Goal: Book appointment/travel/reservation

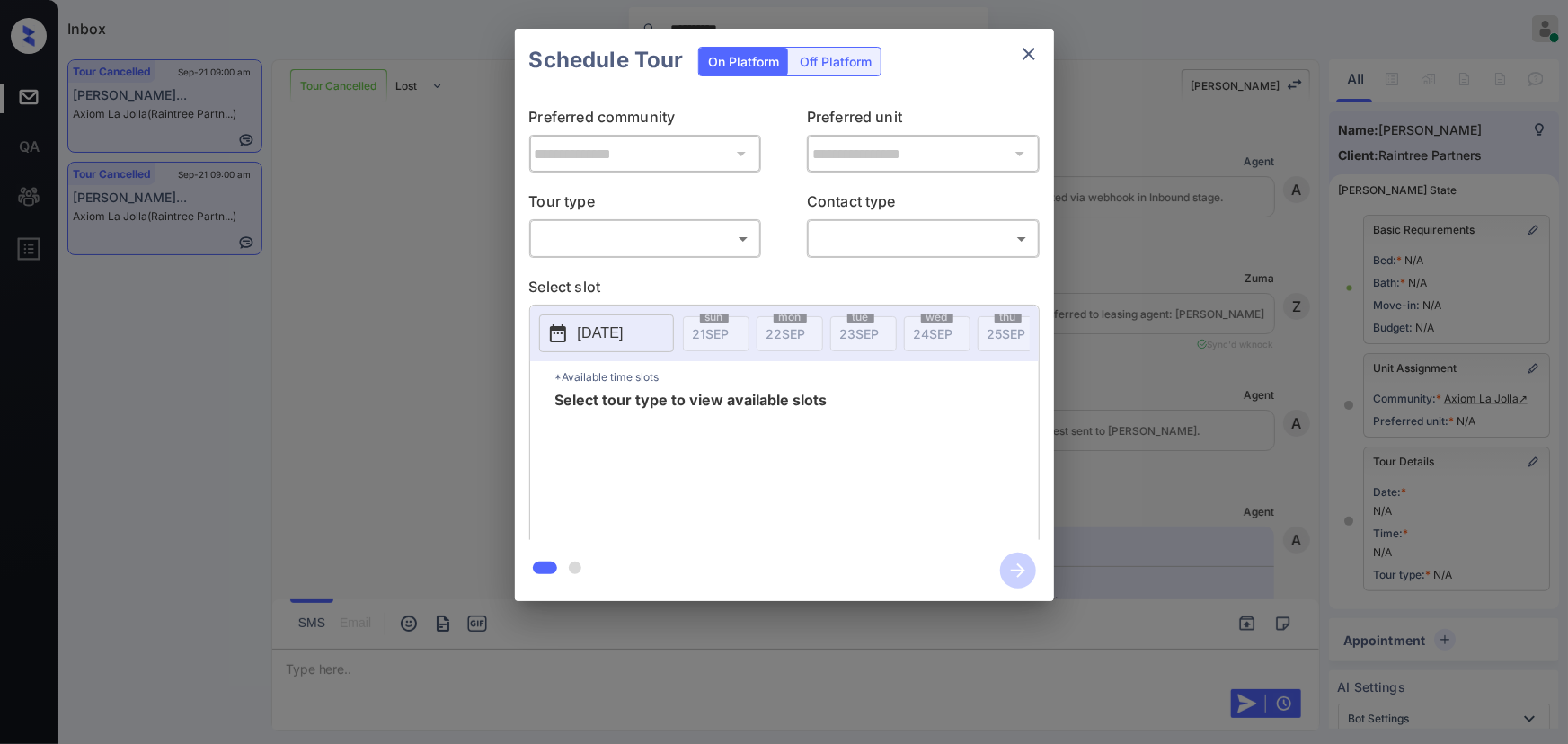
scroll to position [9871, 0]
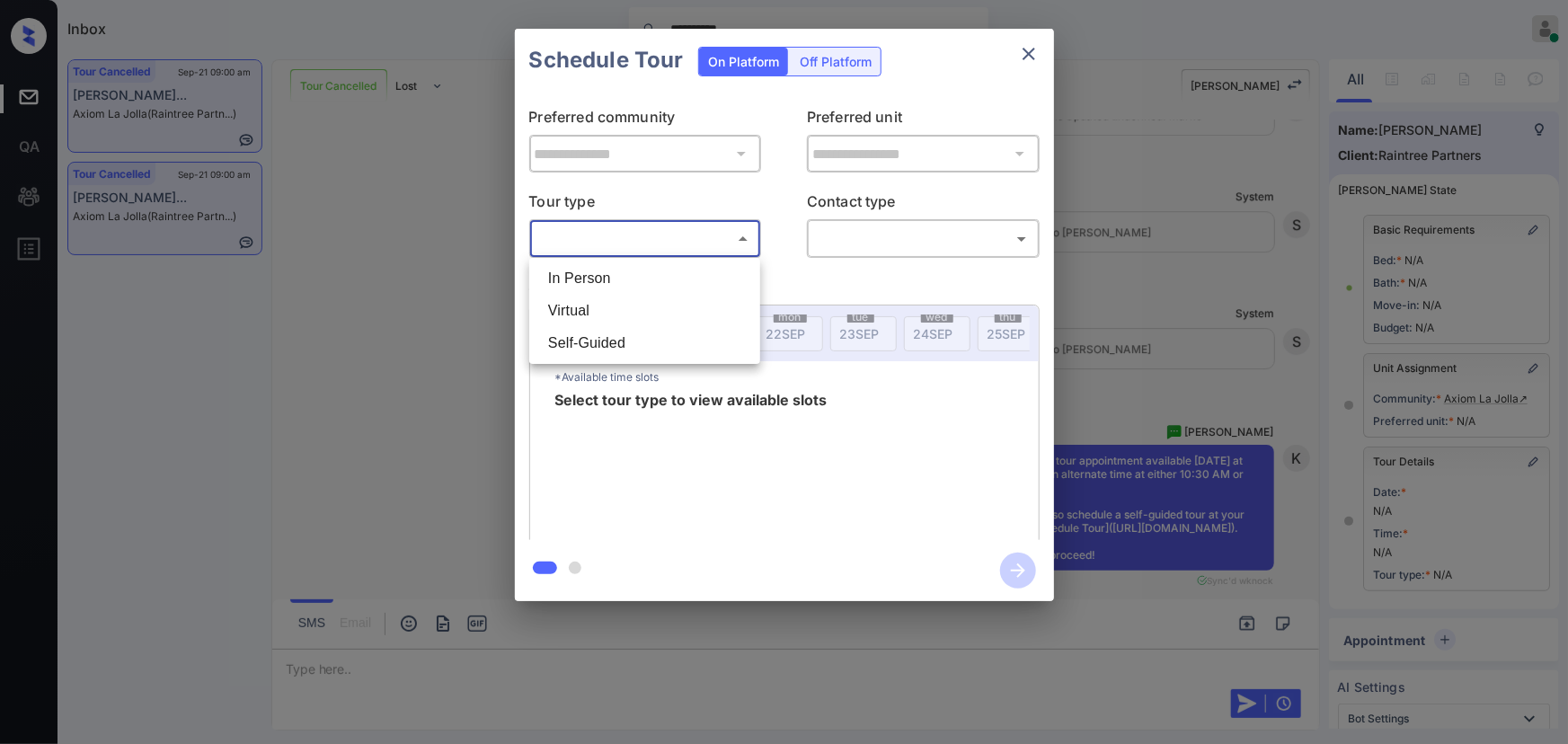
click at [660, 248] on body "**********" at bounding box center [784, 372] width 1568 height 744
drag, startPoint x: 633, startPoint y: 281, endPoint x: 792, endPoint y: 266, distance: 159.7
click at [636, 281] on li "In Person" at bounding box center [644, 279] width 222 height 32
type input "********"
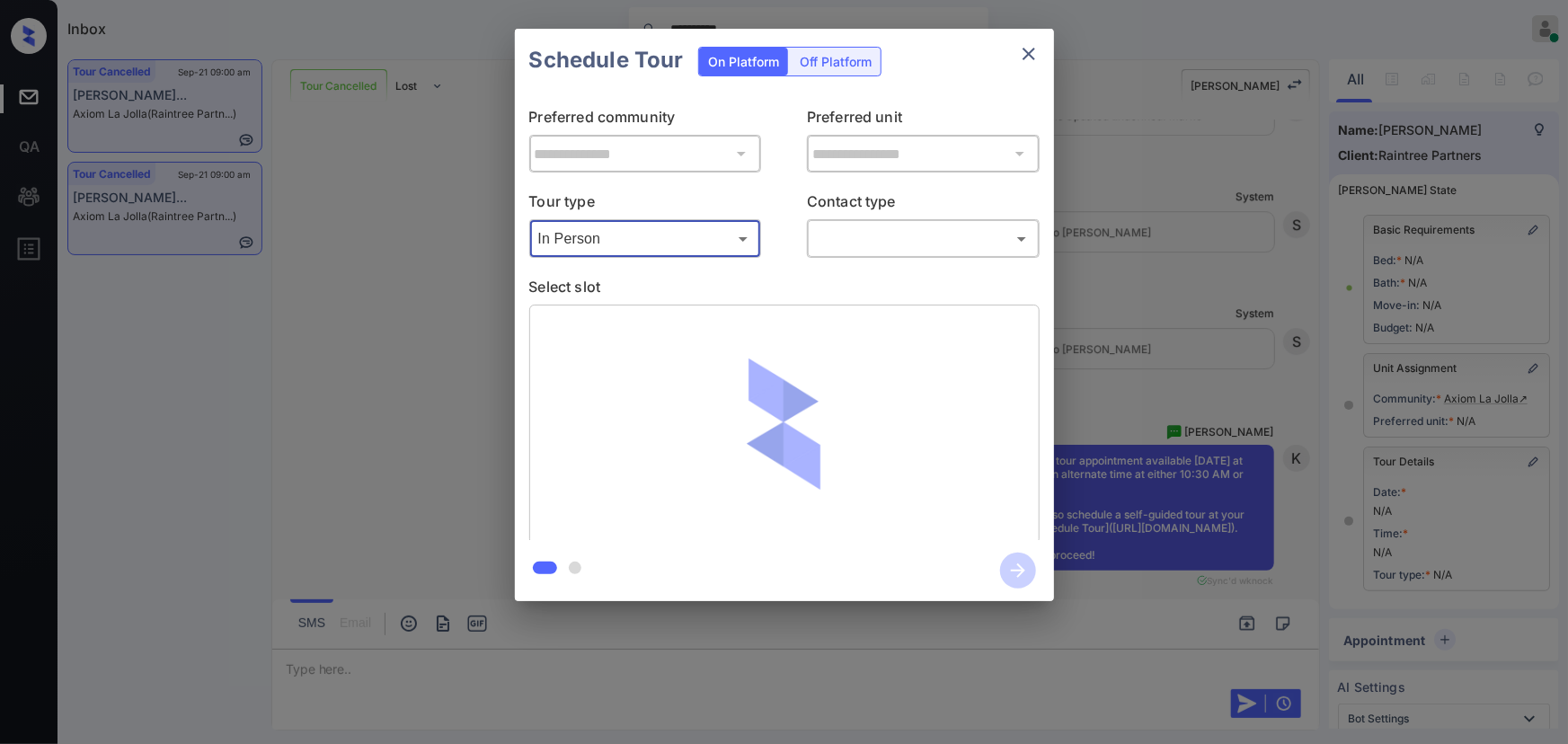
click at [877, 245] on body "**********" at bounding box center [784, 372] width 1568 height 744
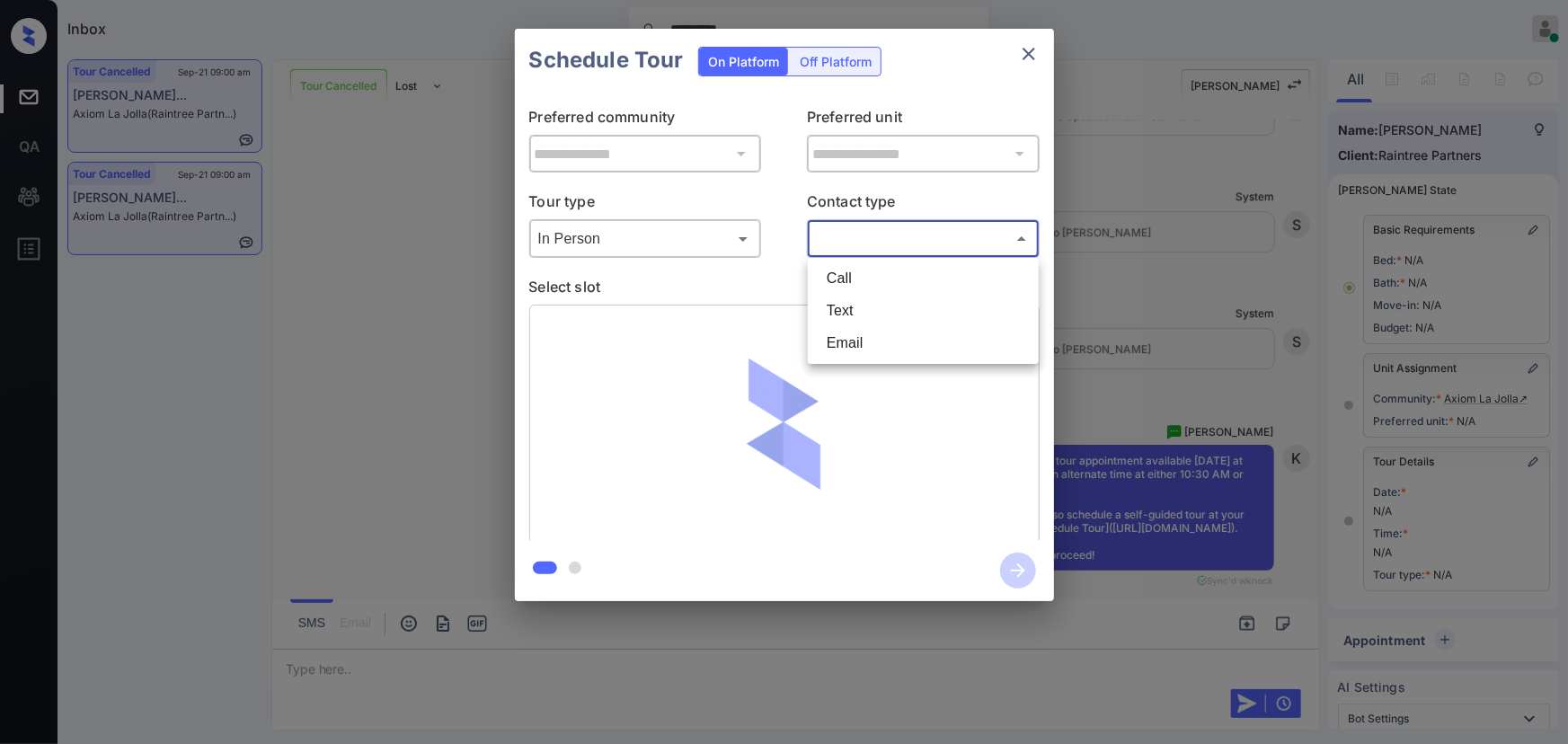
click at [850, 313] on li "Text" at bounding box center [923, 311] width 222 height 32
type input "****"
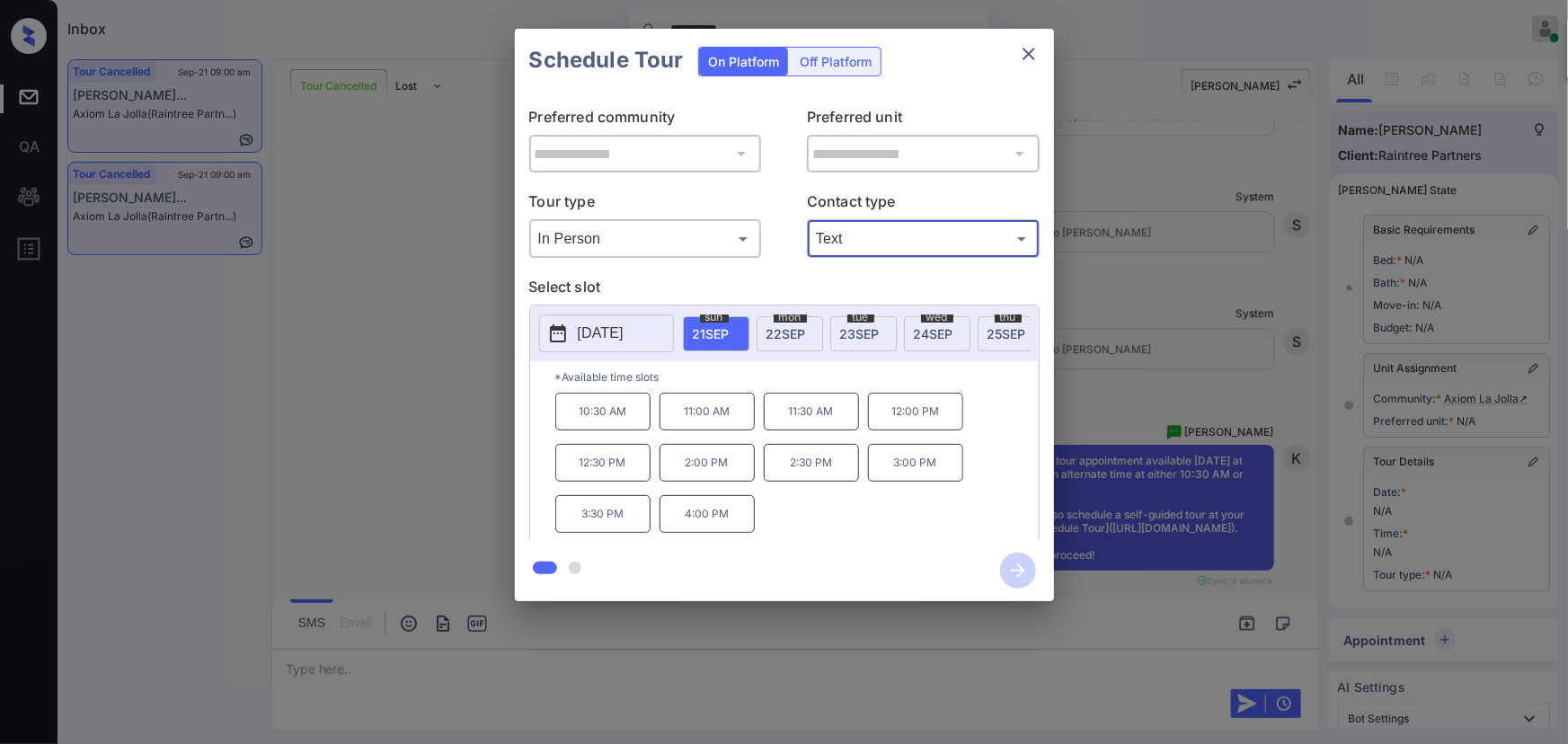
click at [794, 335] on span "22 SEP" at bounding box center [786, 334] width 39 height 15
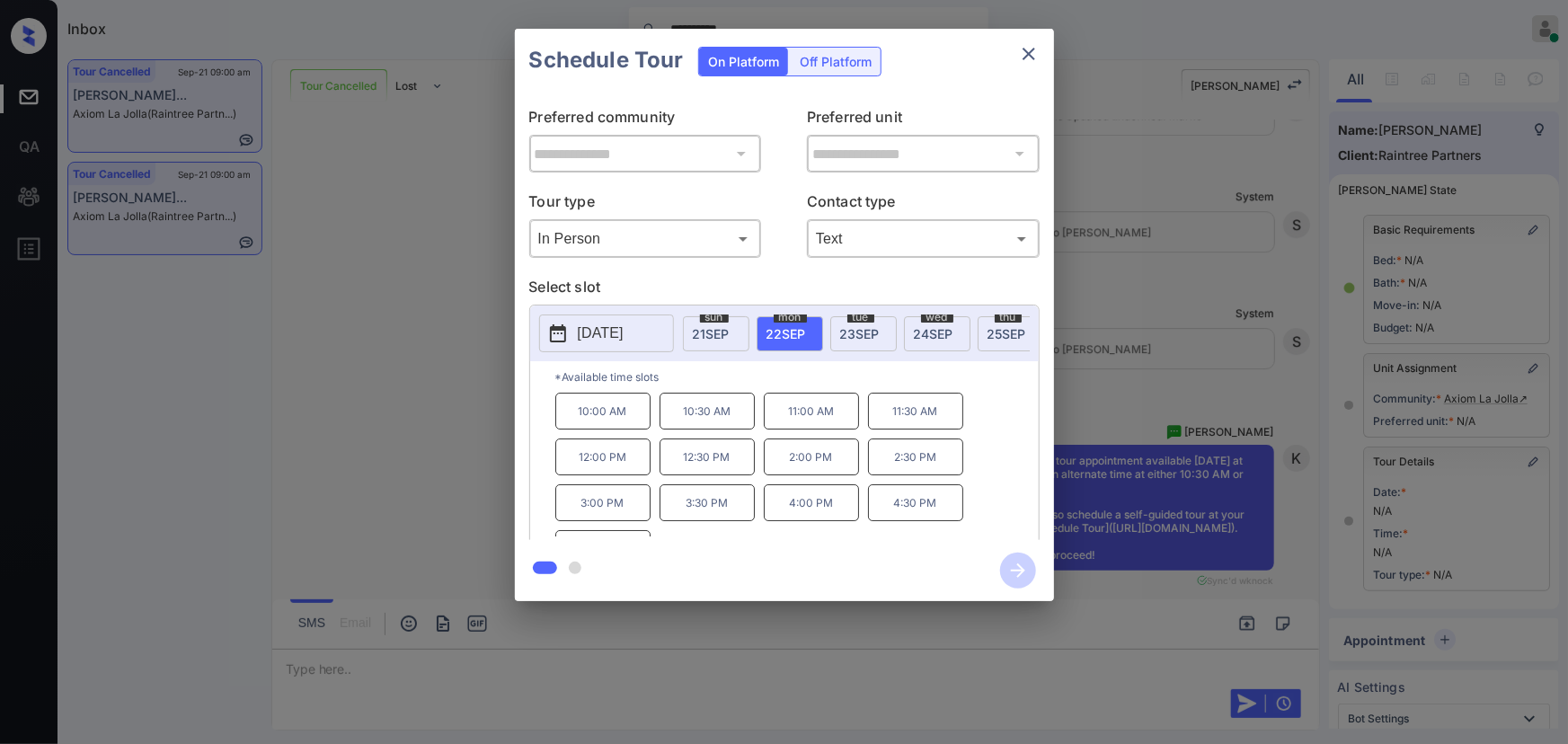
click at [853, 329] on span "23 SEP" at bounding box center [860, 334] width 39 height 15
click at [926, 326] on span "24 SEP" at bounding box center [934, 334] width 39 height 15
click at [988, 330] on span "25 SEP" at bounding box center [1006, 334] width 38 height 15
click at [623, 338] on p "[DATE]" at bounding box center [600, 333] width 46 height 22
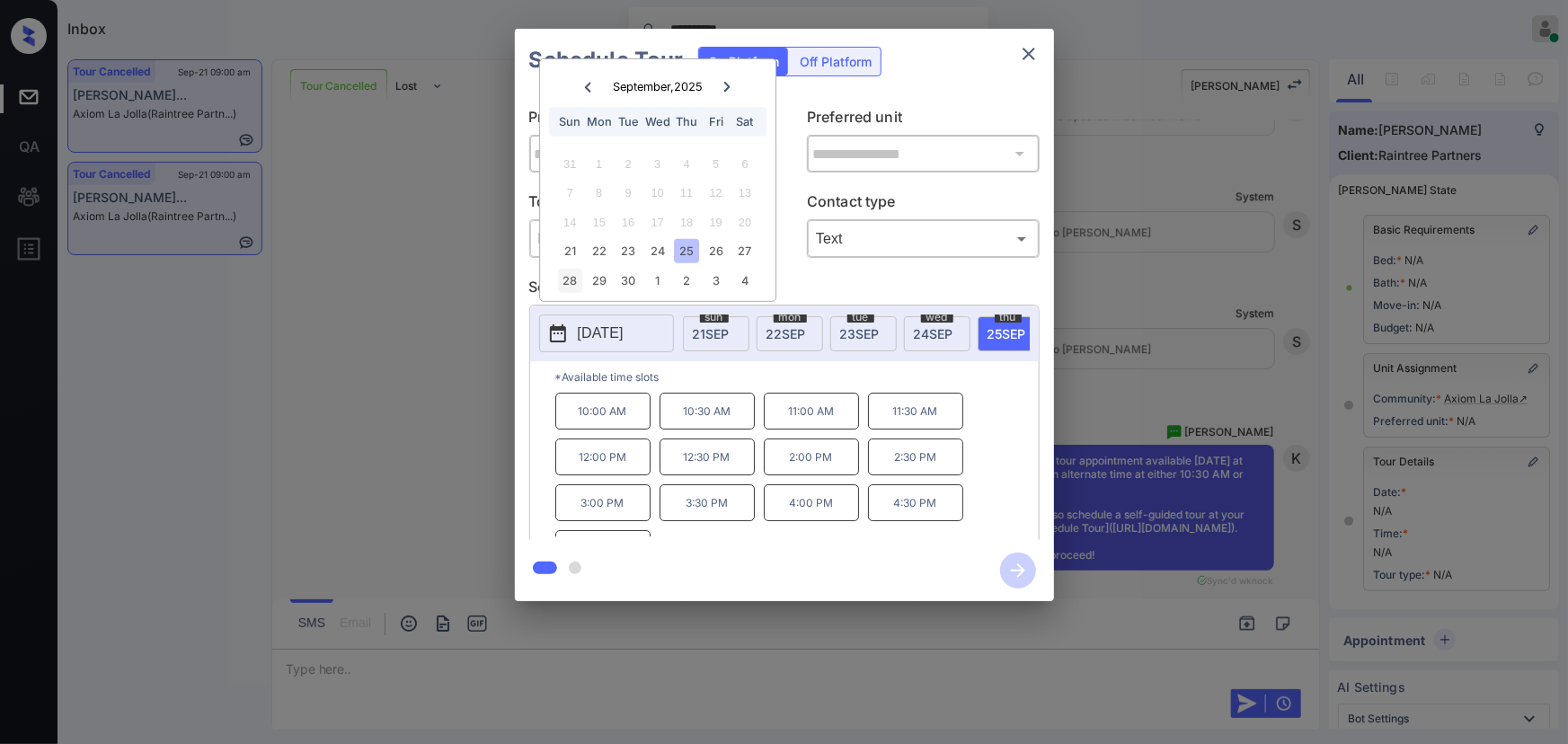
click at [580, 278] on div "28" at bounding box center [570, 281] width 24 height 24
click at [607, 283] on div "29" at bounding box center [599, 281] width 24 height 24
click at [629, 281] on div "30" at bounding box center [628, 281] width 24 height 24
click at [681, 284] on div "2" at bounding box center [687, 281] width 24 height 24
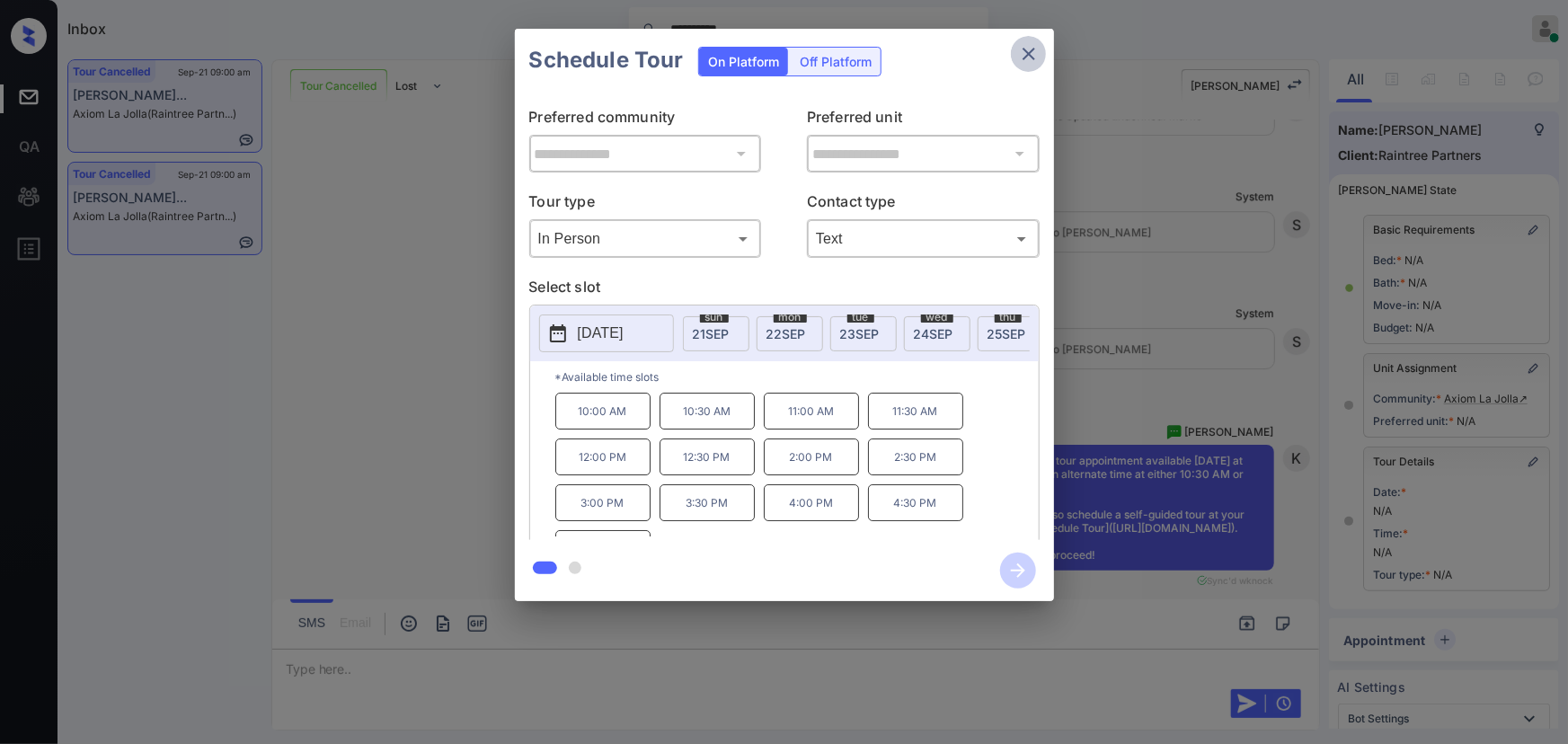
click at [1033, 53] on icon "close" at bounding box center [1029, 53] width 22 height 22
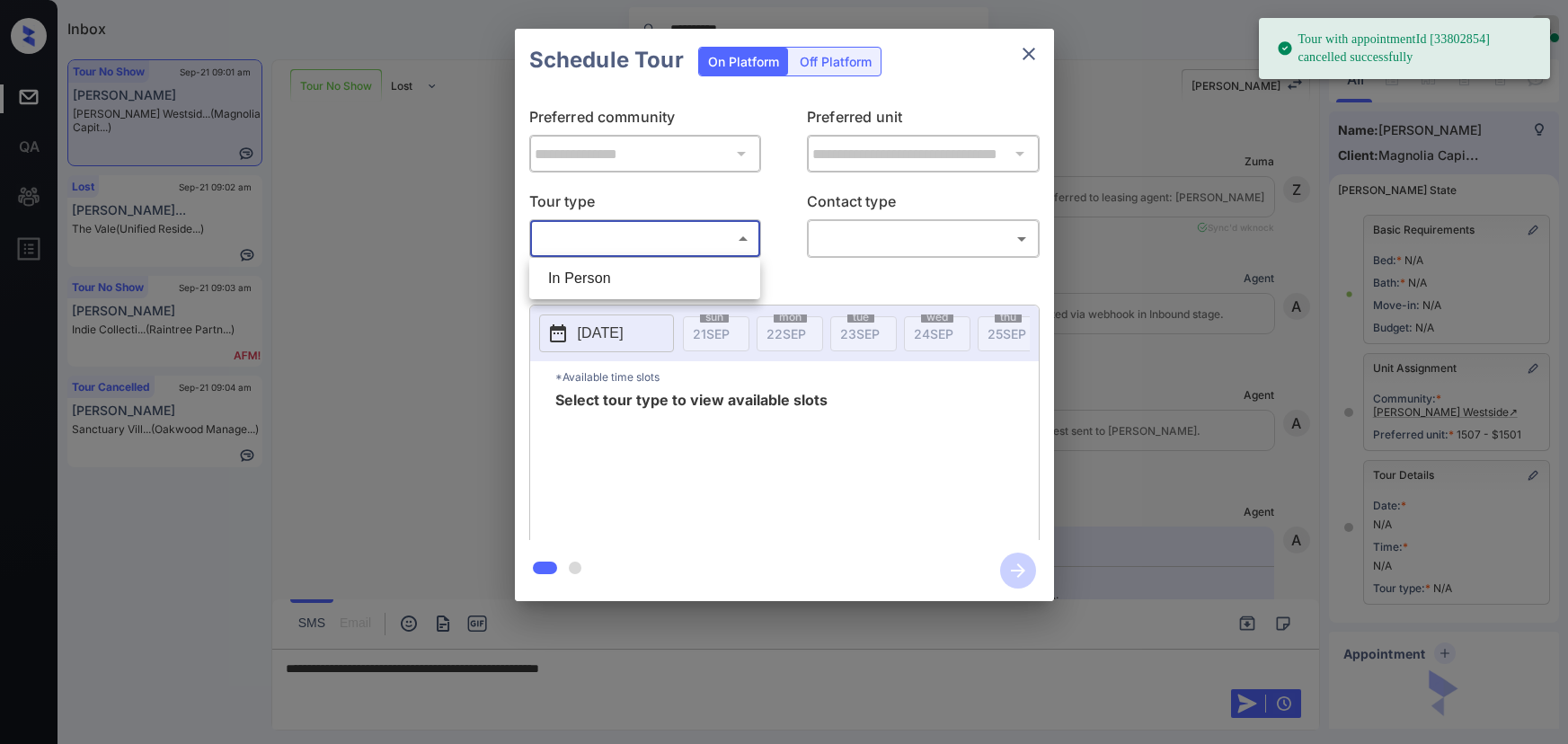
click at [699, 249] on body "**********" at bounding box center [784, 372] width 1568 height 744
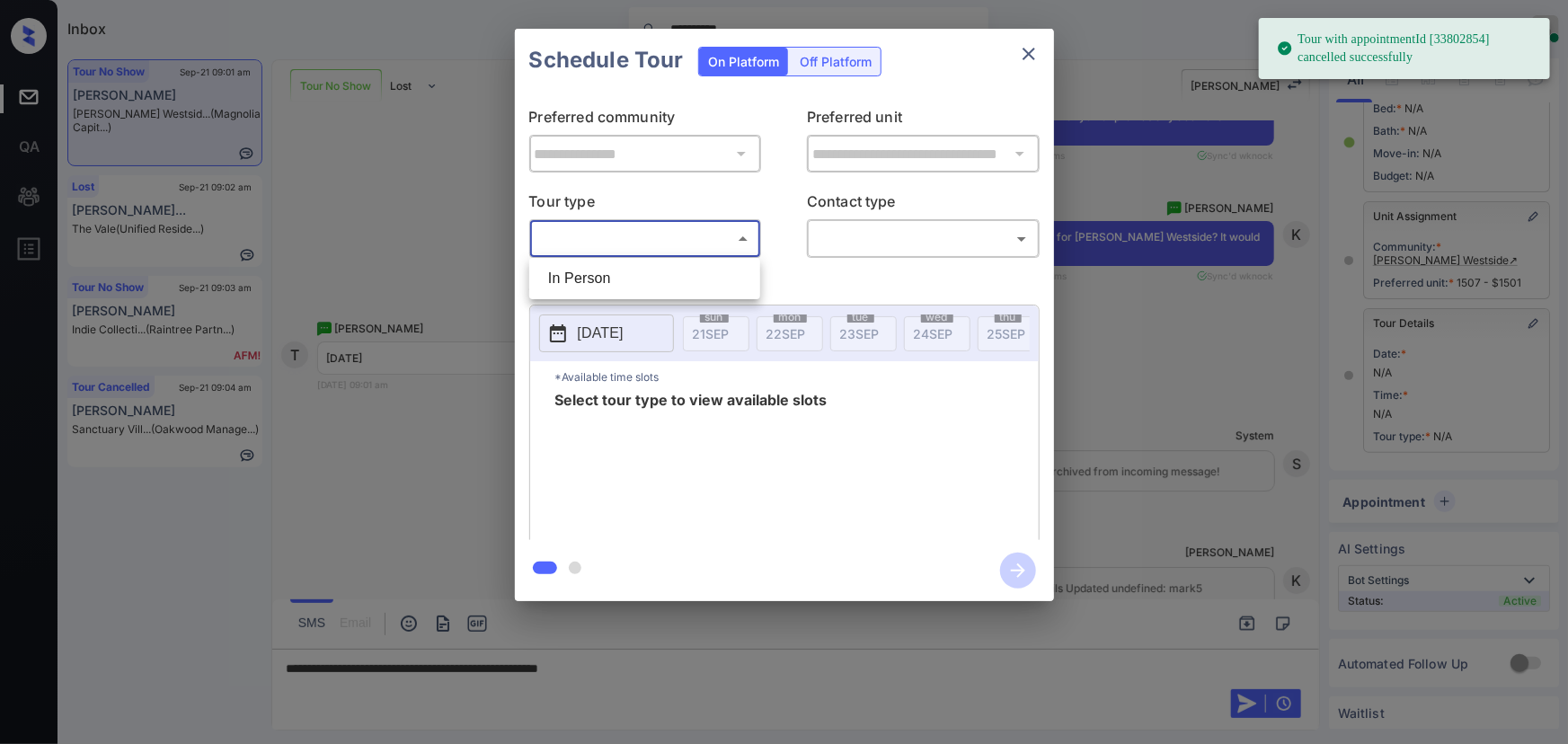
drag, startPoint x: 623, startPoint y: 277, endPoint x: 776, endPoint y: 266, distance: 153.4
click at [623, 278] on li "In Person" at bounding box center [644, 279] width 222 height 32
type input "********"
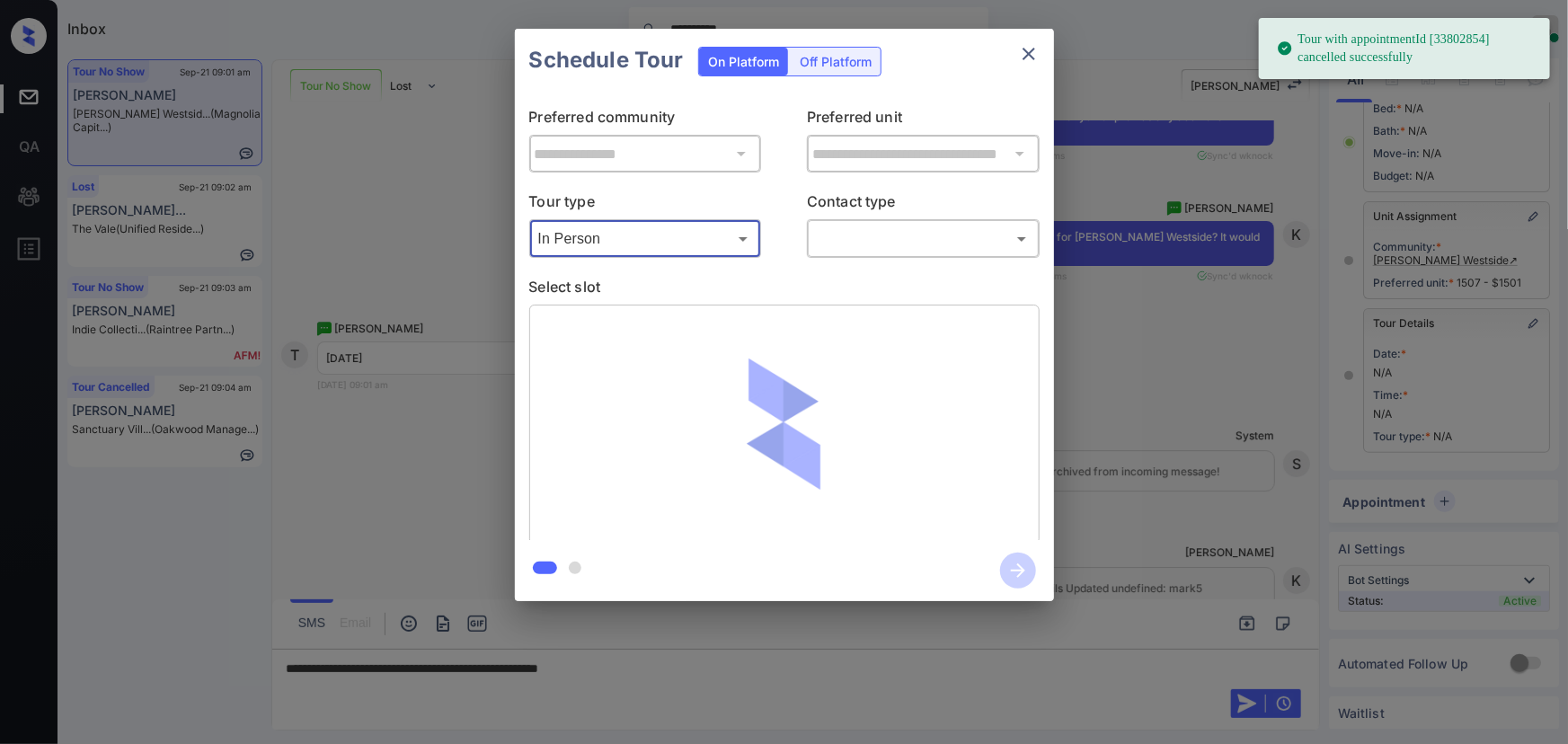
click at [897, 231] on body "**********" at bounding box center [784, 372] width 1568 height 744
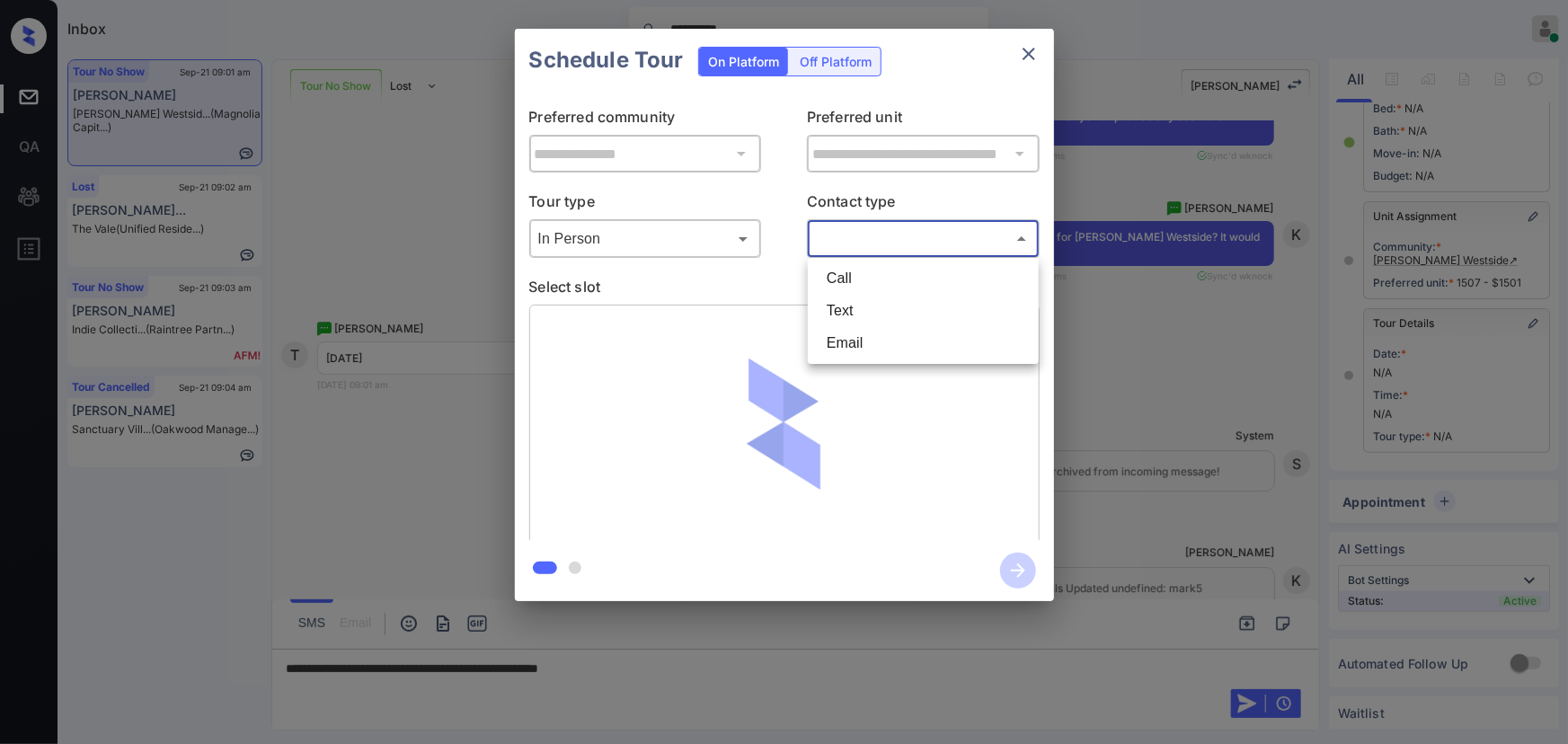
click at [862, 311] on li "Text" at bounding box center [923, 311] width 222 height 32
type input "****"
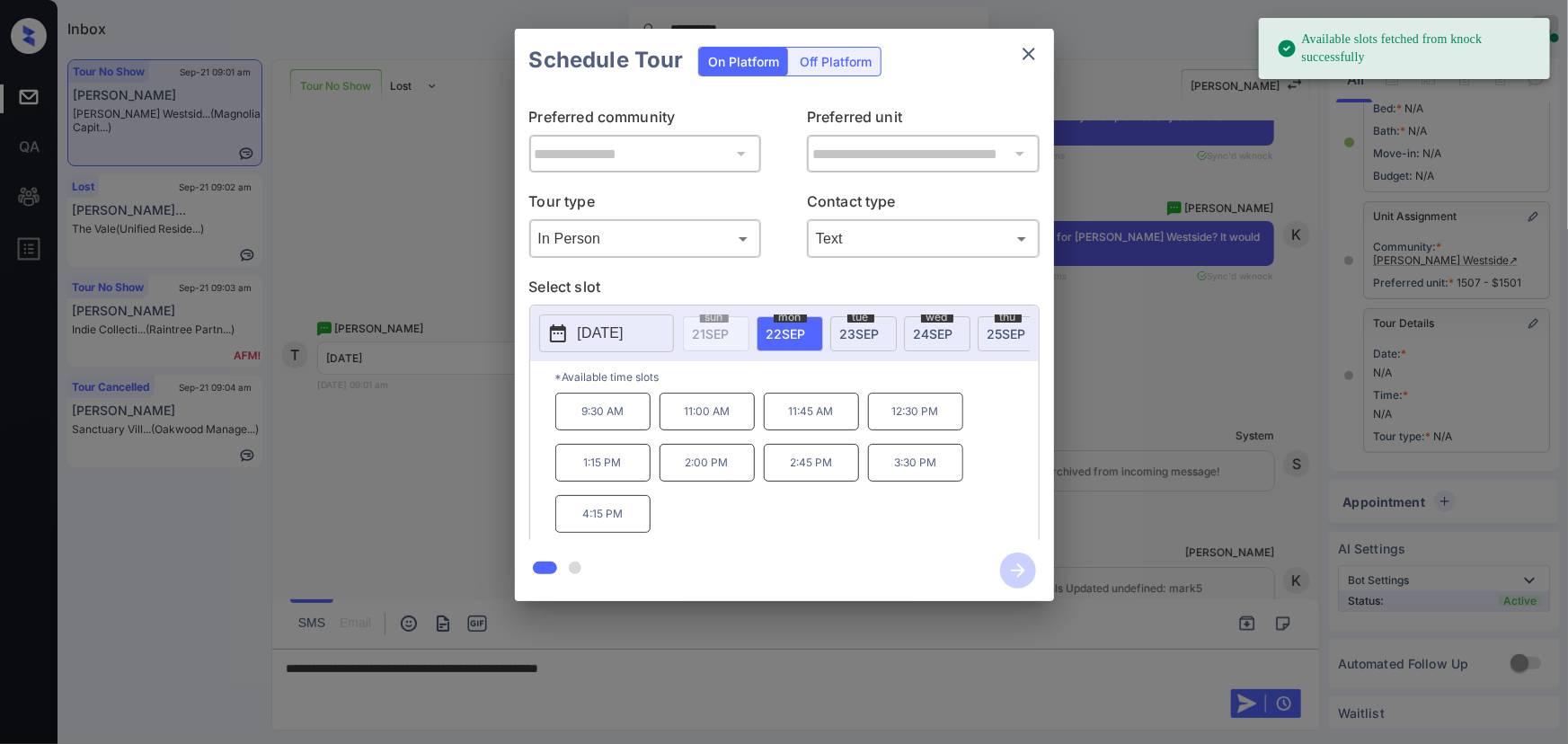
click at [779, 336] on span "[DATE]" at bounding box center [786, 334] width 39 height 15
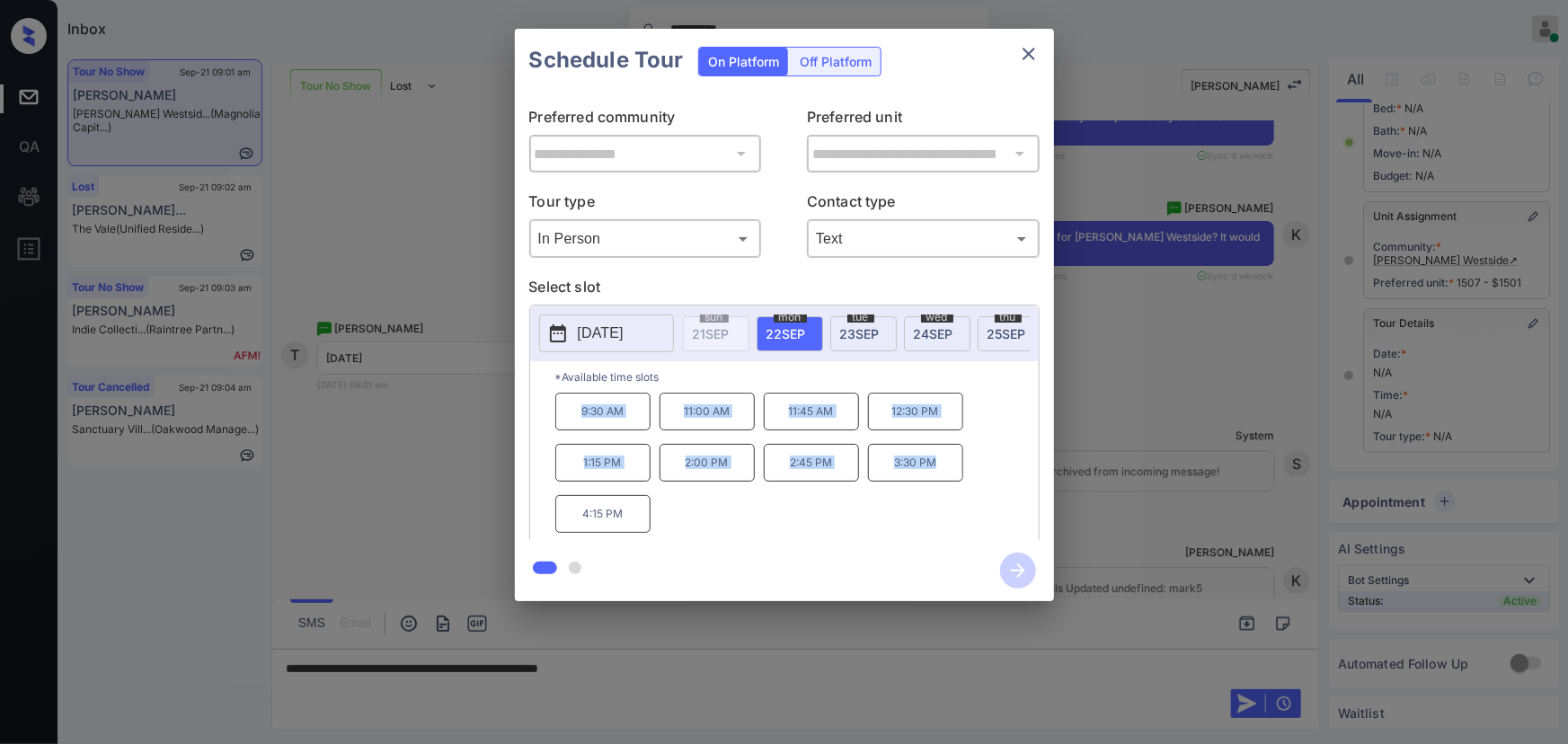
copy div "9:30 AM 11:00 AM 11:45 AM 12:30 PM 1:15 PM 2:00 PM 2:45 PM 3:30 PM"
drag, startPoint x: 938, startPoint y: 473, endPoint x: 550, endPoint y: 421, distance: 391.5
click at [550, 421] on div "*Available time slots 9:30 AM 11:00 AM 11:45 AM 12:30 PM 1:15 PM 2:00 PM 2:45 P…" at bounding box center [784, 453] width 508 height 184
click at [700, 664] on div at bounding box center [784, 372] width 1568 height 744
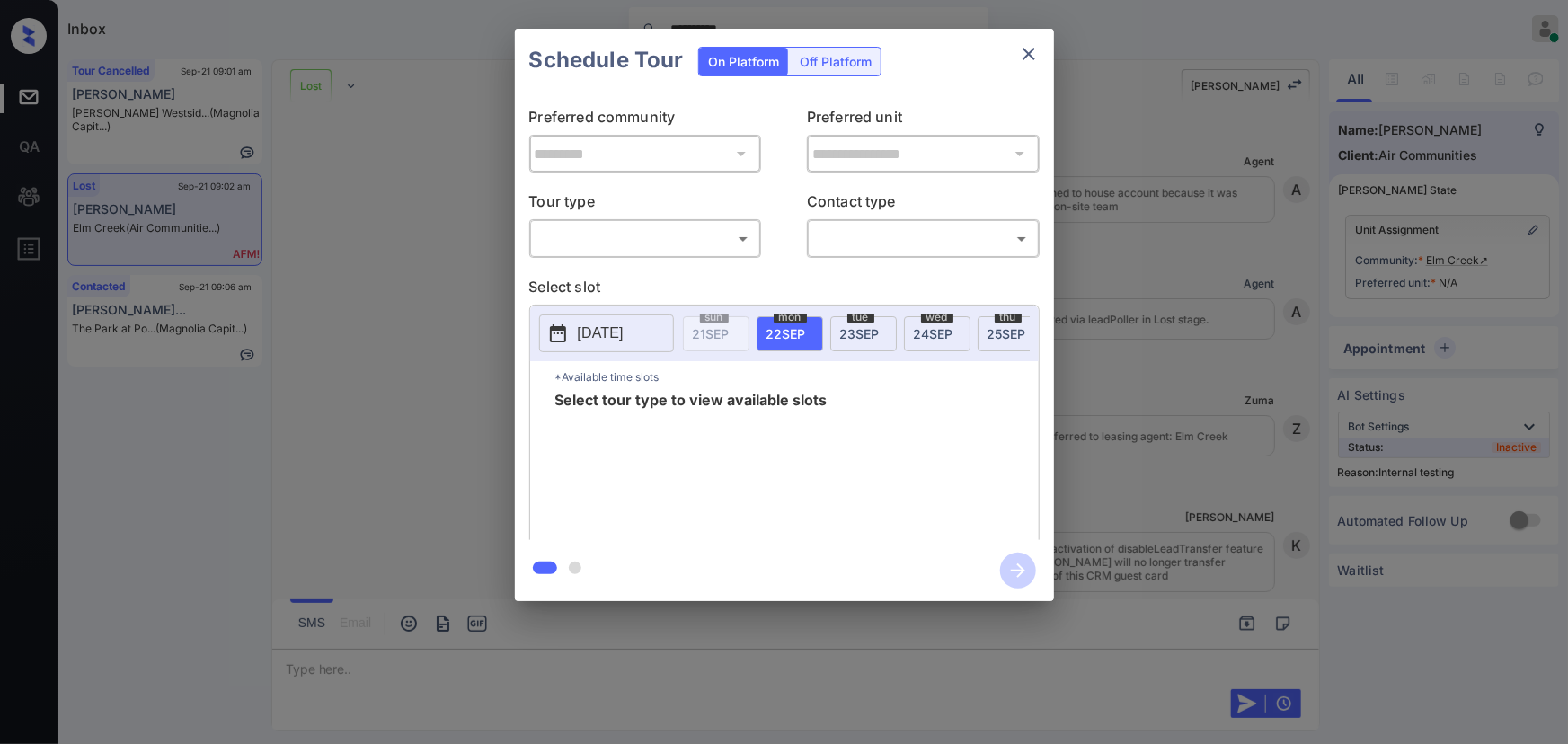
scroll to position [3181, 0]
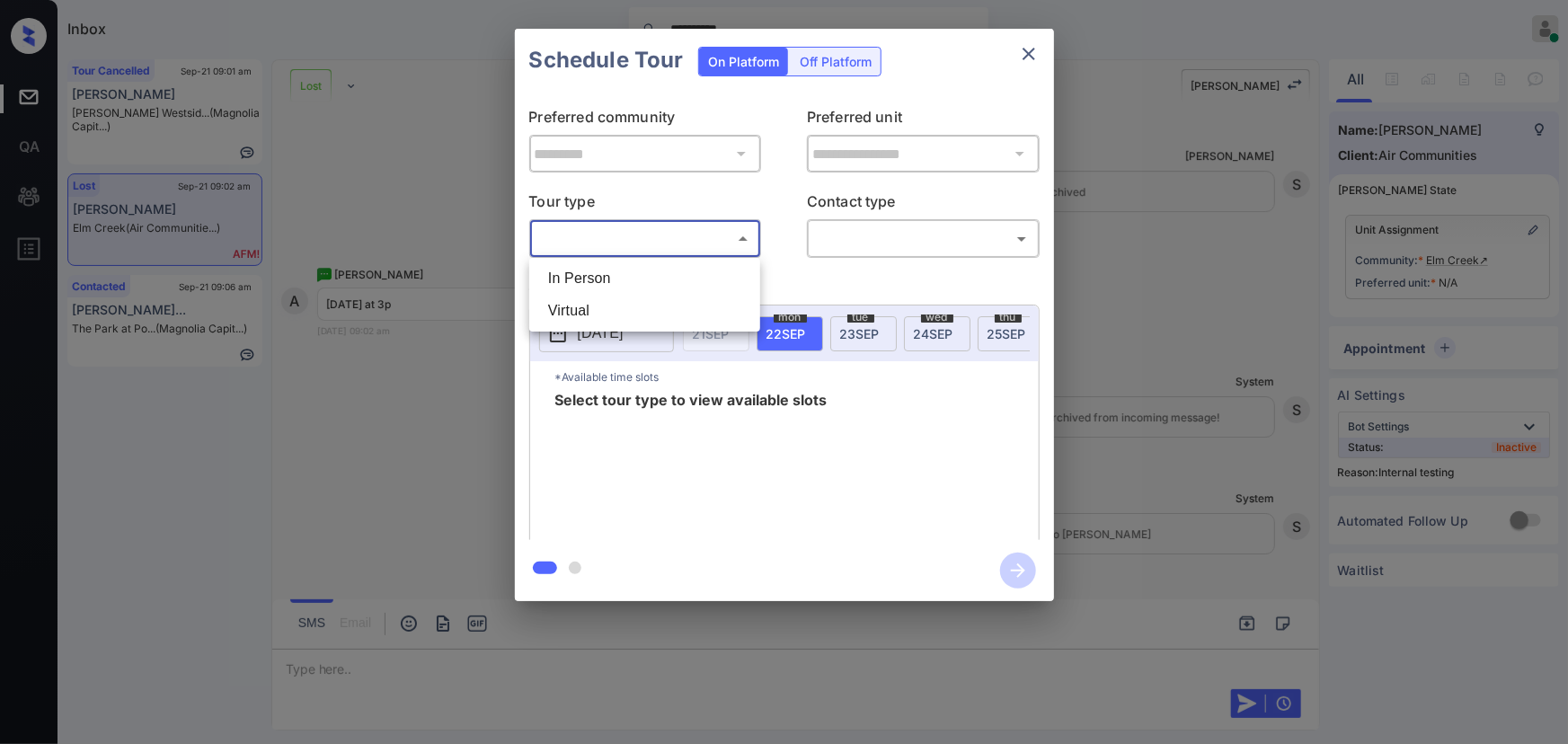
click at [648, 235] on body "**********" at bounding box center [784, 372] width 1568 height 744
drag, startPoint x: 711, startPoint y: 648, endPoint x: 704, endPoint y: 659, distance: 13.0
click at [710, 650] on div at bounding box center [784, 372] width 1568 height 744
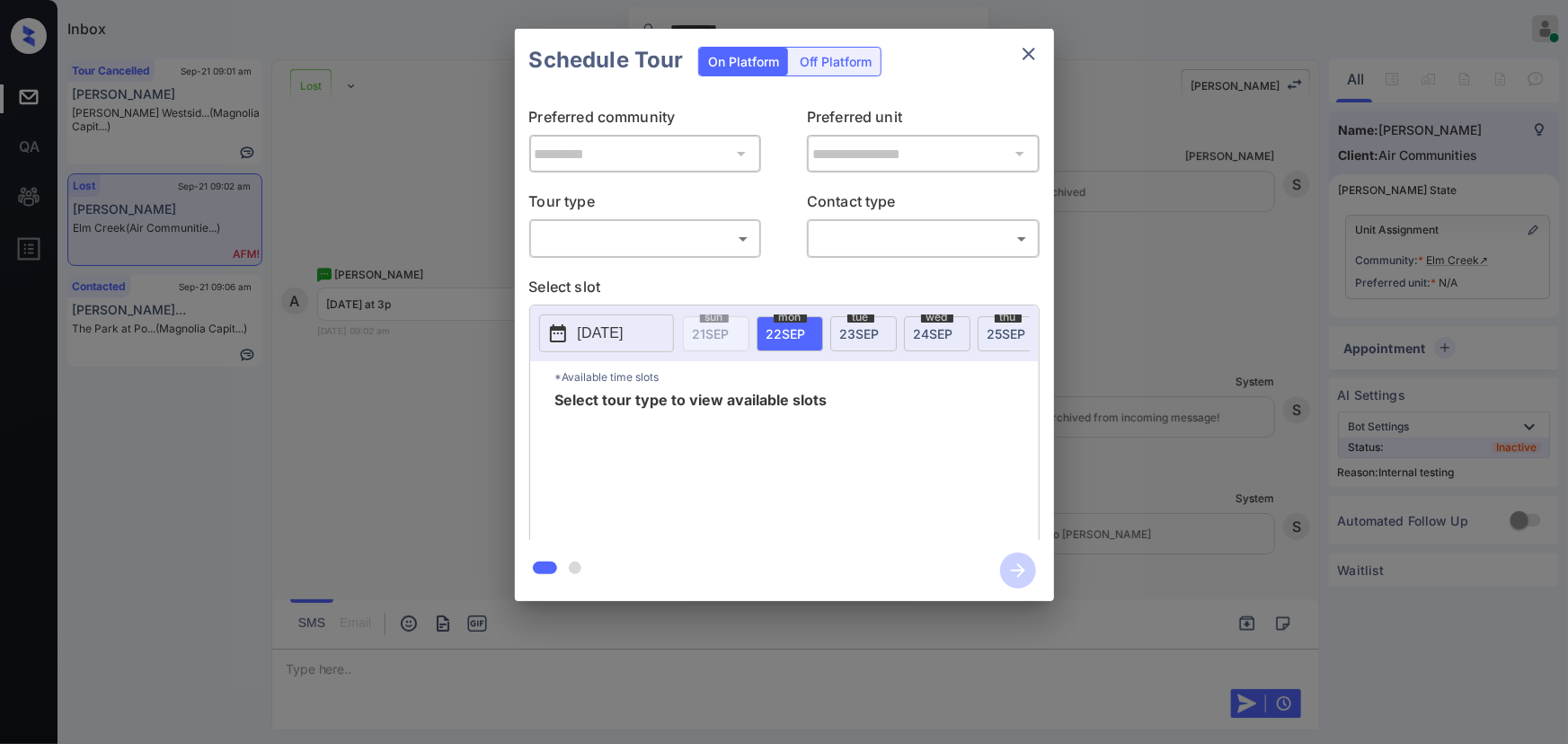
click at [687, 667] on div at bounding box center [784, 372] width 1568 height 744
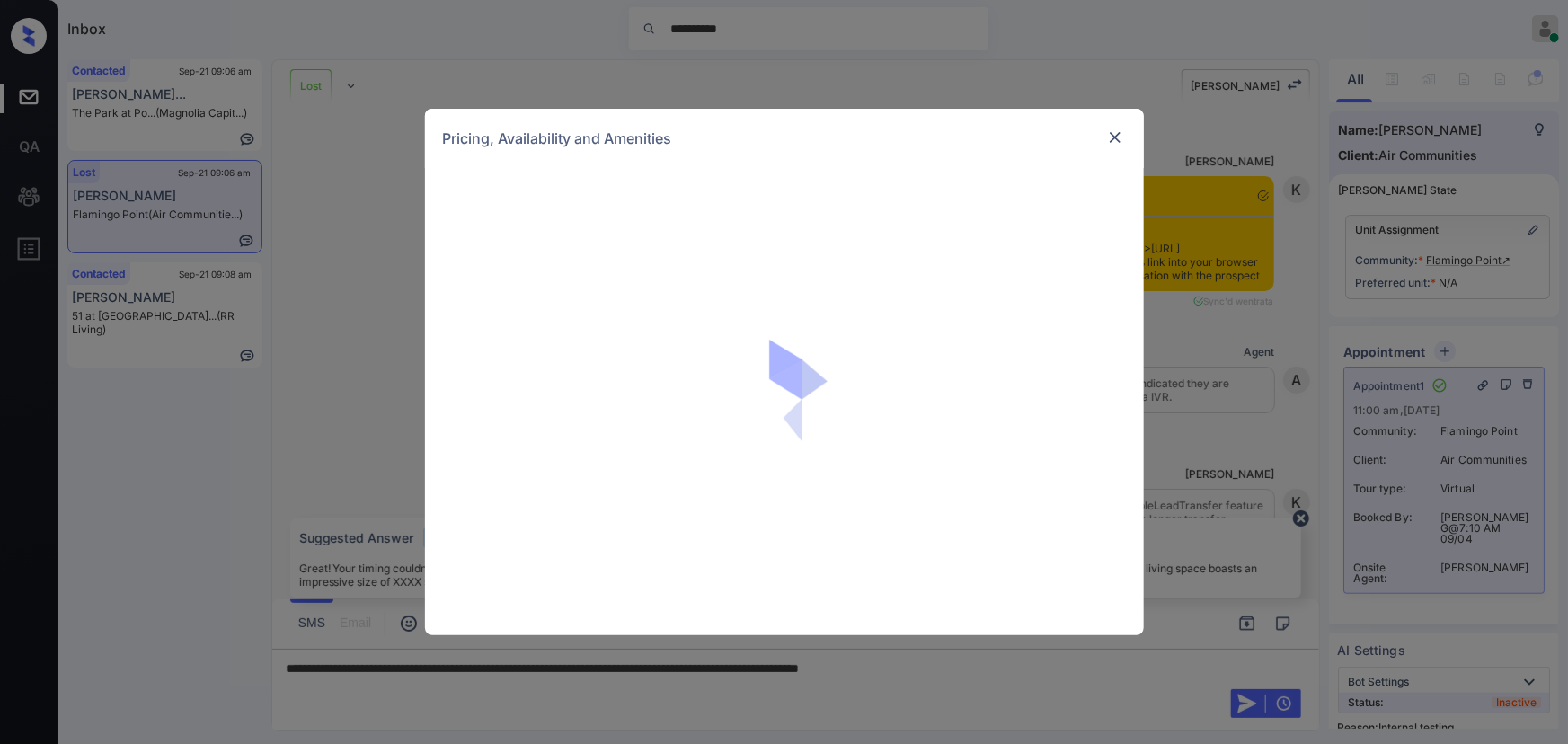
scroll to position [11388, 0]
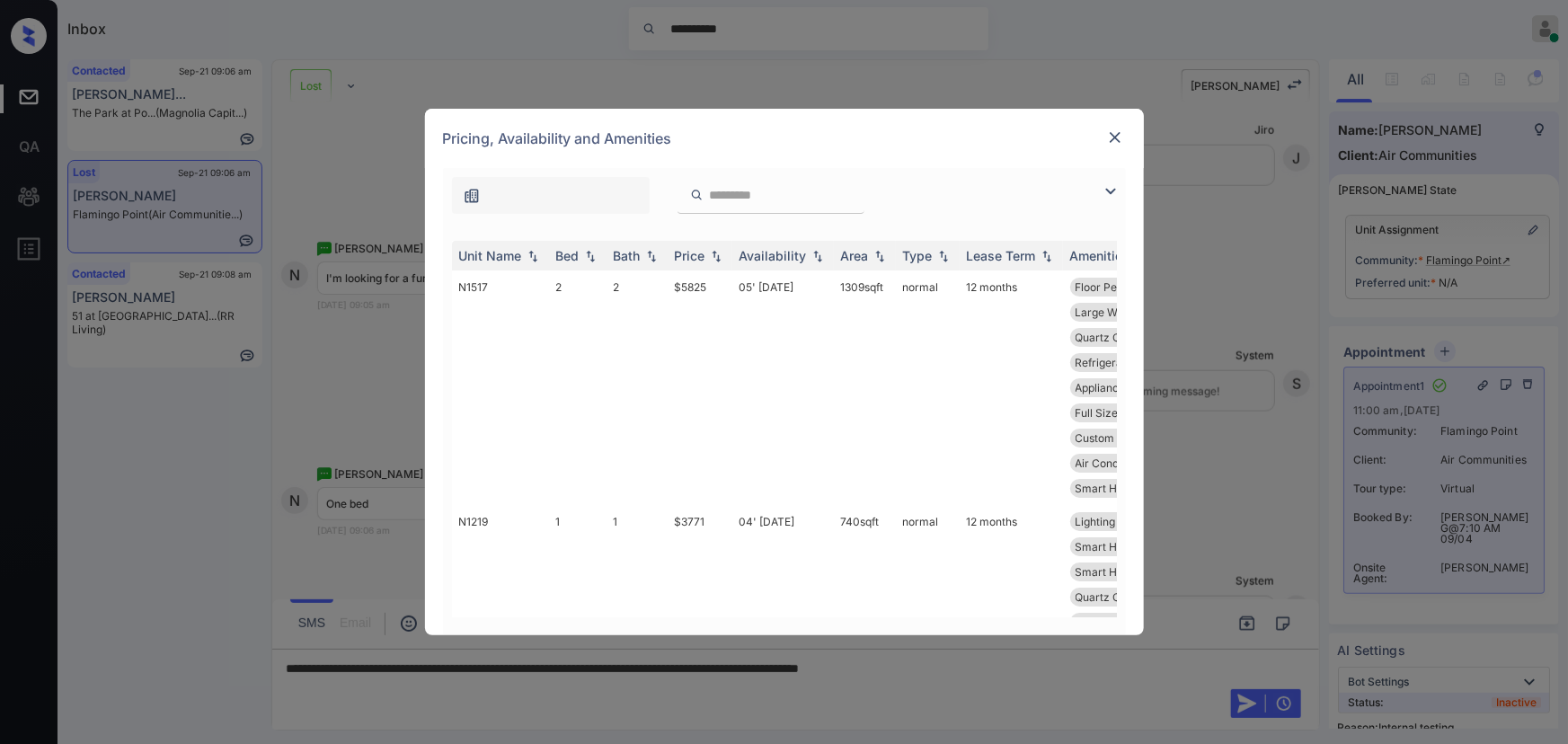
click at [1112, 185] on img at bounding box center [1110, 191] width 22 height 22
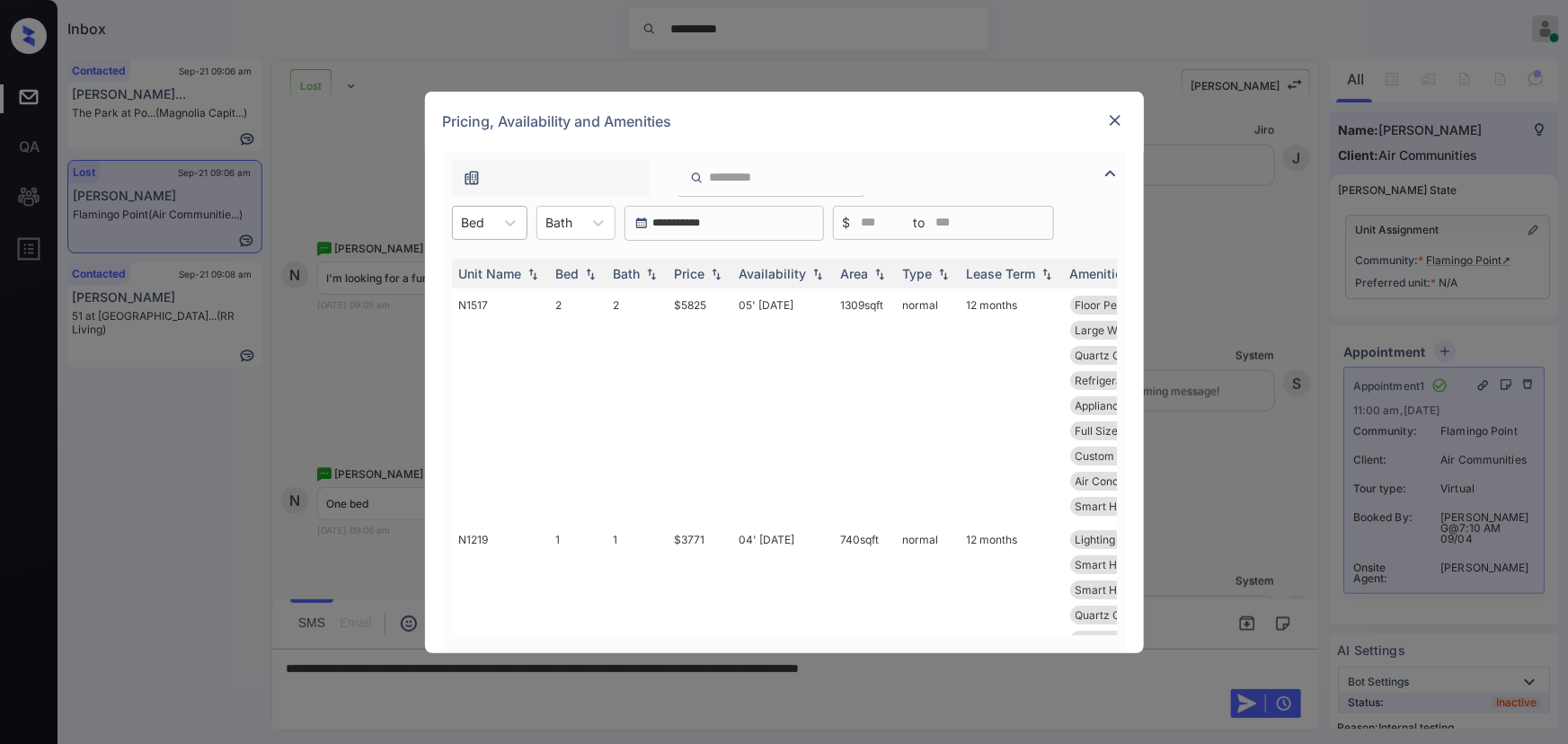
click at [491, 224] on div "Bed" at bounding box center [474, 222] width 41 height 26
click at [476, 268] on div "1" at bounding box center [490, 266] width 75 height 32
click at [601, 215] on icon at bounding box center [598, 222] width 18 height 18
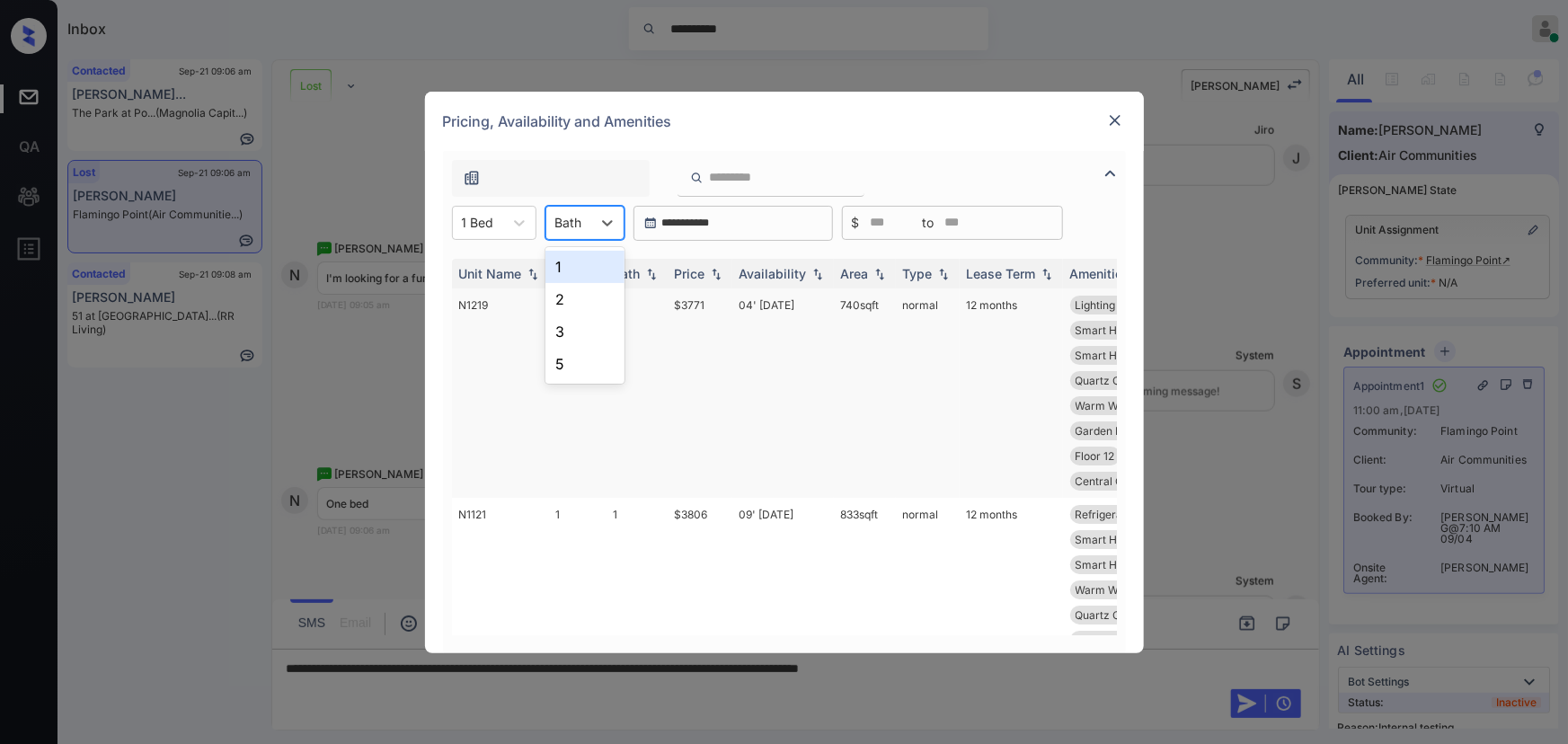
click at [572, 269] on div "1" at bounding box center [585, 266] width 79 height 32
click at [715, 272] on img at bounding box center [716, 273] width 18 height 12
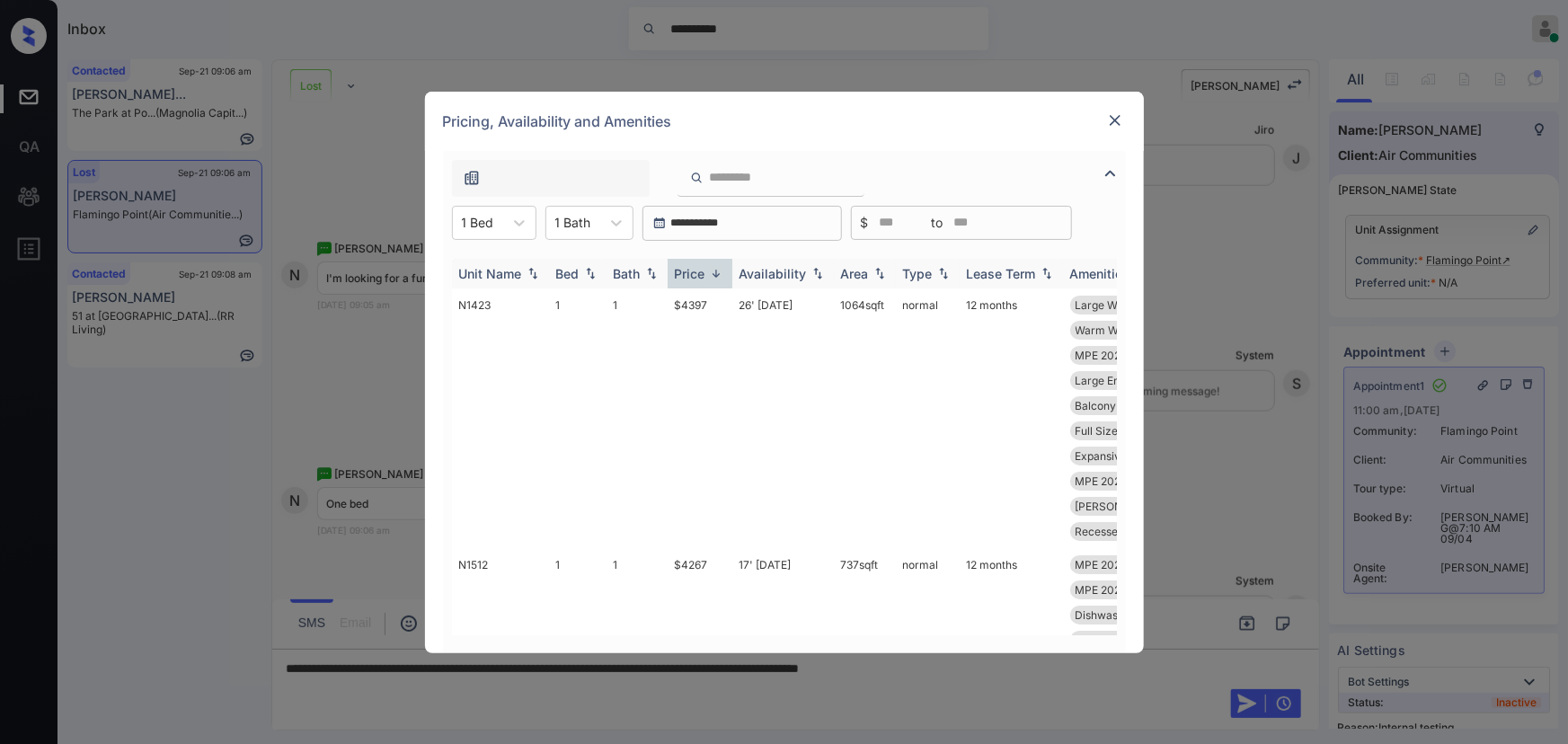
click at [715, 271] on img at bounding box center [716, 274] width 18 height 13
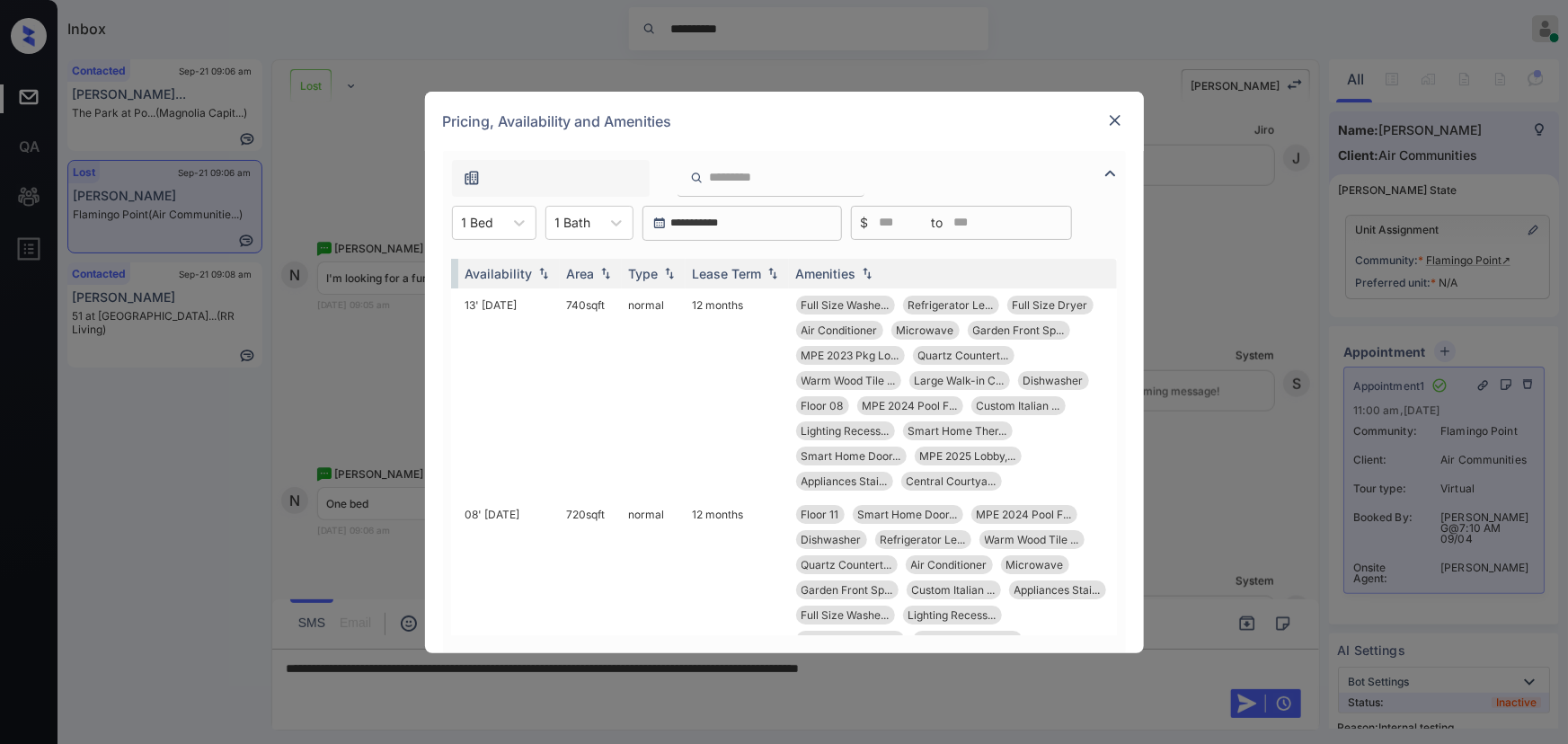
scroll to position [0, 286]
copy td "740 sqft"
drag, startPoint x: 596, startPoint y: 305, endPoint x: 550, endPoint y: 298, distance: 46.5
click at [560, 300] on td "740 sqft" at bounding box center [591, 393] width 62 height 209
click at [579, 305] on td "740 sqft" at bounding box center [591, 393] width 62 height 209
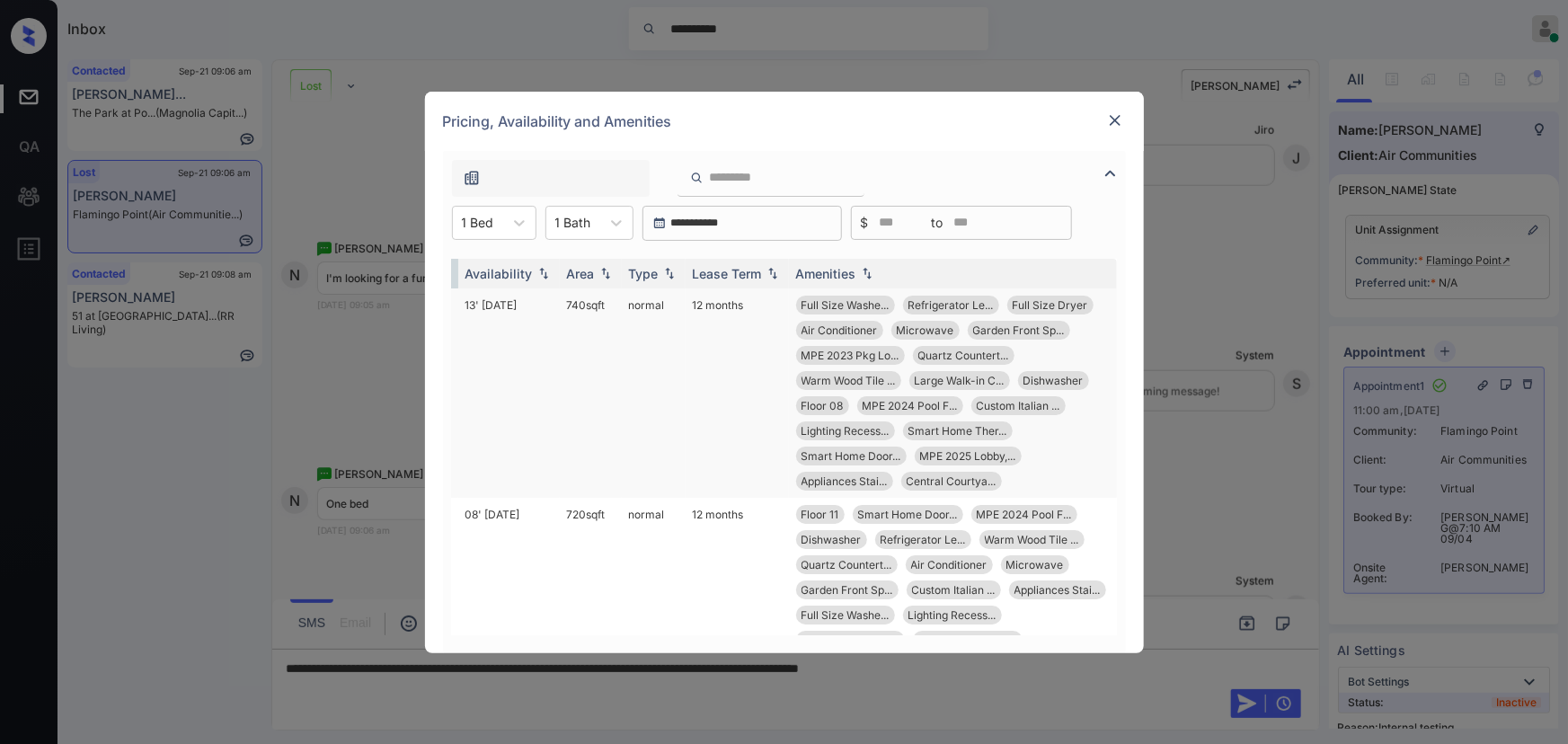
click at [579, 305] on td "740 sqft" at bounding box center [591, 393] width 62 height 209
click at [579, 304] on td "740 sqft" at bounding box center [591, 393] width 62 height 209
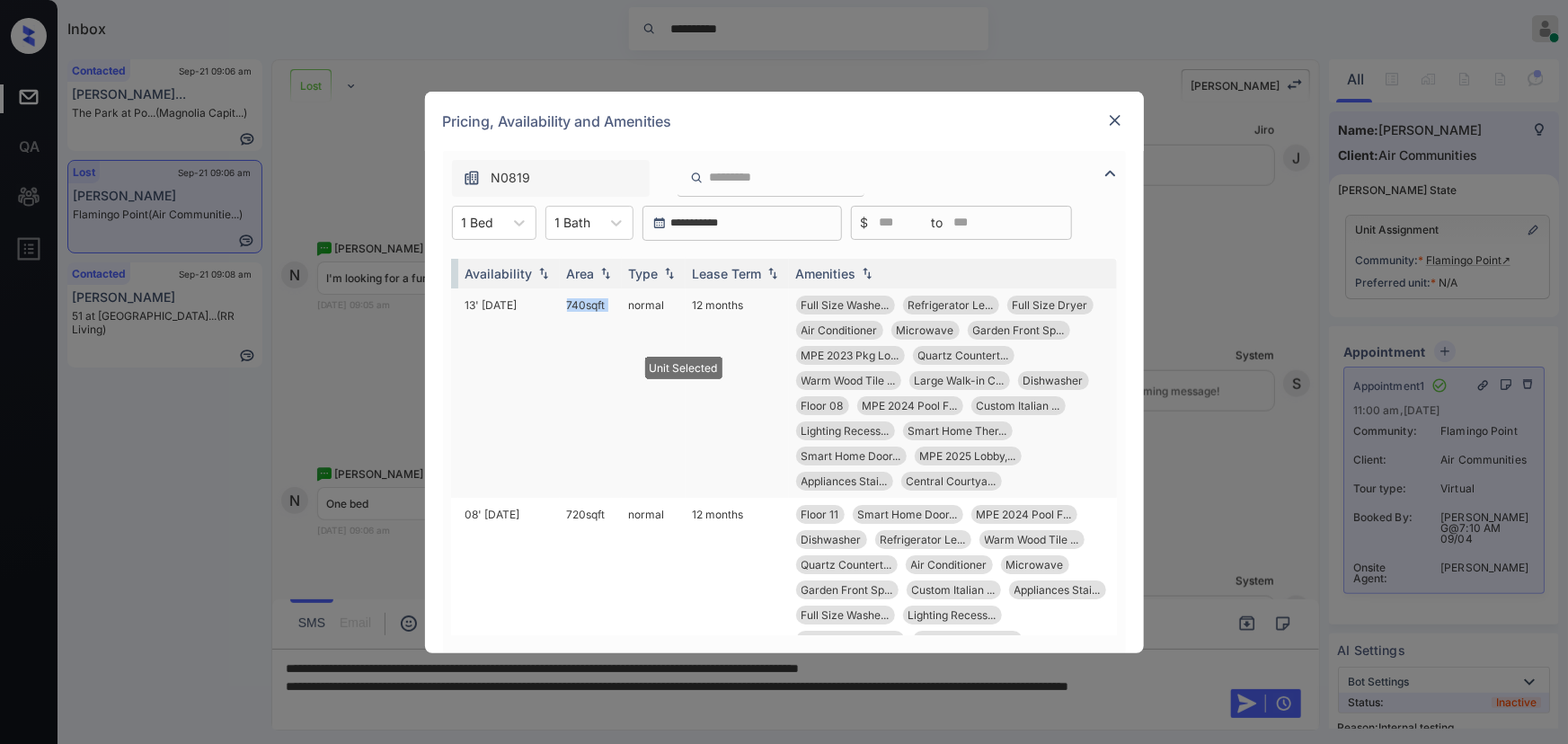
click at [579, 304] on td "740 sqft" at bounding box center [591, 393] width 62 height 209
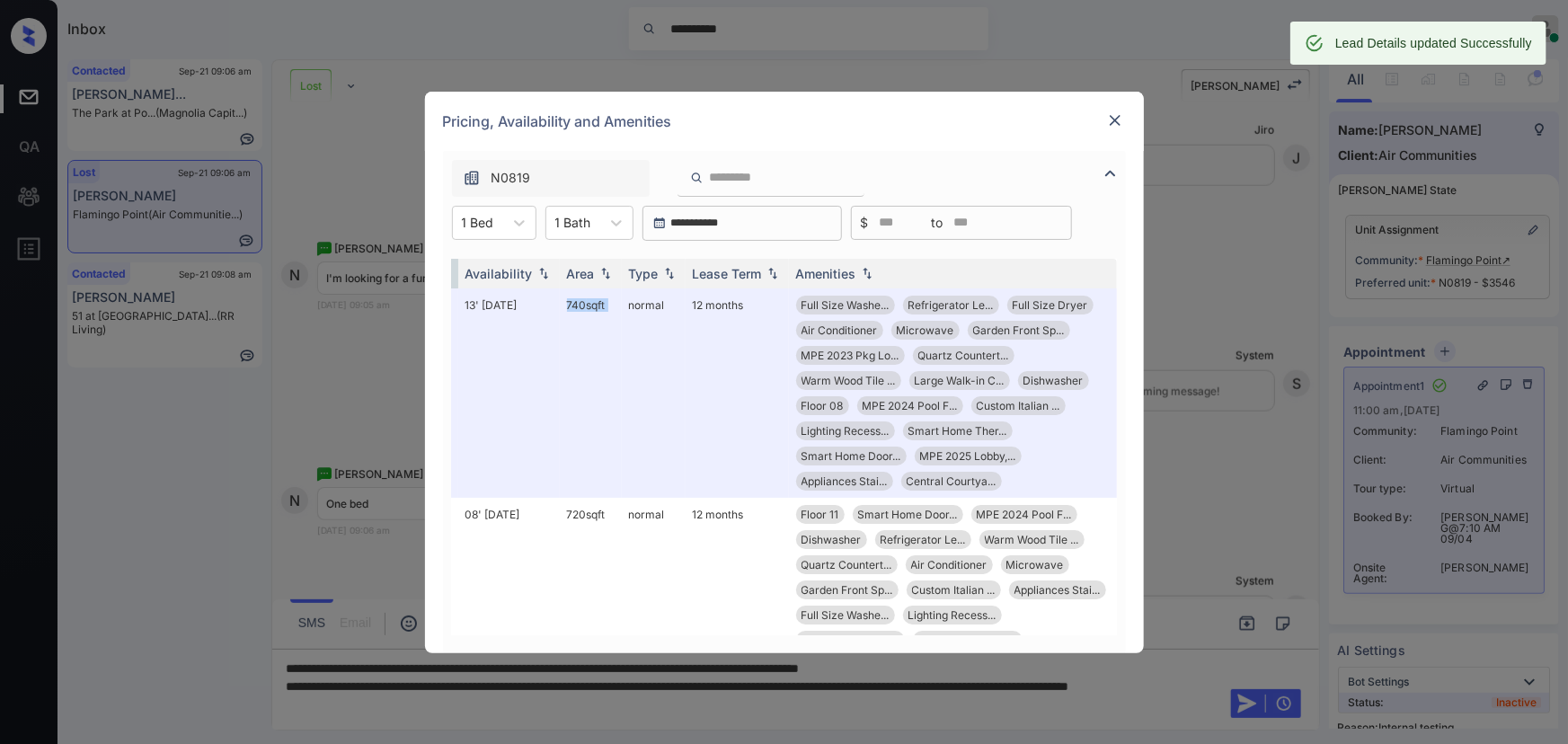
click at [1117, 119] on img at bounding box center [1115, 120] width 18 height 18
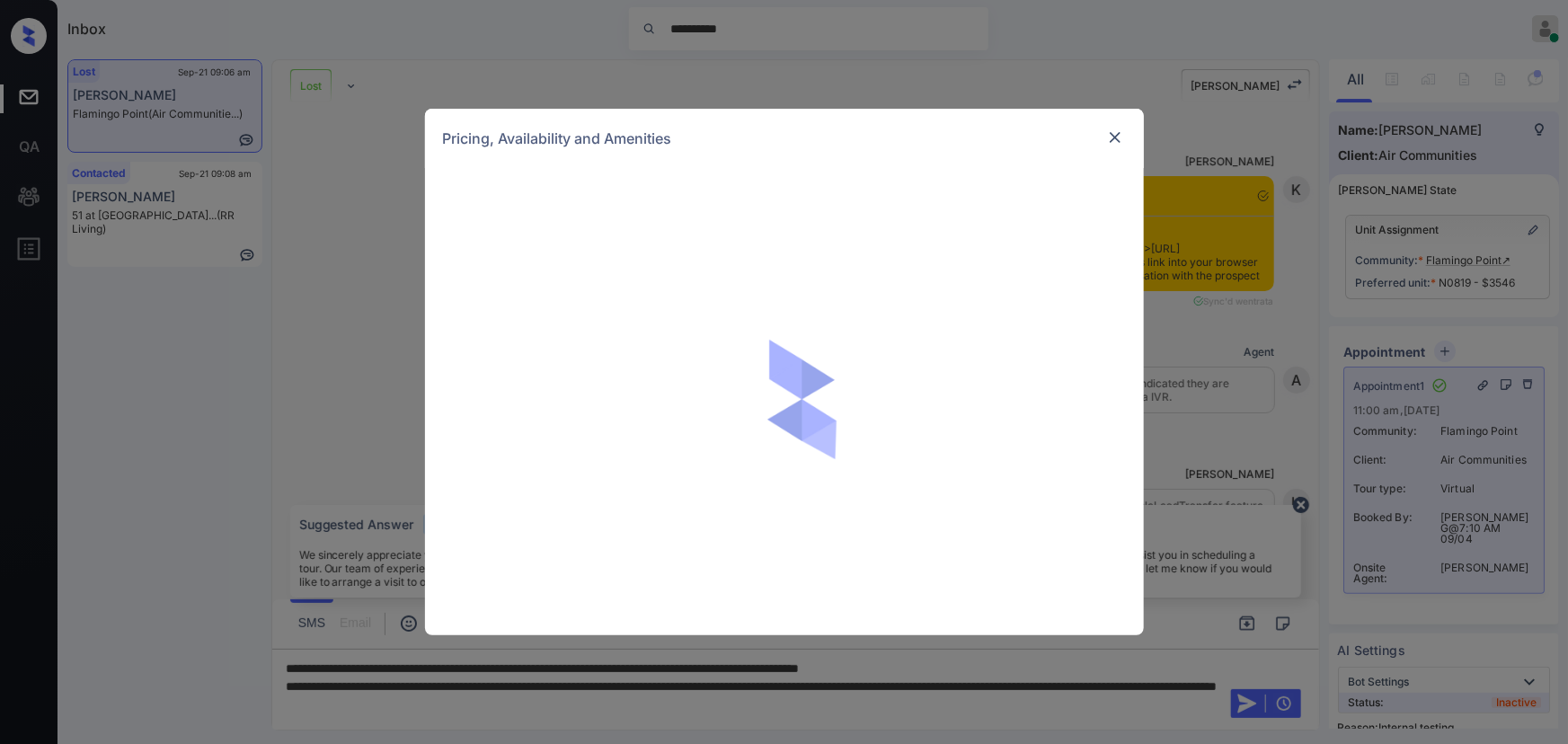
scroll to position [11388, 0]
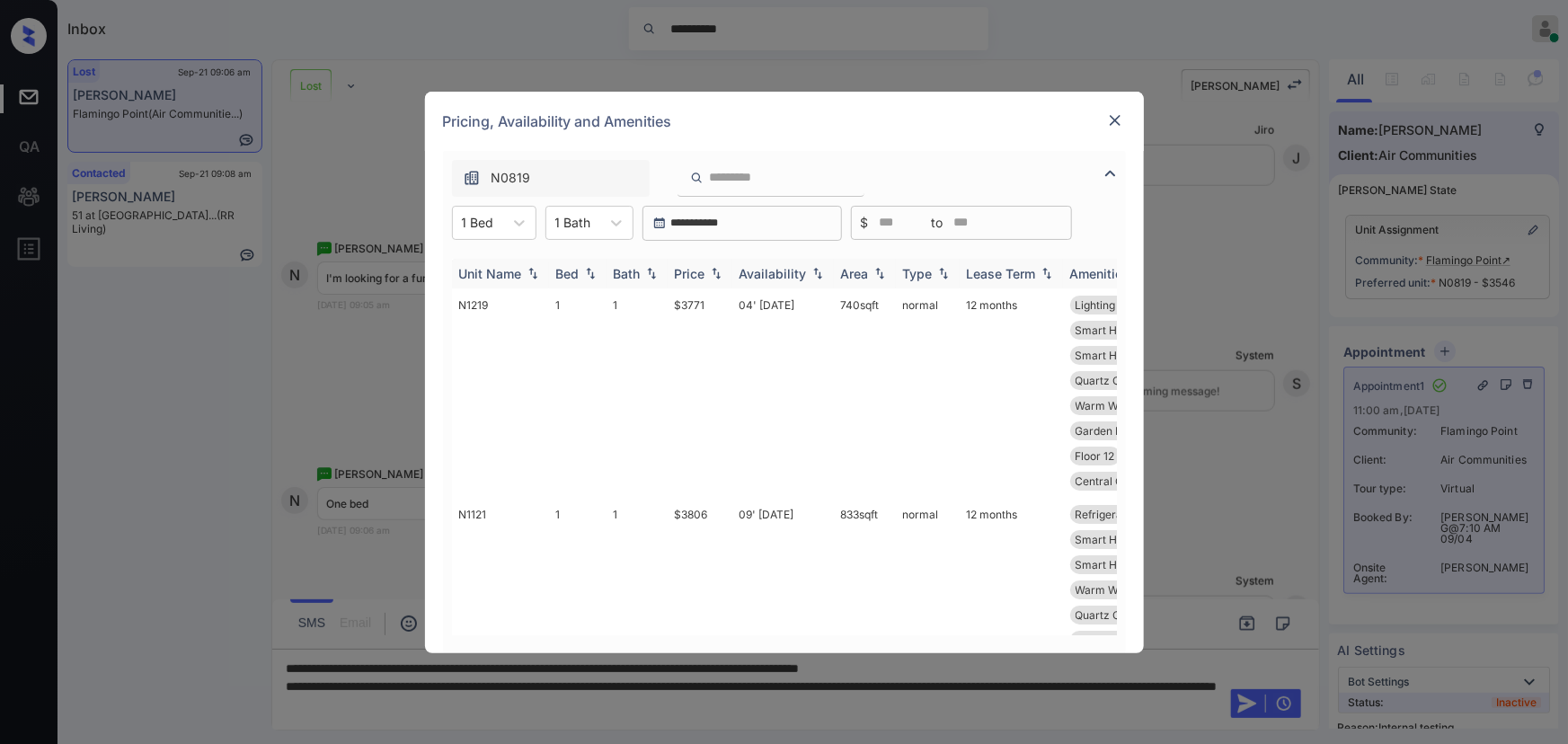
click at [713, 275] on img at bounding box center [716, 273] width 18 height 12
click at [713, 275] on img at bounding box center [716, 274] width 18 height 13
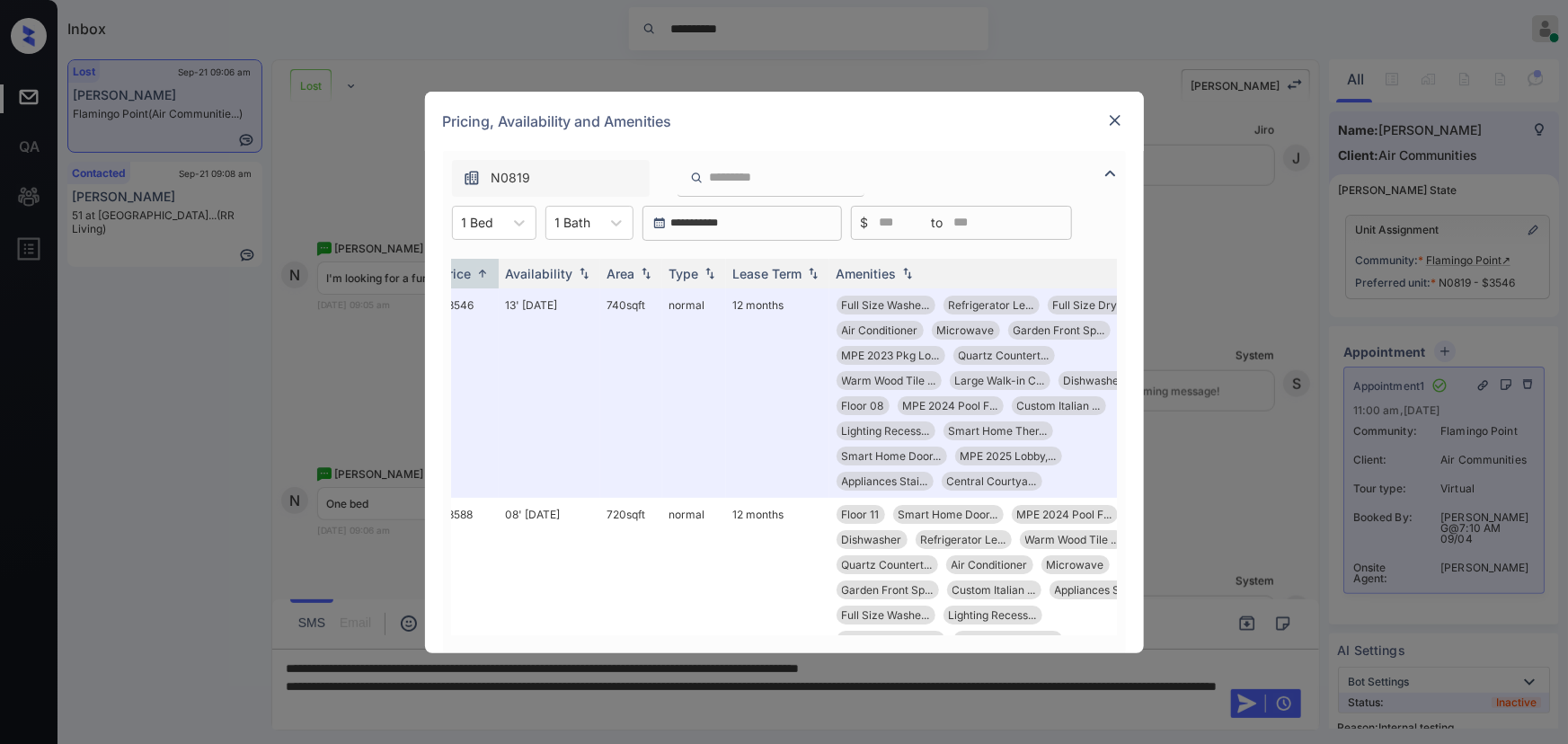
scroll to position [0, 249]
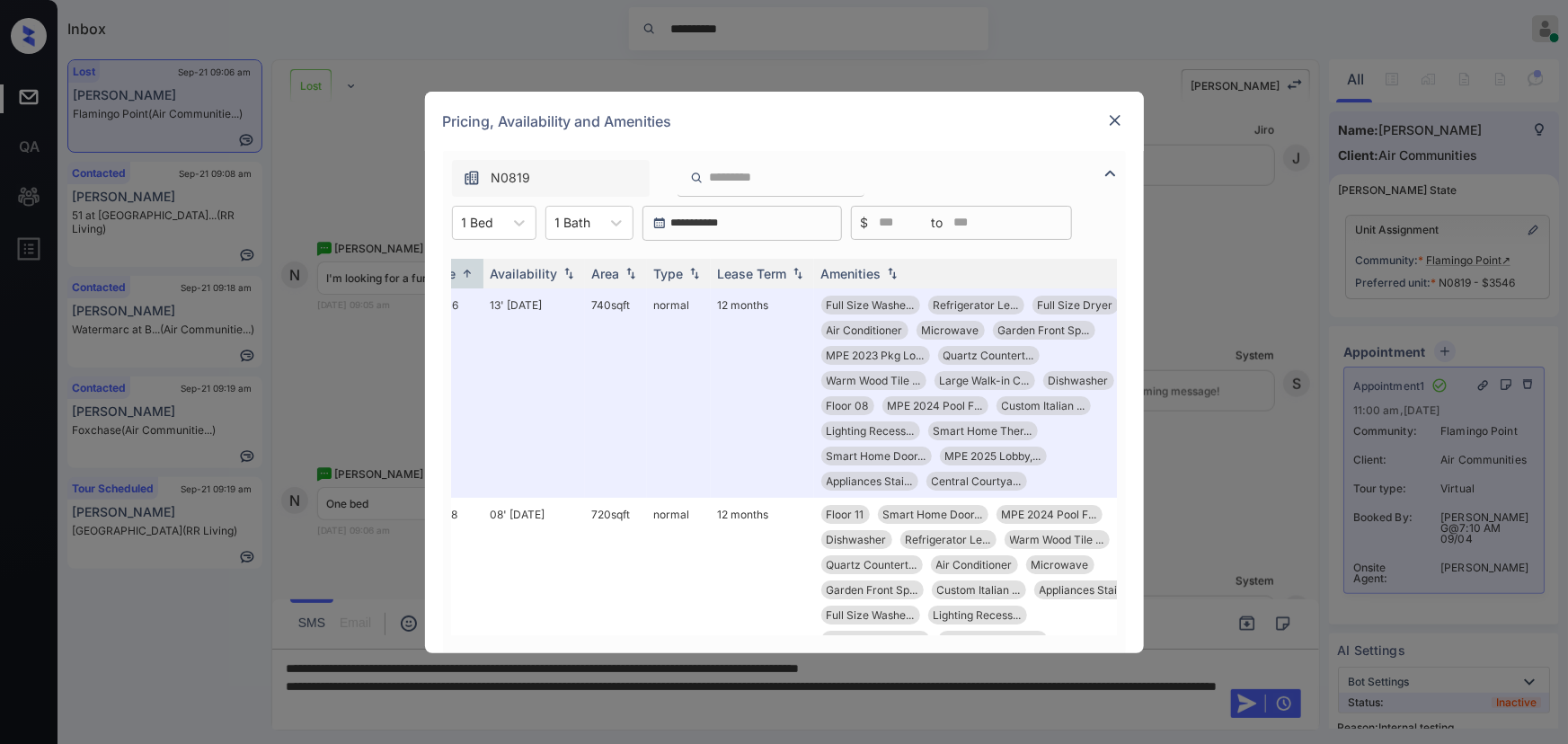
click at [1115, 123] on img at bounding box center [1115, 120] width 18 height 18
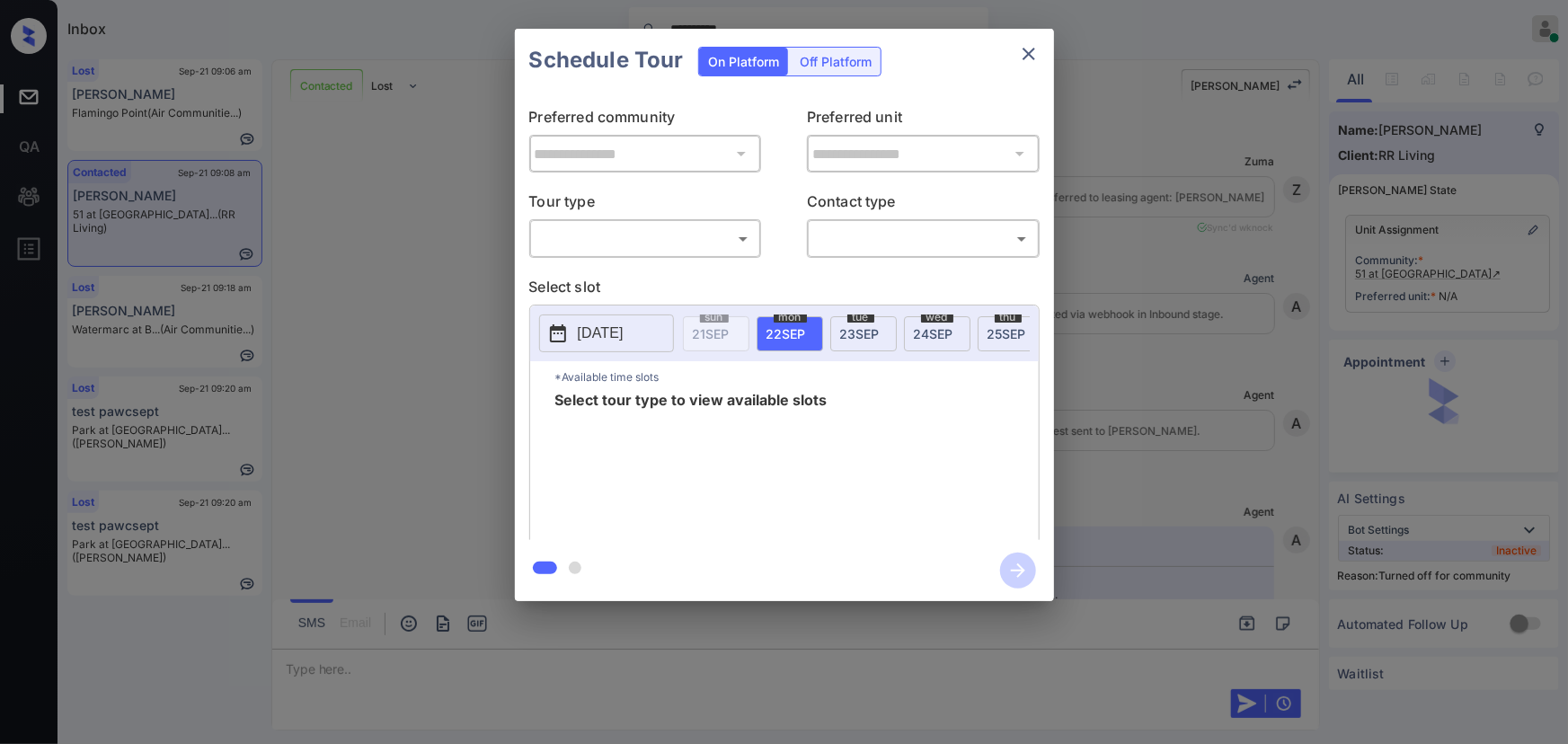
scroll to position [638, 0]
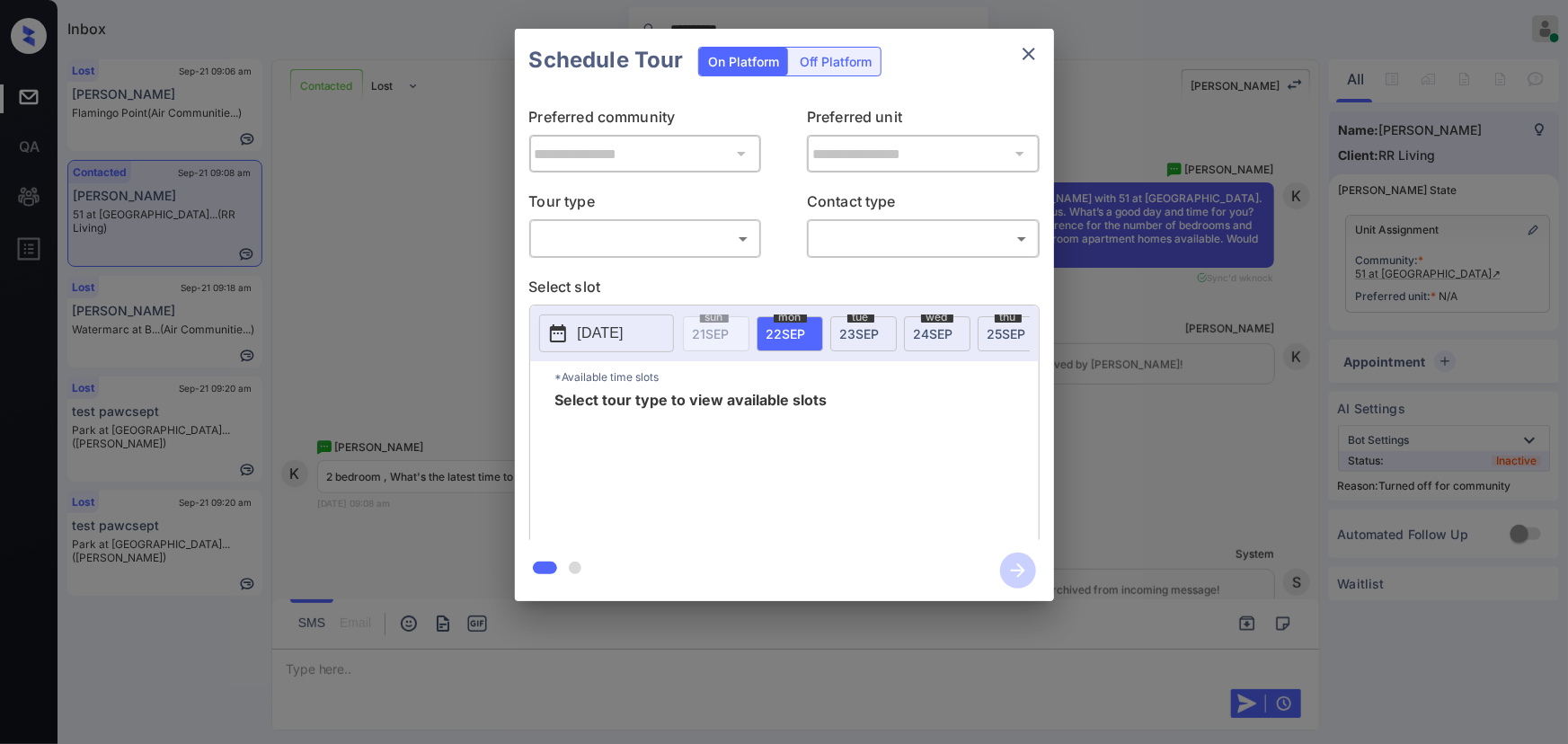
click at [701, 248] on body "**********" at bounding box center [784, 372] width 1568 height 744
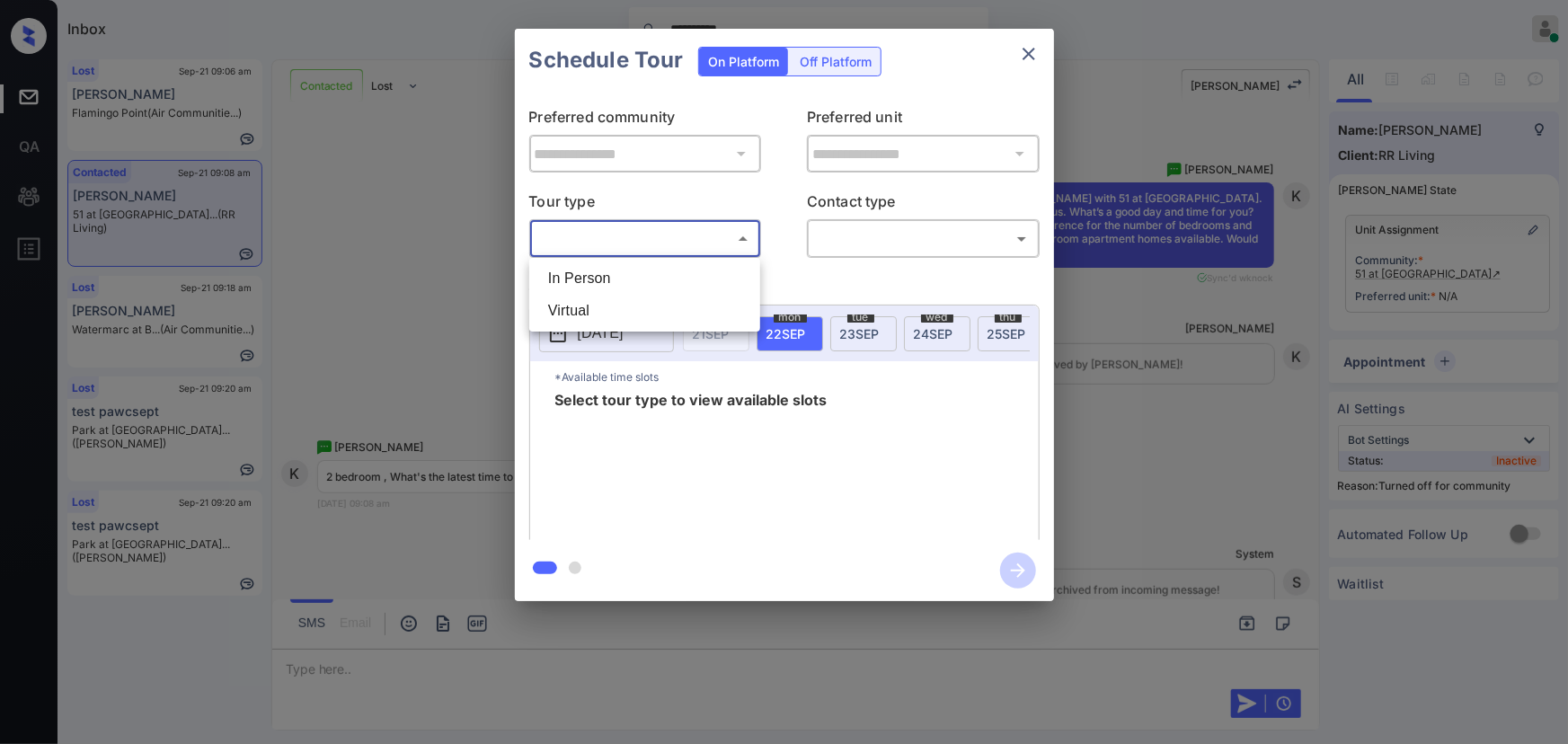
drag, startPoint x: 665, startPoint y: 290, endPoint x: 722, endPoint y: 286, distance: 57.1
click at [665, 288] on li "In Person" at bounding box center [644, 279] width 222 height 32
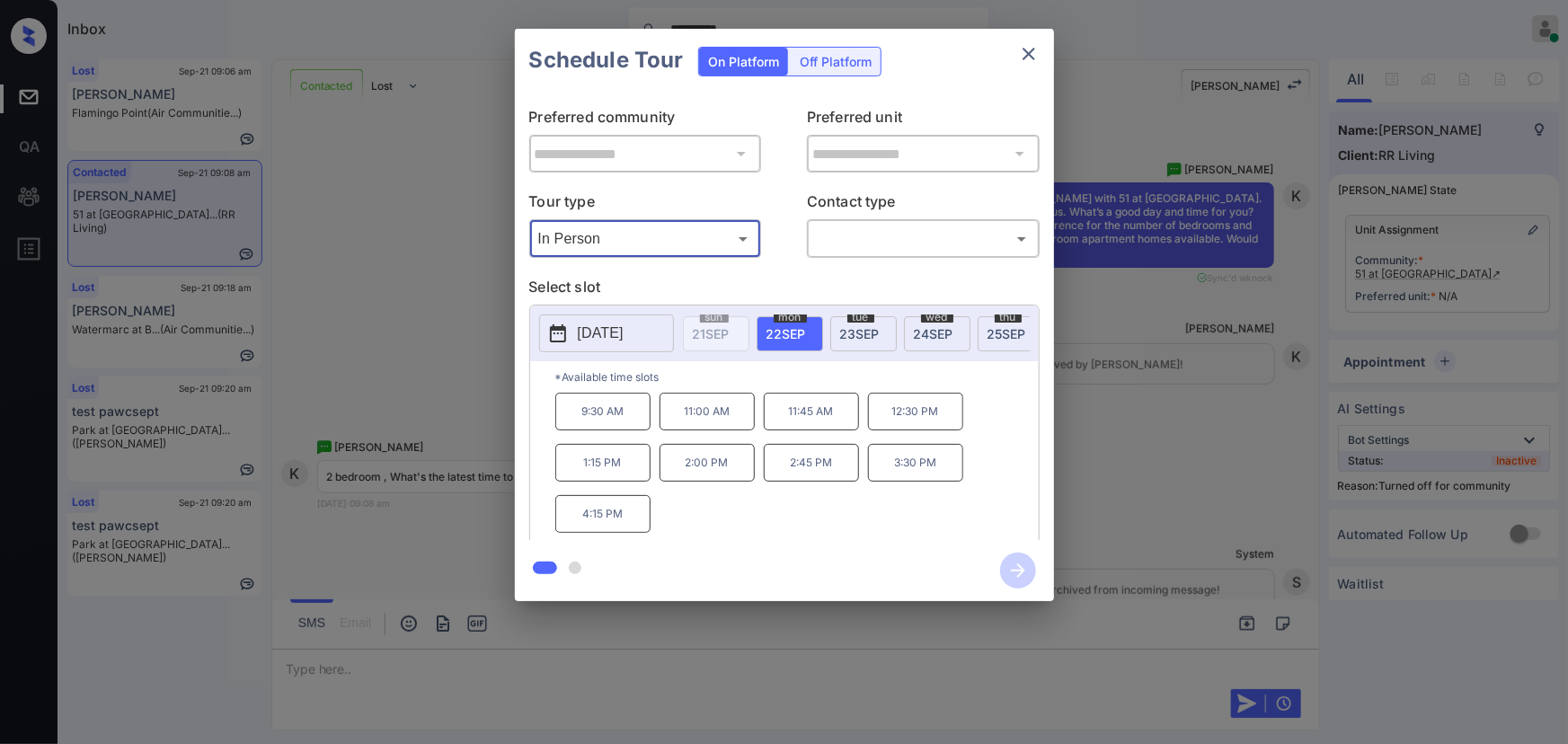
type input "********"
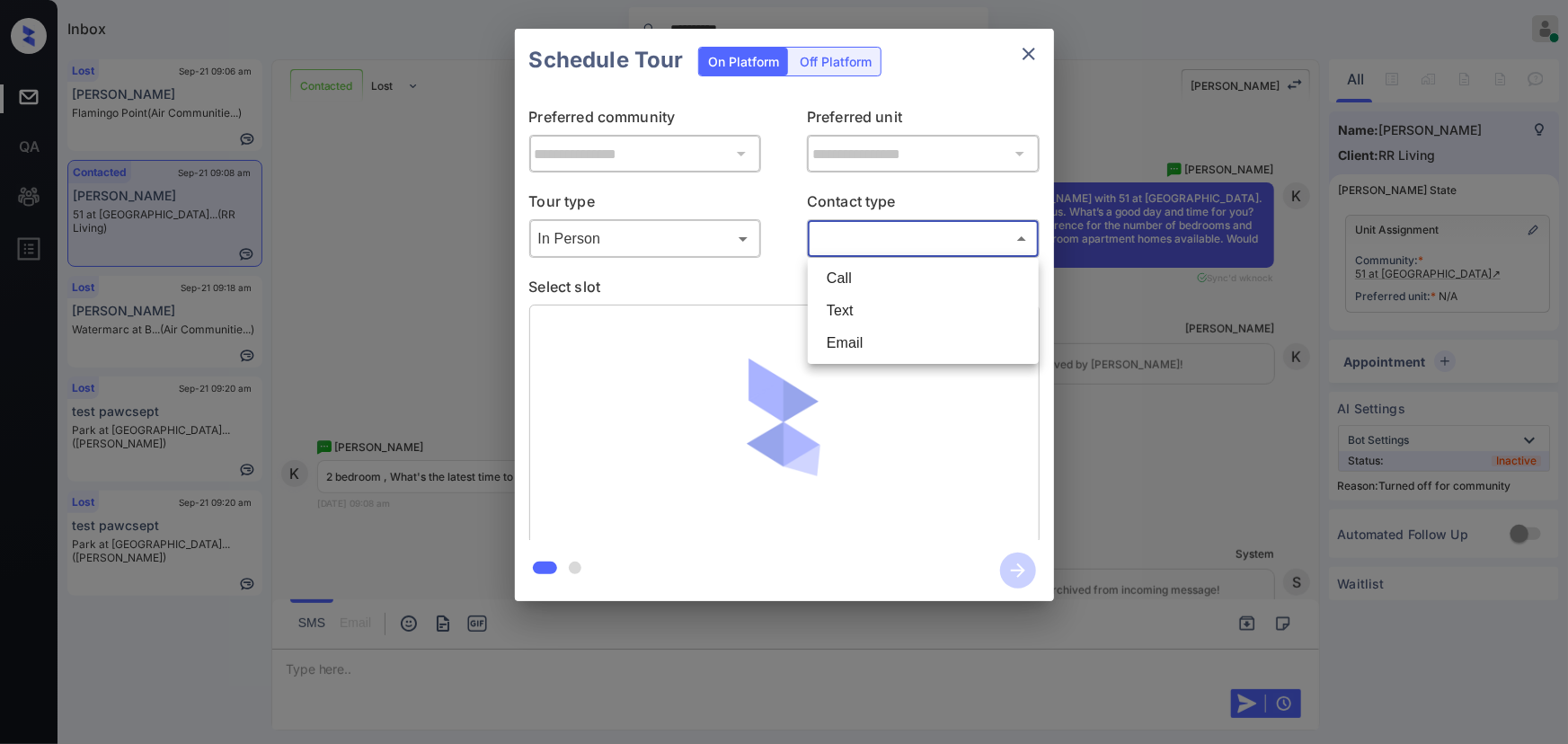
click at [881, 251] on body "**********" at bounding box center [784, 372] width 1568 height 744
click at [838, 312] on li "Text" at bounding box center [923, 311] width 222 height 32
type input "****"
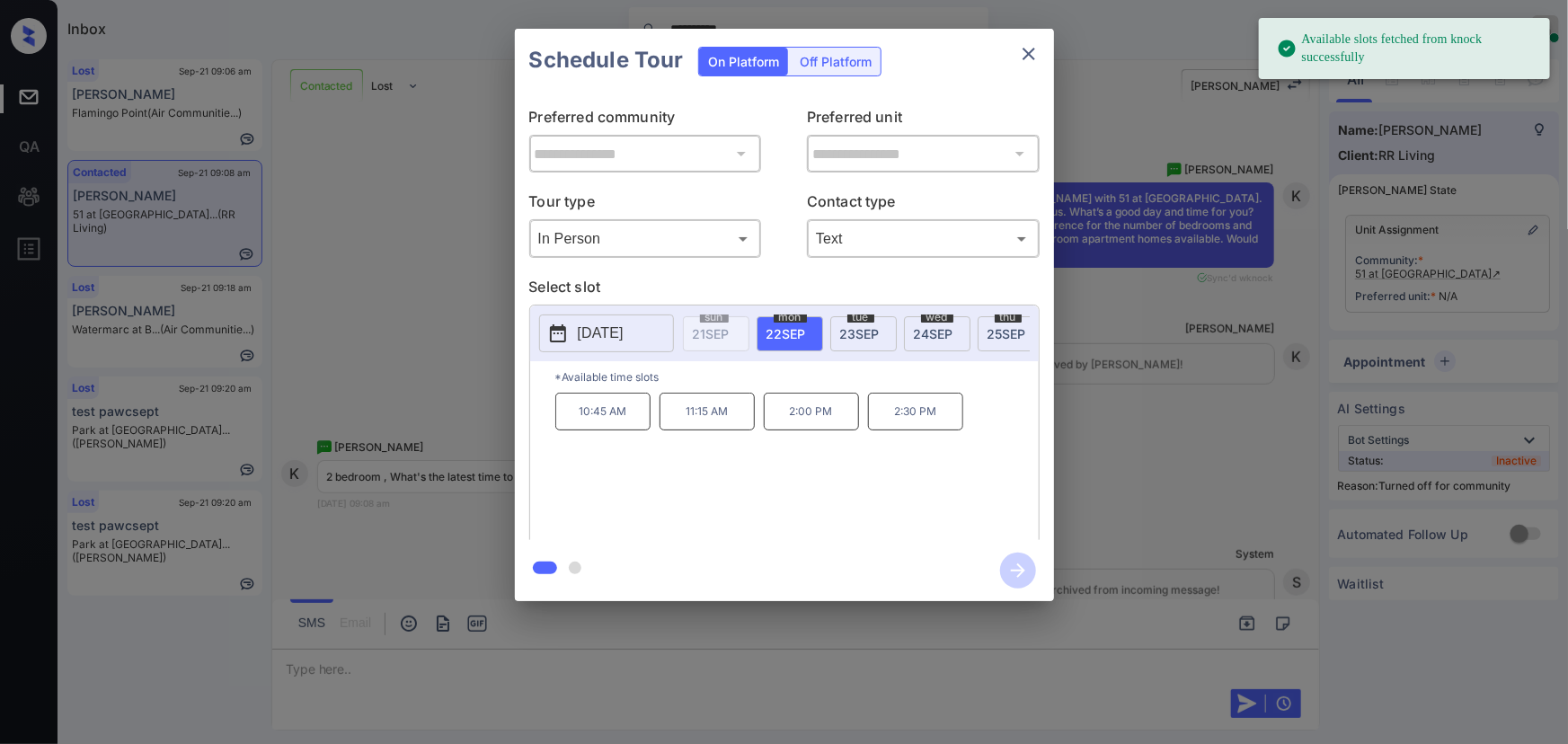
click at [790, 340] on div "mon 22 SEP" at bounding box center [790, 333] width 67 height 35
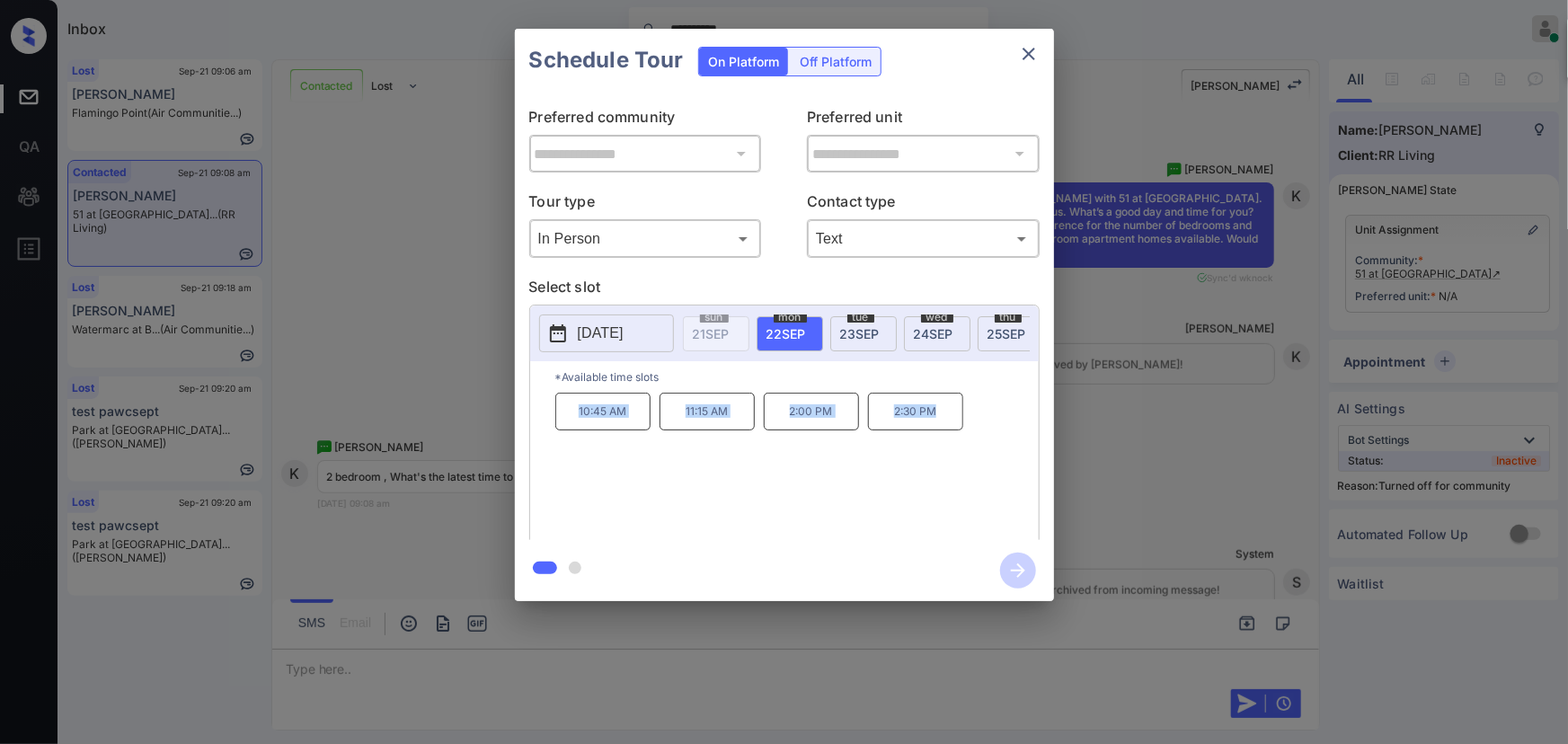
copy div "10:45 AM 11:15 AM 2:00 PM 2:30 PM"
drag, startPoint x: 939, startPoint y: 421, endPoint x: 562, endPoint y: 447, distance: 377.9
click at [566, 422] on div "10:45 AM 11:15 AM 2:00 PM 2:30 PM" at bounding box center [797, 464] width 484 height 144
click at [552, 659] on div at bounding box center [784, 372] width 1568 height 744
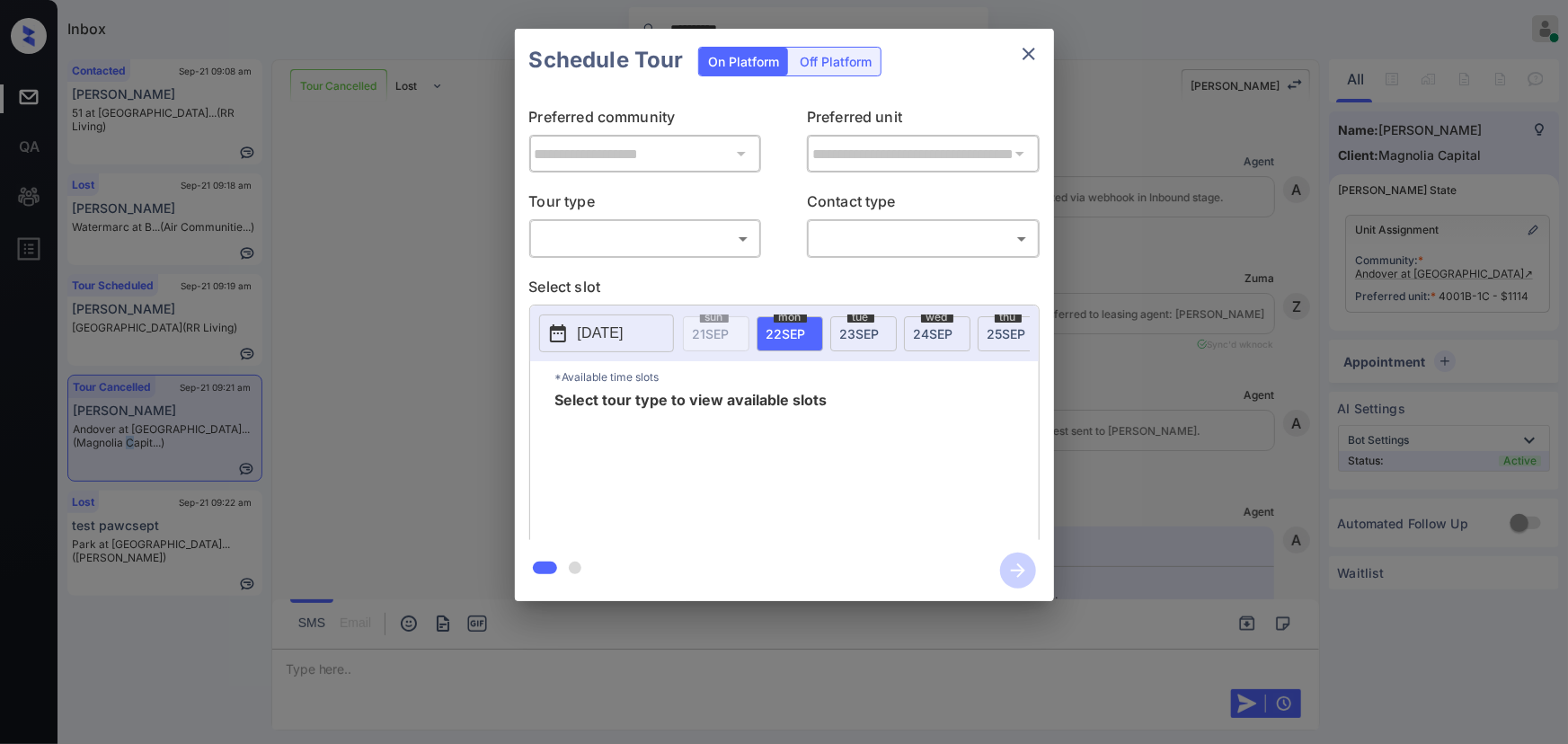
scroll to position [5489, 0]
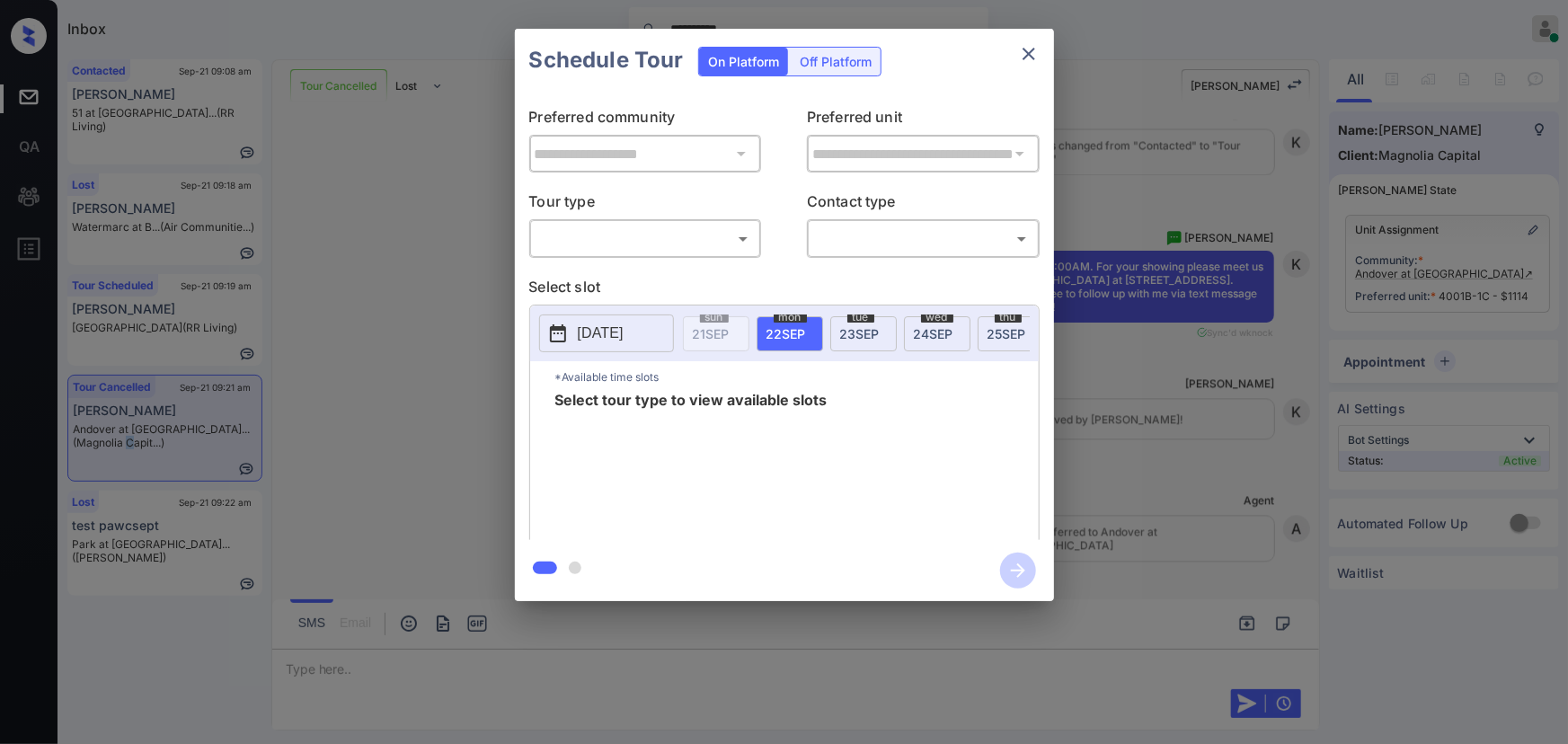
click at [665, 239] on body "**********" at bounding box center [784, 372] width 1568 height 744
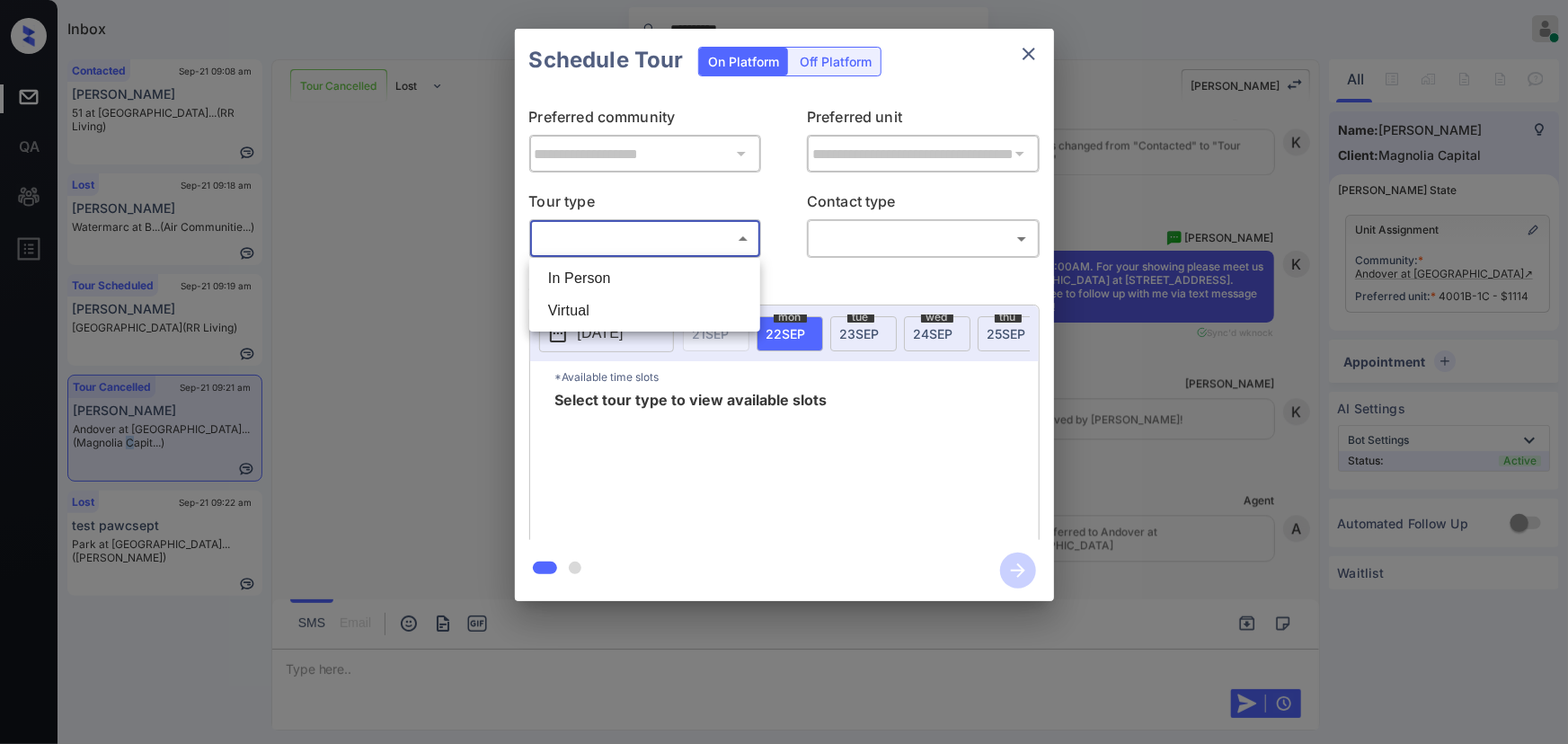
click at [626, 281] on li "In Person" at bounding box center [644, 279] width 222 height 32
type input "********"
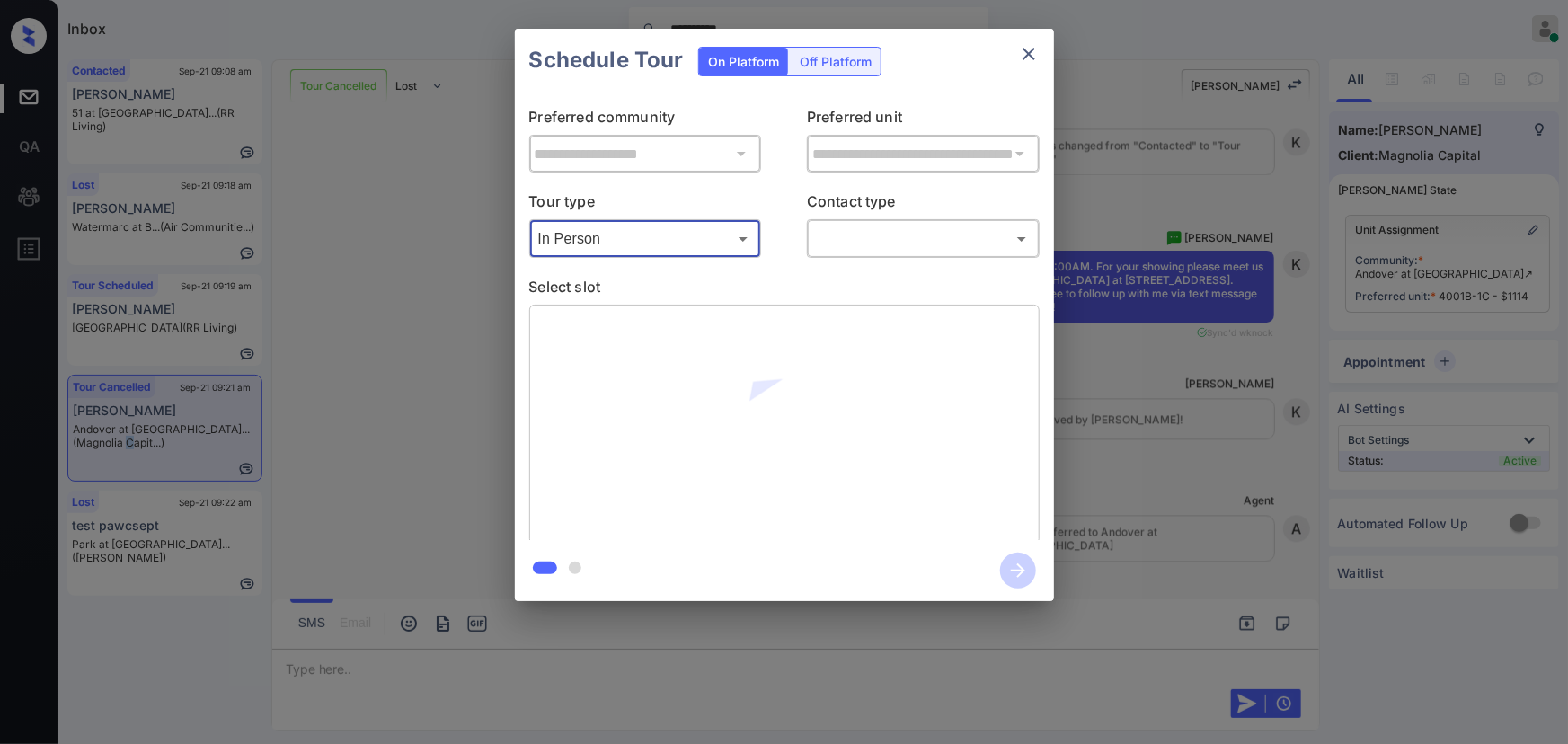
click at [861, 246] on body "**********" at bounding box center [784, 372] width 1568 height 744
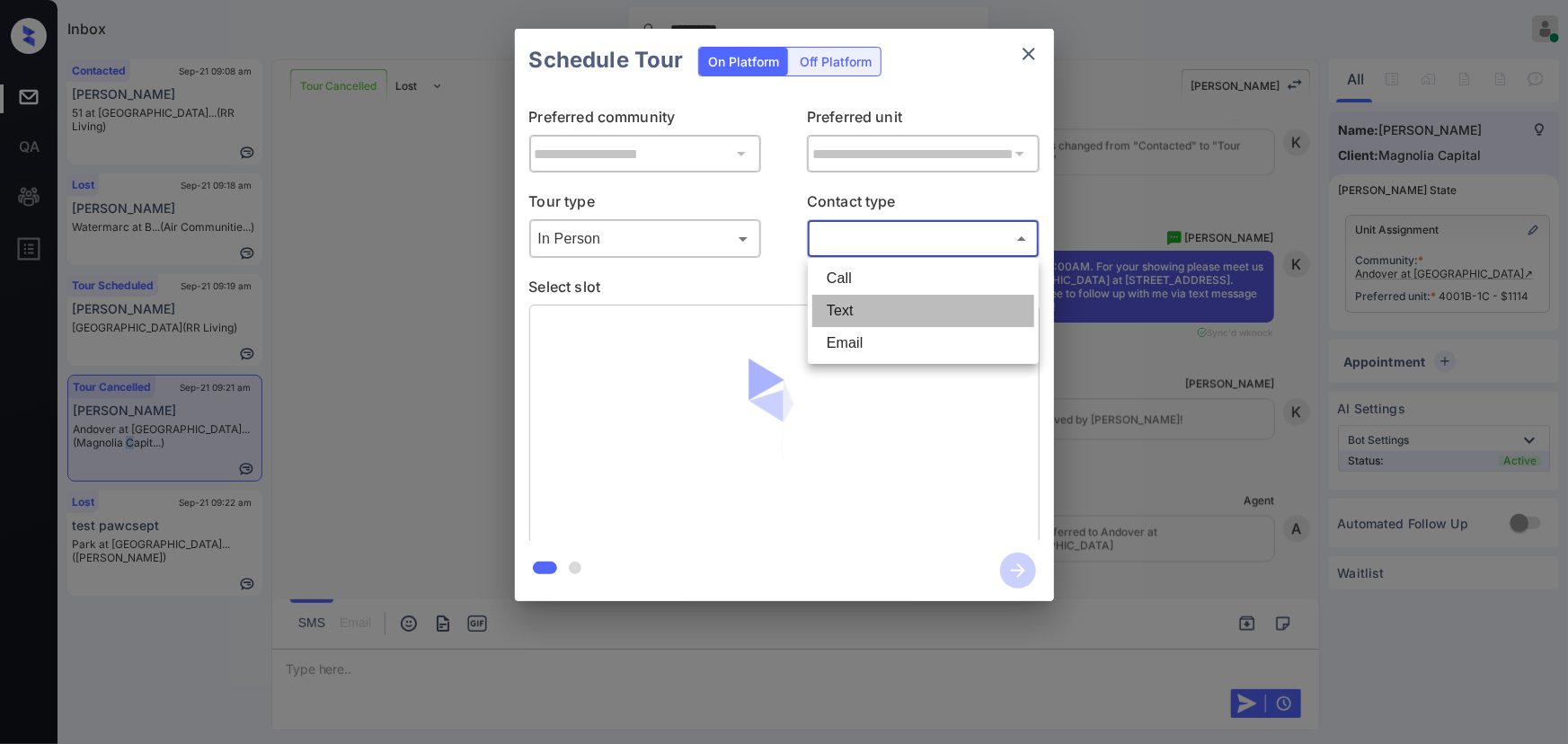
click at [845, 311] on li "Text" at bounding box center [923, 311] width 222 height 32
type input "****"
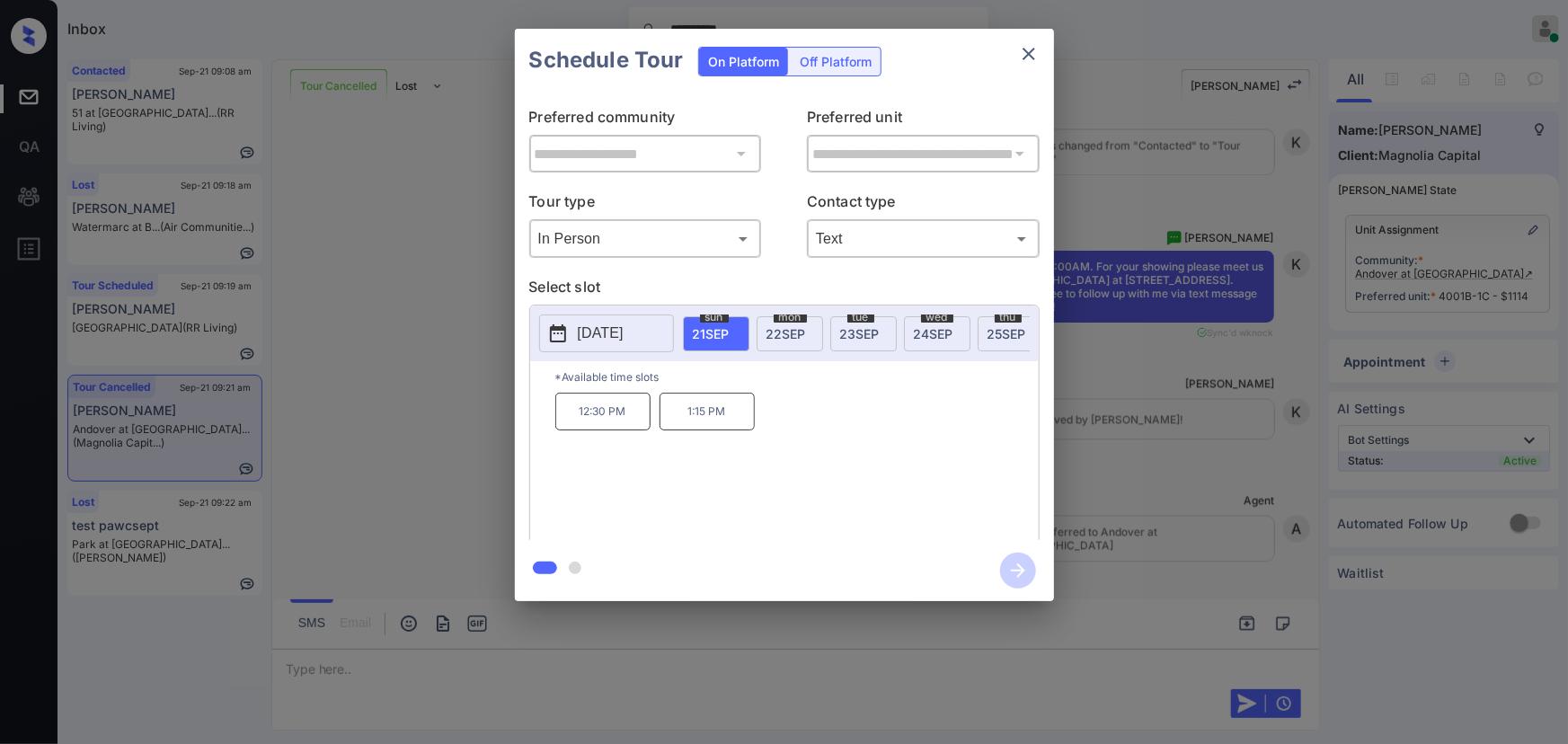
click at [928, 331] on span "24 SEP" at bounding box center [934, 334] width 39 height 15
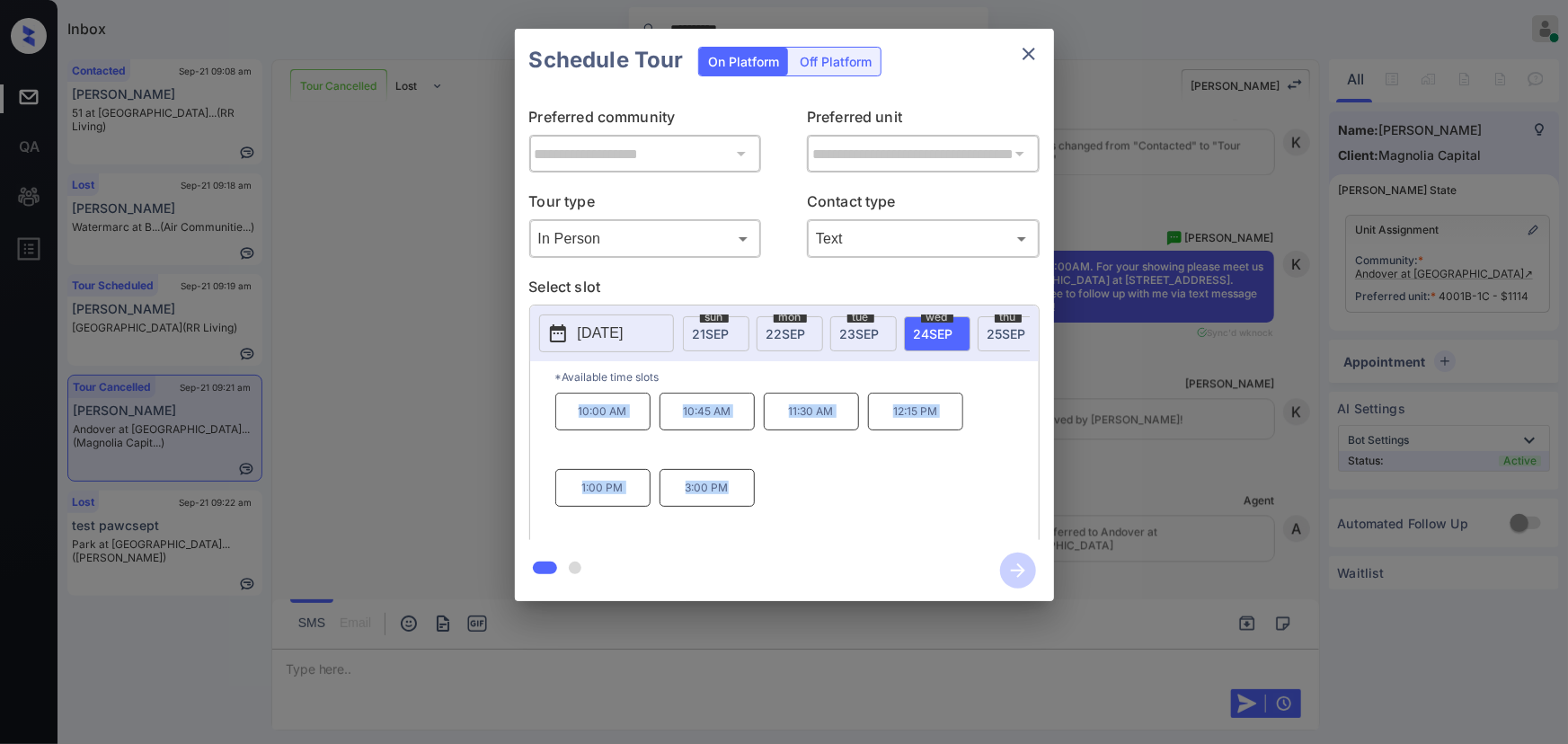
copy div "10:00 AM 10:45 AM 11:30 AM 12:15 PM 1:00 PM 3:00 PM"
drag, startPoint x: 733, startPoint y: 495, endPoint x: 572, endPoint y: 429, distance: 174.0
click at [575, 427] on div "10:00 AM 10:45 AM 11:30 AM 12:15 PM 1:00 PM 3:00 PM" at bounding box center [797, 464] width 484 height 144
click at [691, 676] on div at bounding box center [784, 372] width 1568 height 744
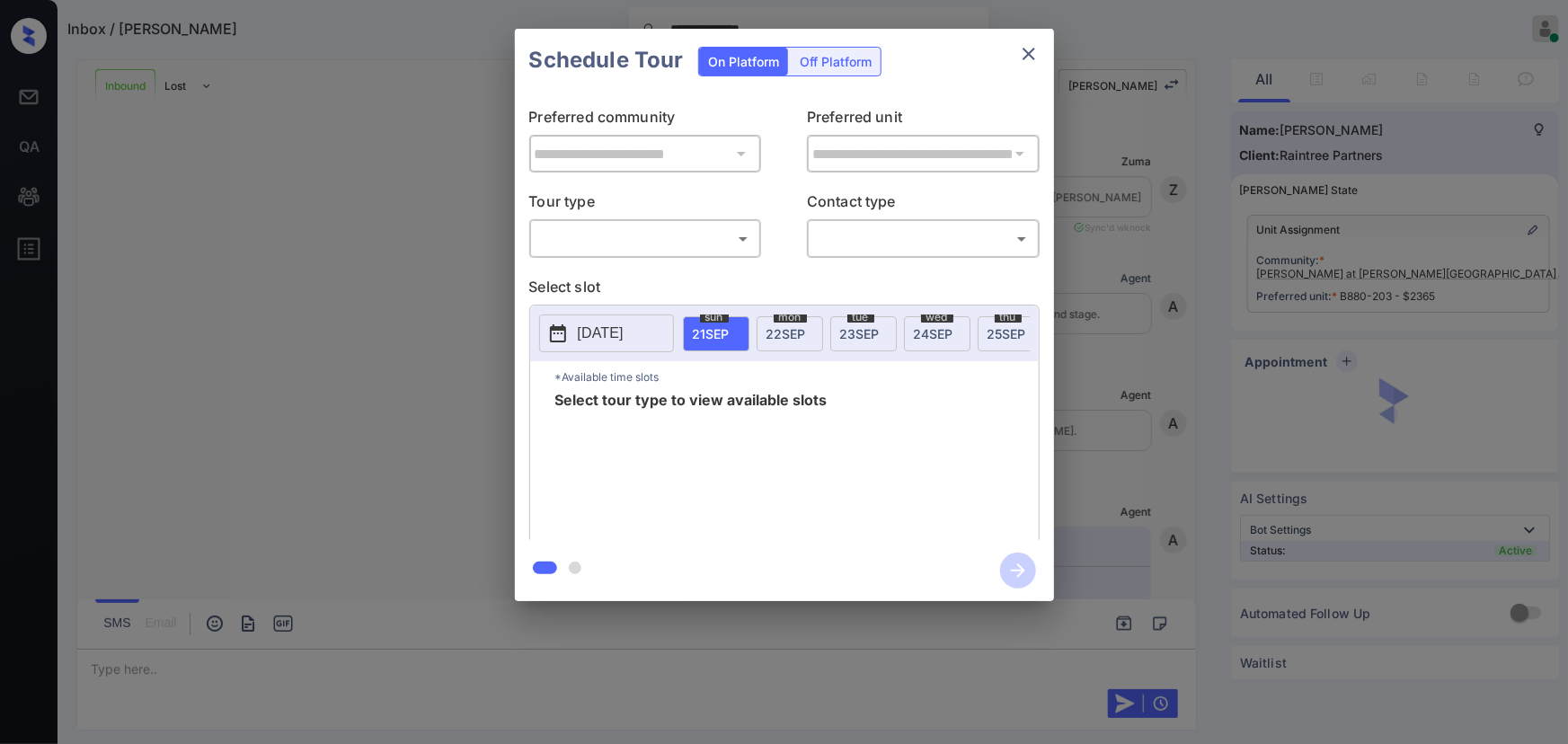
scroll to position [9215, 0]
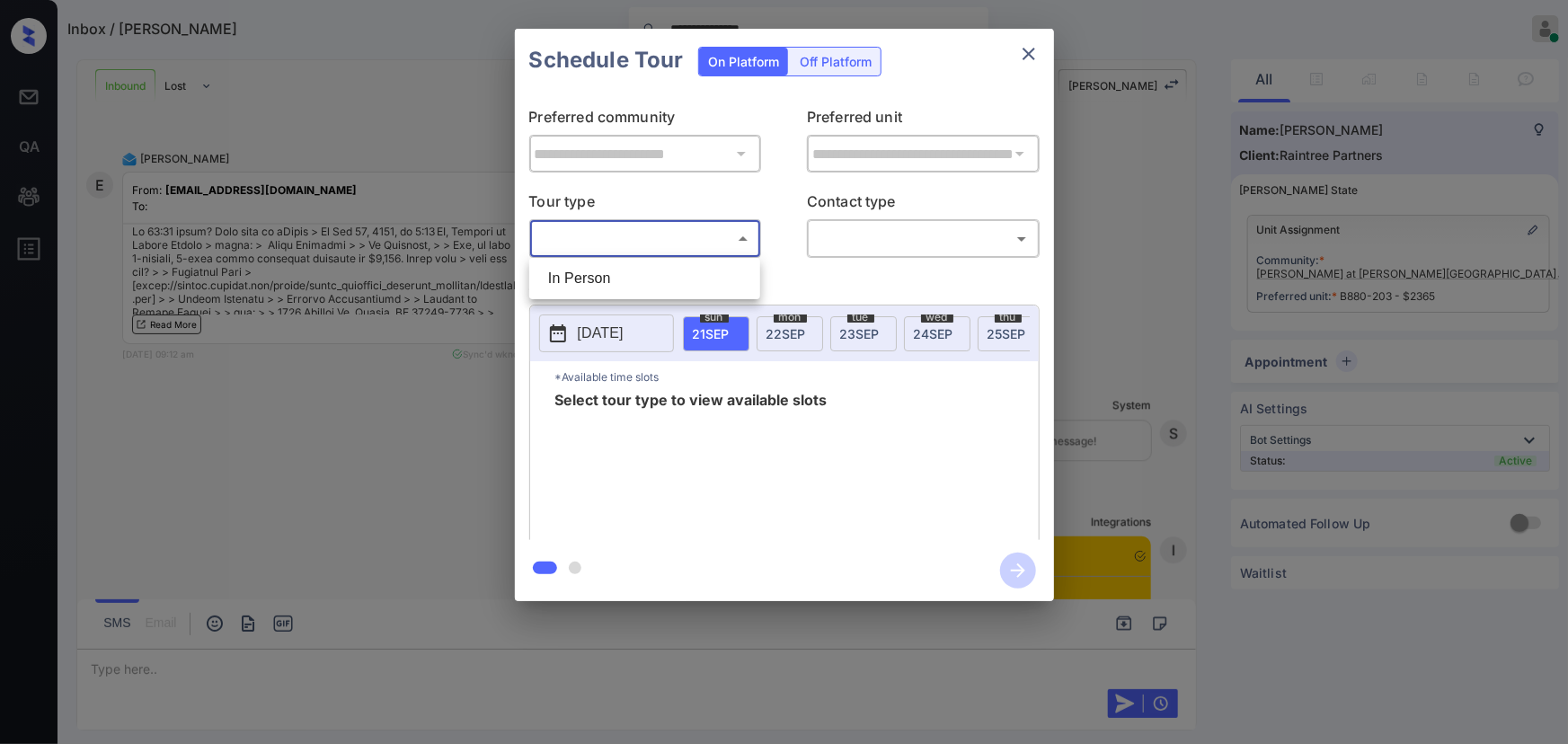
click at [640, 240] on body "**********" at bounding box center [784, 372] width 1568 height 744
drag, startPoint x: 615, startPoint y: 279, endPoint x: 835, endPoint y: 259, distance: 220.9
click at [624, 279] on li "In Person" at bounding box center [644, 279] width 222 height 32
type input "********"
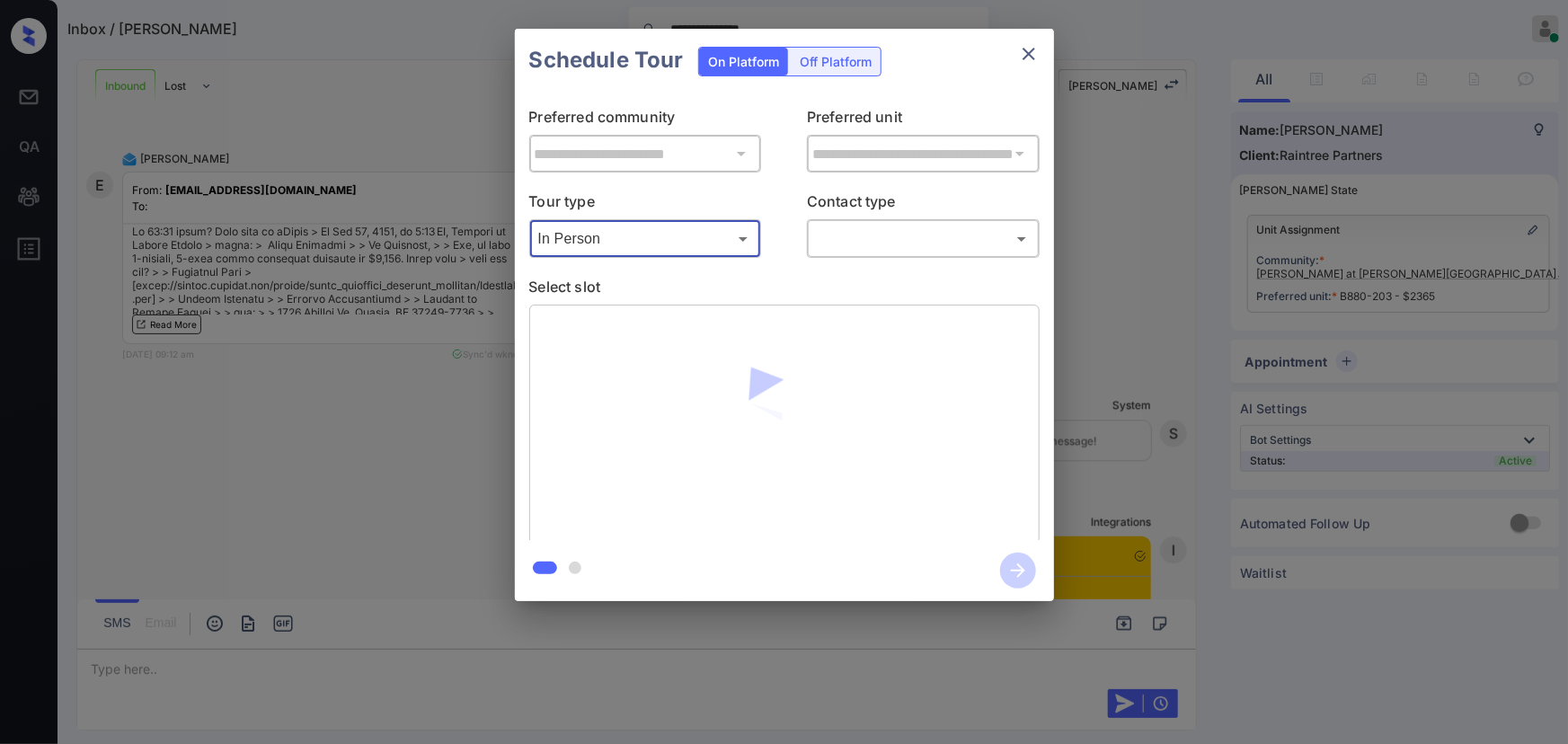
click at [889, 224] on body "**********" at bounding box center [784, 372] width 1568 height 744
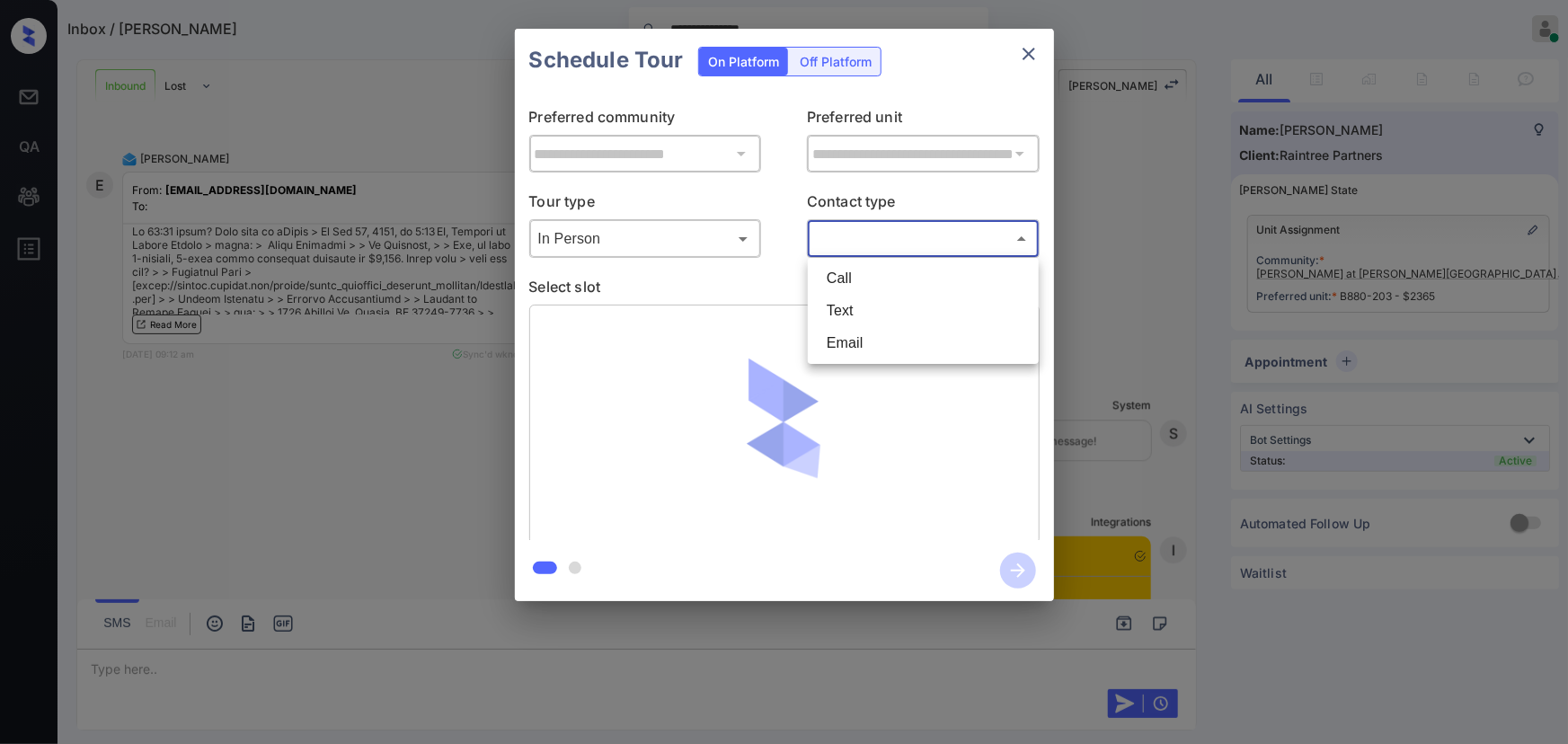
click at [865, 308] on li "Text" at bounding box center [923, 311] width 222 height 32
type input "****"
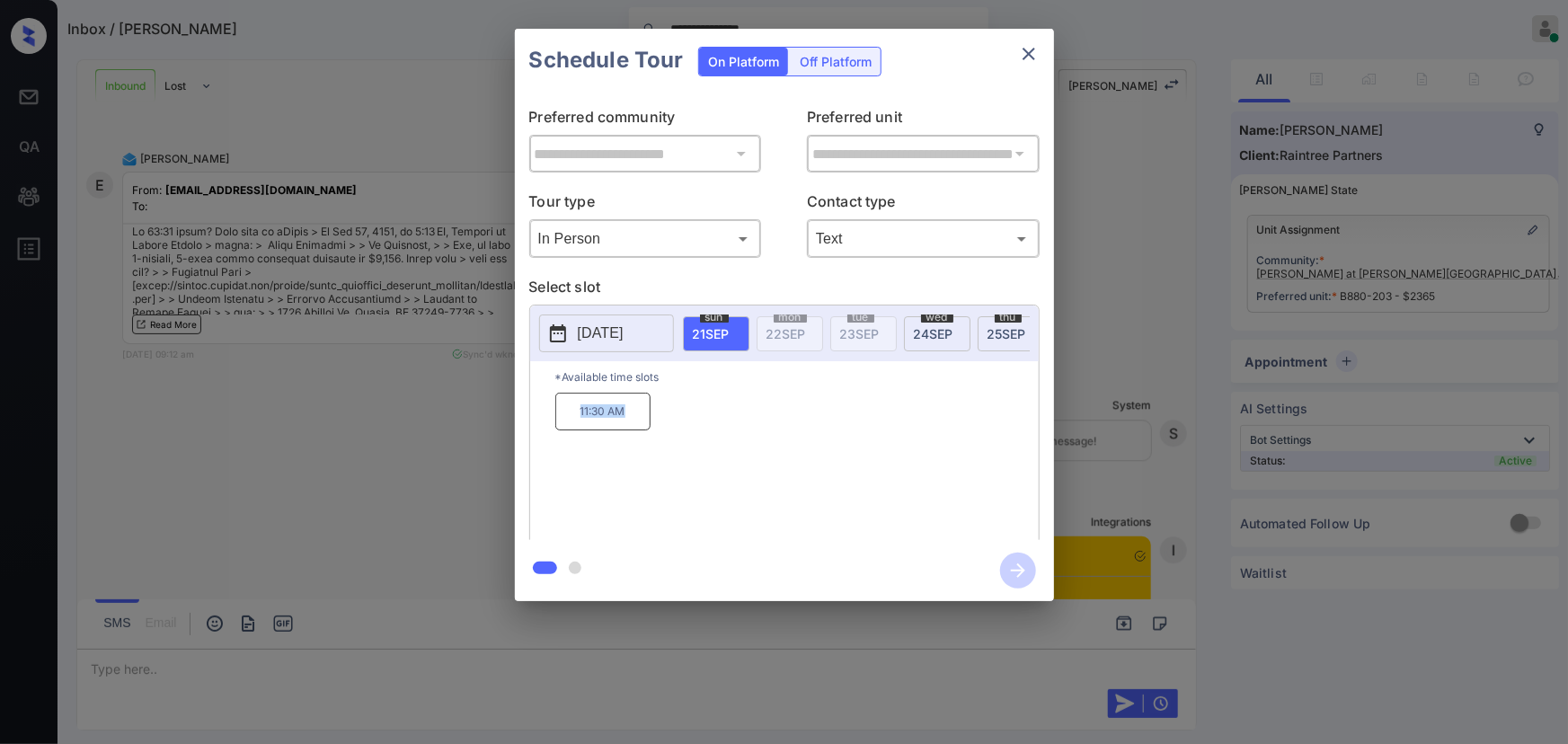
copy p "11:30 AM"
drag, startPoint x: 629, startPoint y: 421, endPoint x: 550, endPoint y: 418, distance: 79.1
click at [550, 418] on div "*Available time slots 11:30 AM" at bounding box center [784, 453] width 508 height 184
click at [1027, 53] on icon "close" at bounding box center [1029, 53] width 22 height 22
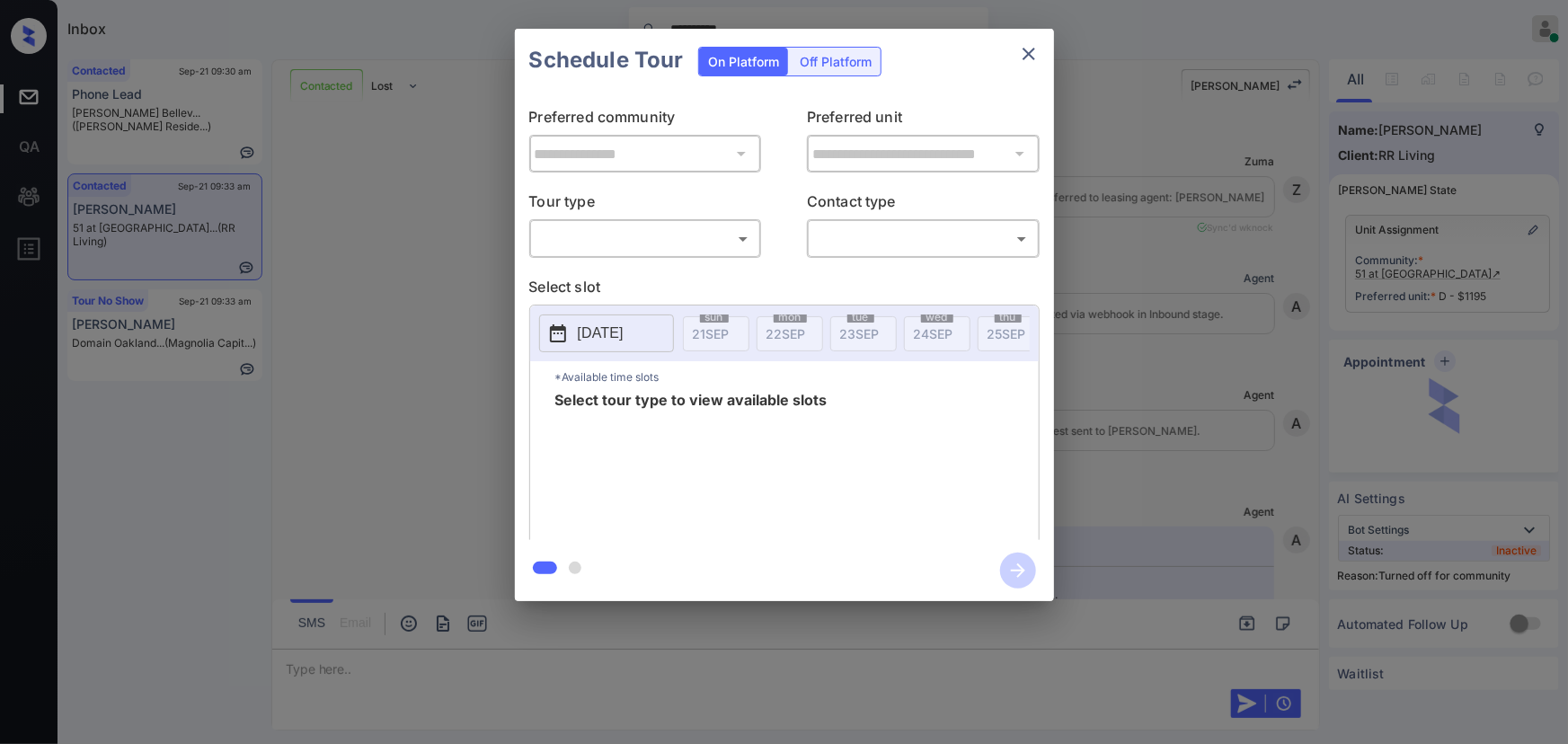
scroll to position [2342, 0]
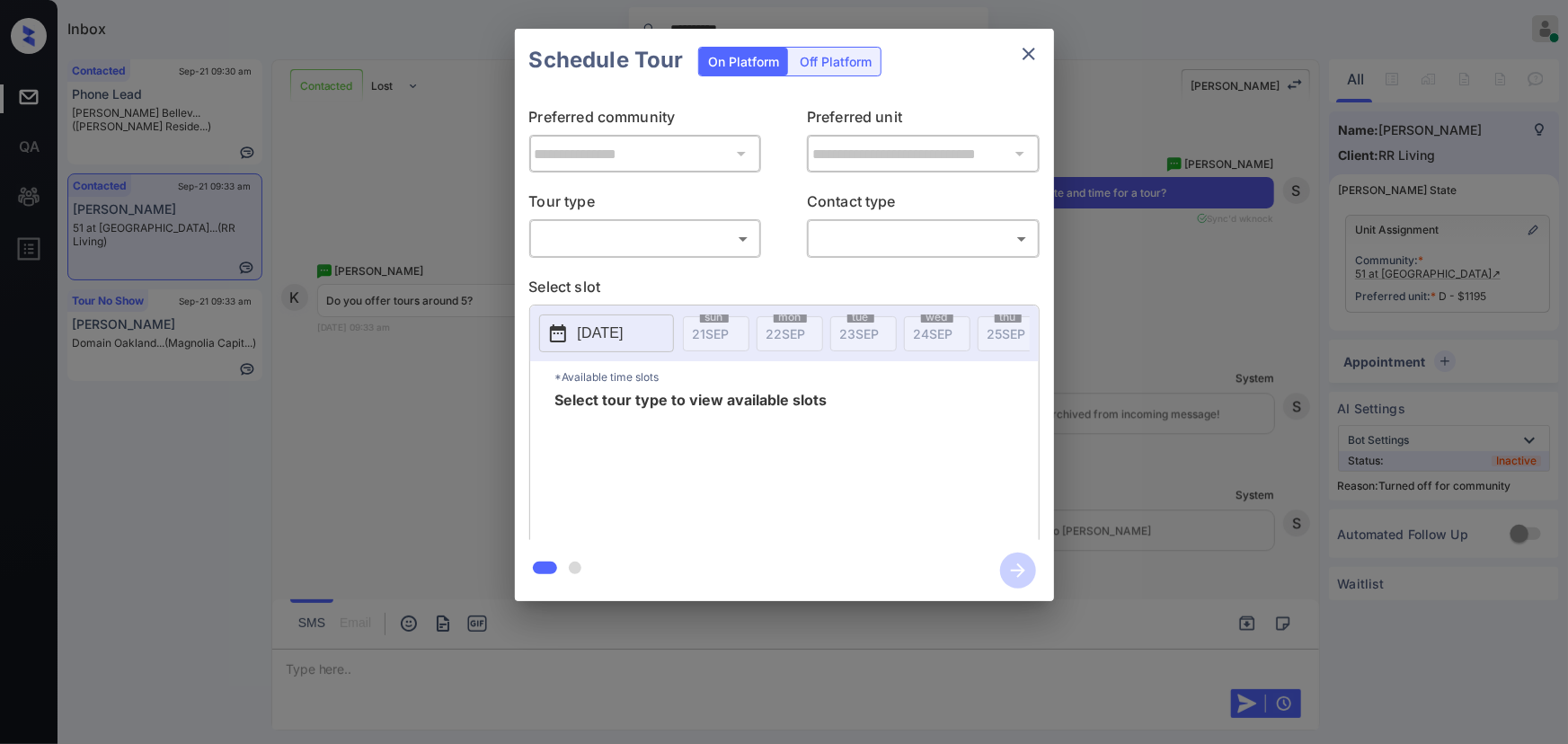
click at [648, 233] on body "**********" at bounding box center [784, 372] width 1568 height 744
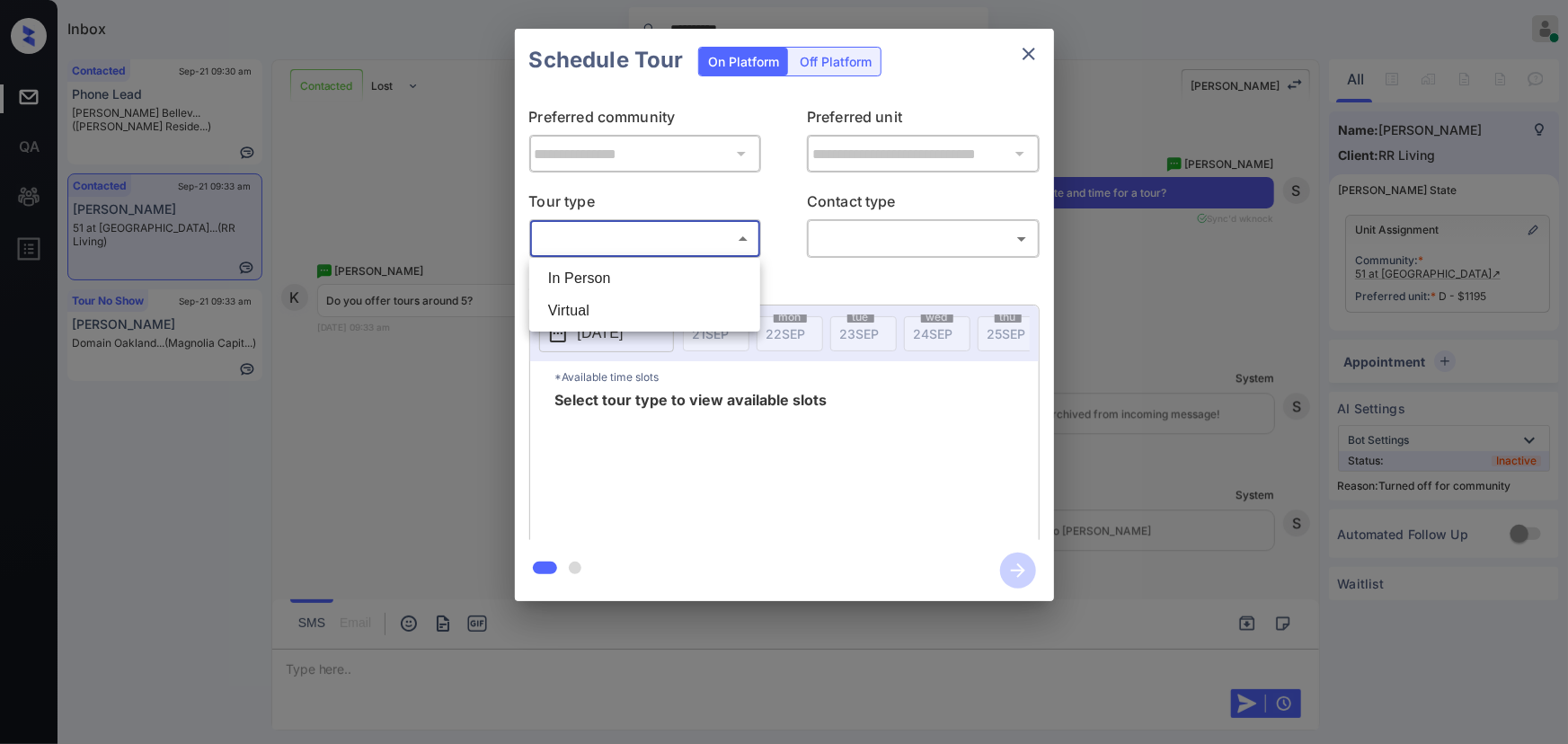
click at [622, 273] on li "In Person" at bounding box center [644, 279] width 222 height 32
type input "********"
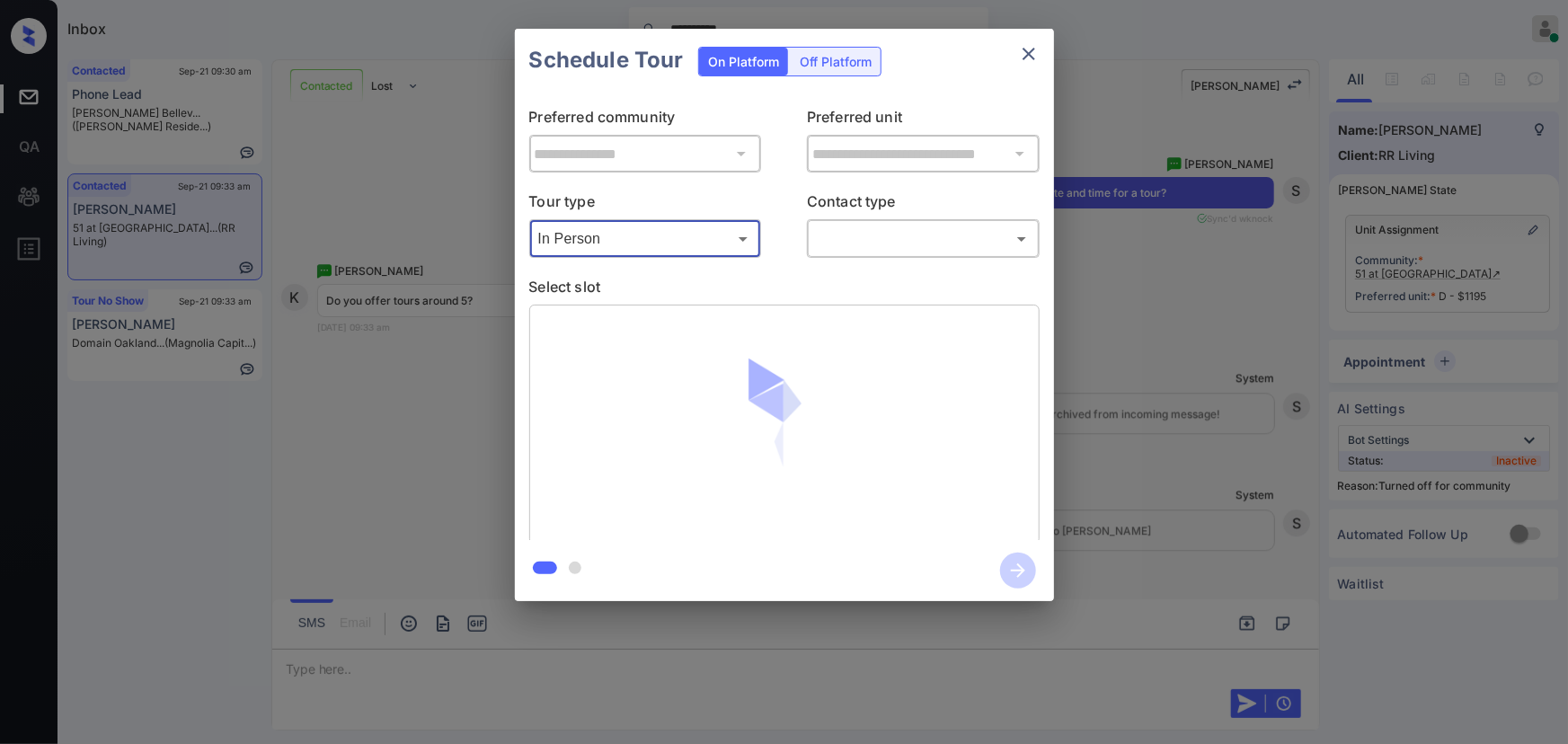
click at [863, 248] on body "**********" at bounding box center [784, 372] width 1568 height 744
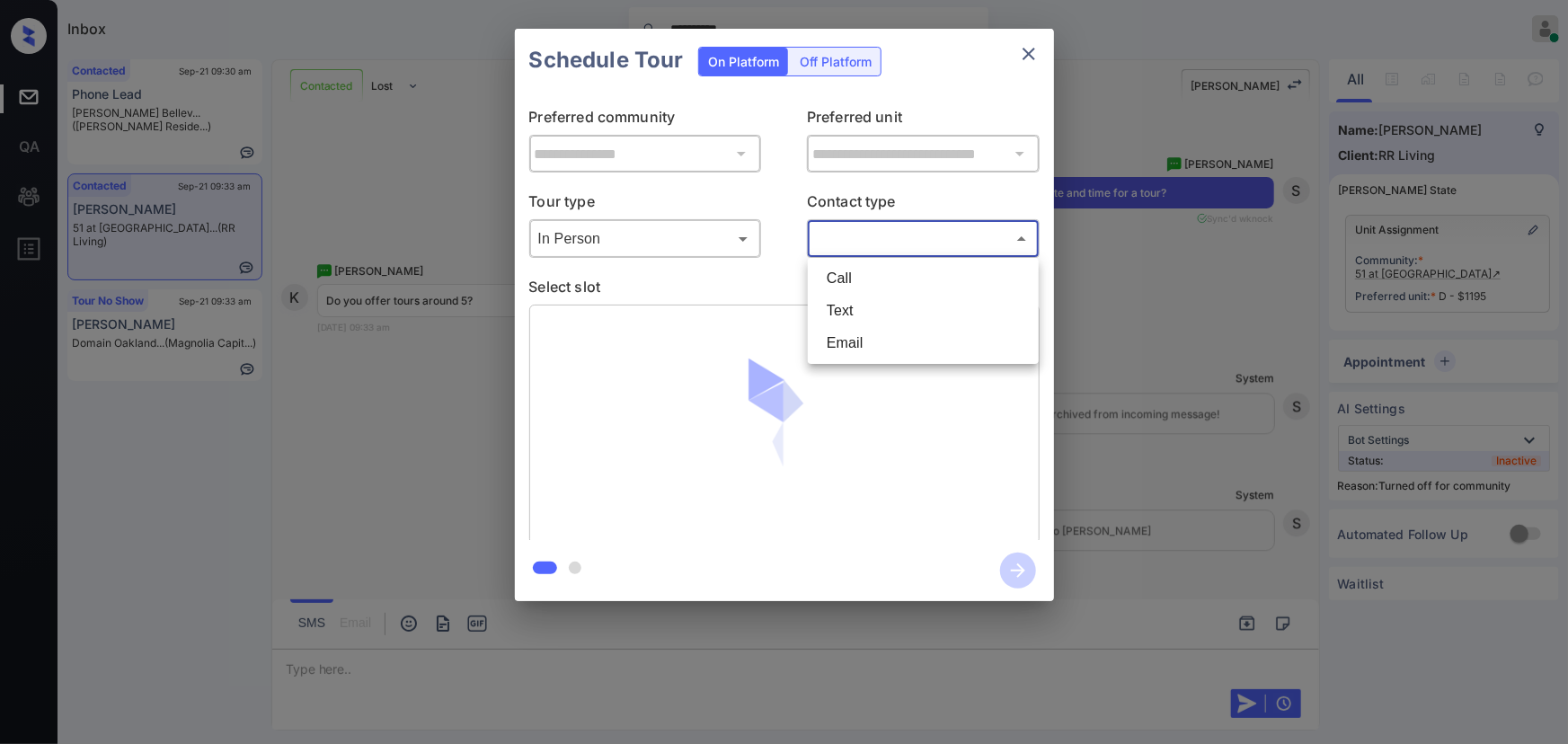
click at [844, 300] on li "Text" at bounding box center [923, 311] width 222 height 32
type input "****"
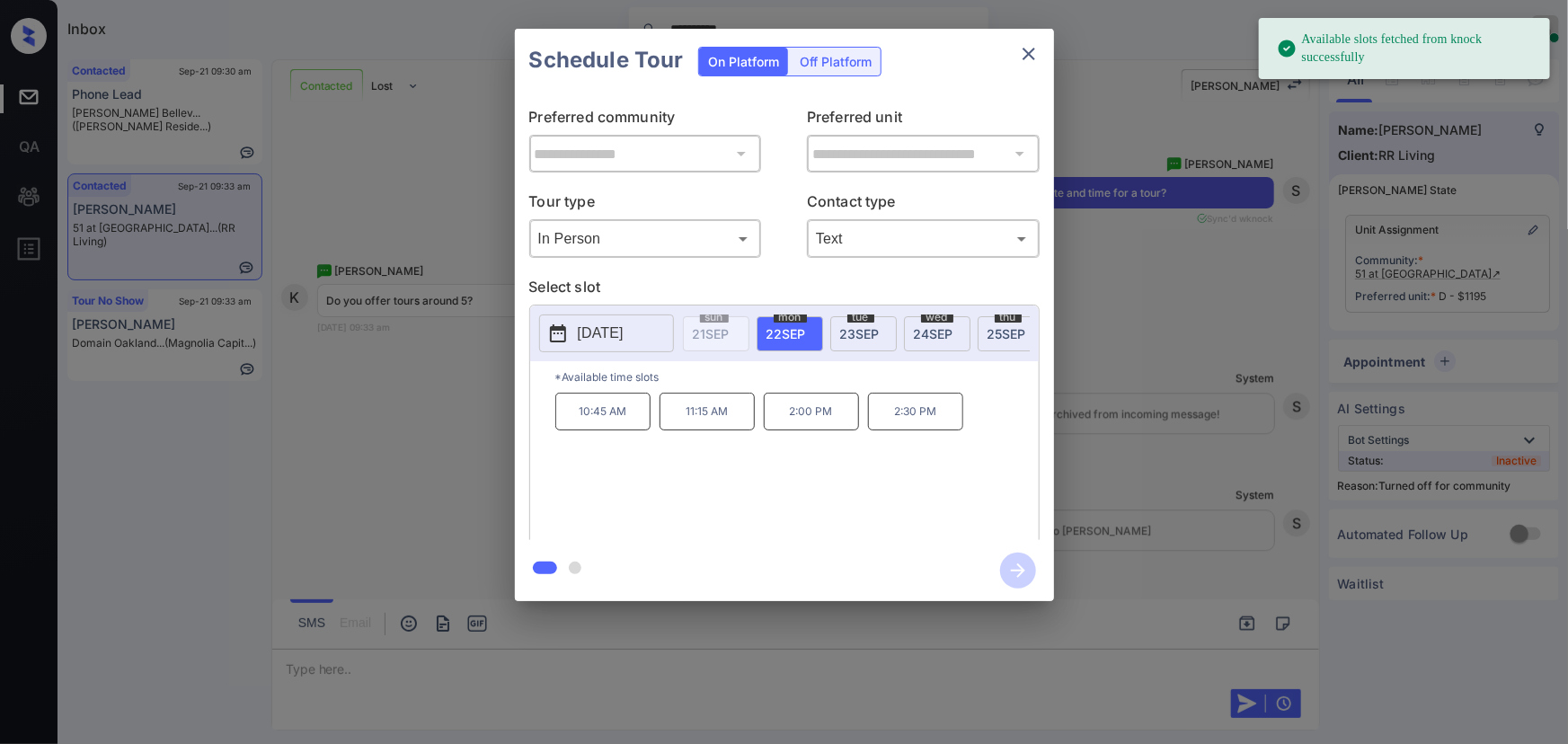
click at [855, 334] on span "[DATE]" at bounding box center [860, 334] width 39 height 15
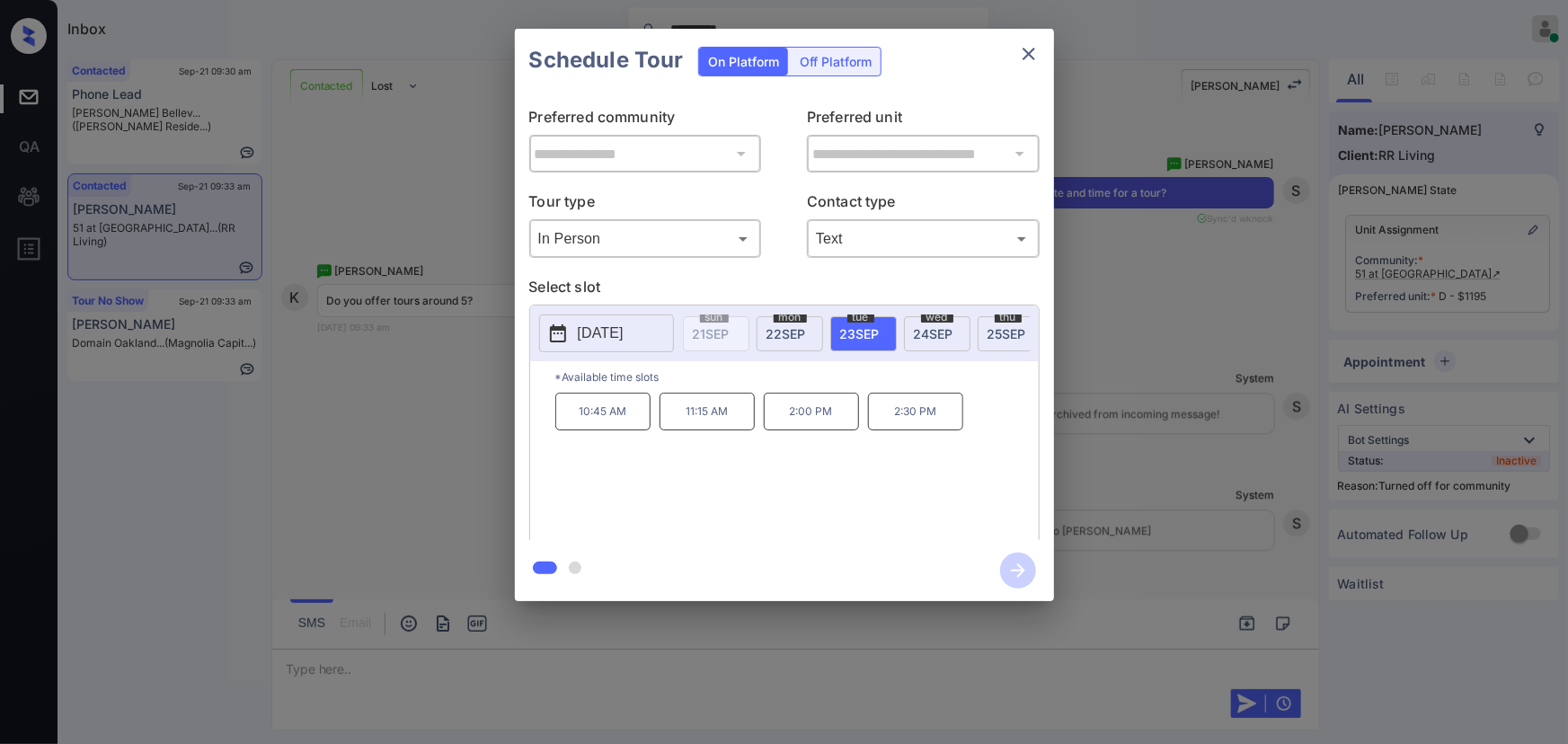
click at [930, 329] on span "24 SEP" at bounding box center [934, 334] width 39 height 15
click at [999, 322] on div "thu 25 SEP" at bounding box center [1011, 333] width 67 height 35
click at [611, 323] on p "2025-09-25" at bounding box center [600, 333] width 46 height 22
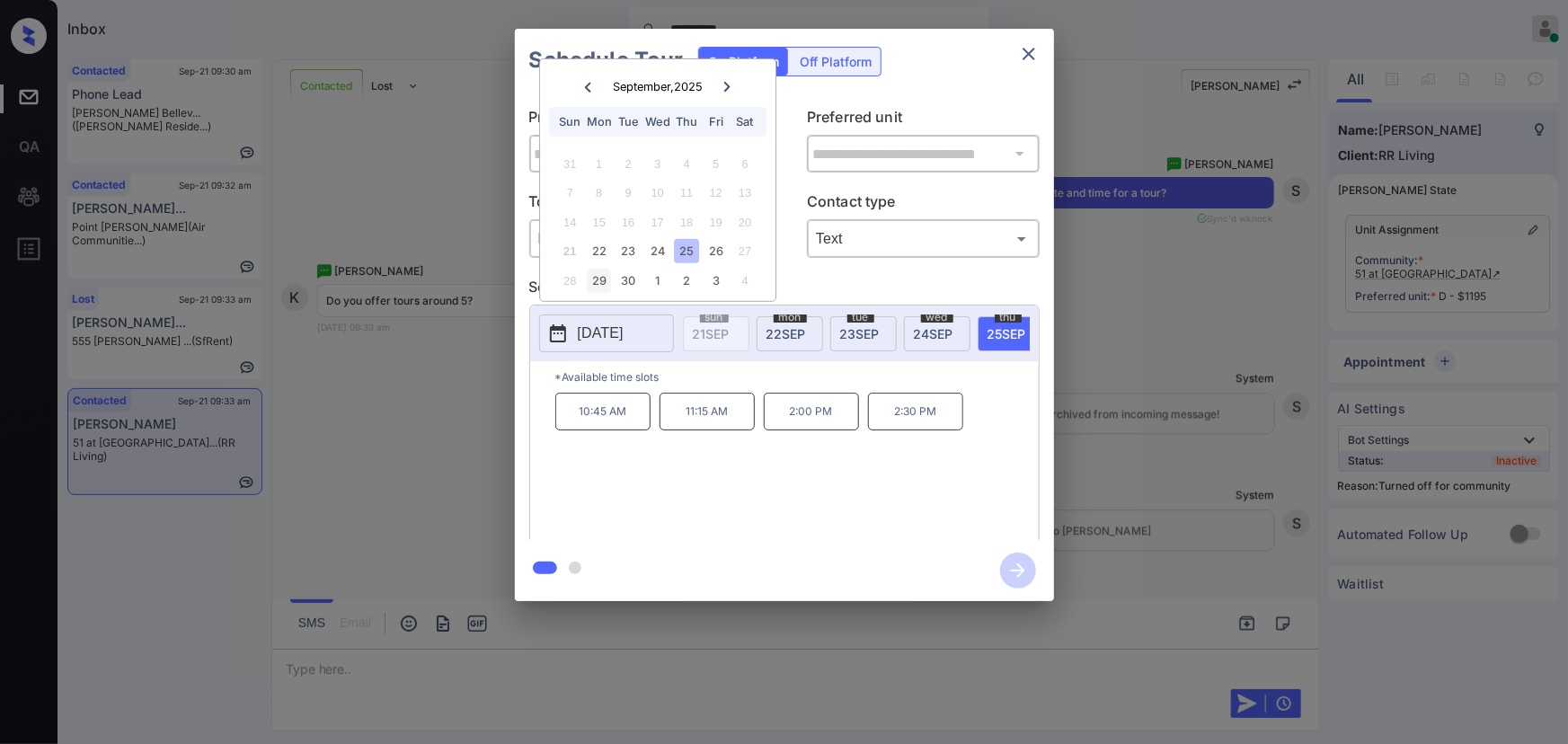
click at [590, 279] on div "29" at bounding box center [599, 281] width 24 height 24
click at [625, 278] on div "30" at bounding box center [628, 281] width 24 height 24
click at [643, 277] on div "28 29 30 1 2 3 4" at bounding box center [657, 281] width 224 height 29
click at [656, 277] on div "1" at bounding box center [657, 281] width 24 height 24
click at [683, 280] on div "30" at bounding box center [687, 281] width 24 height 24
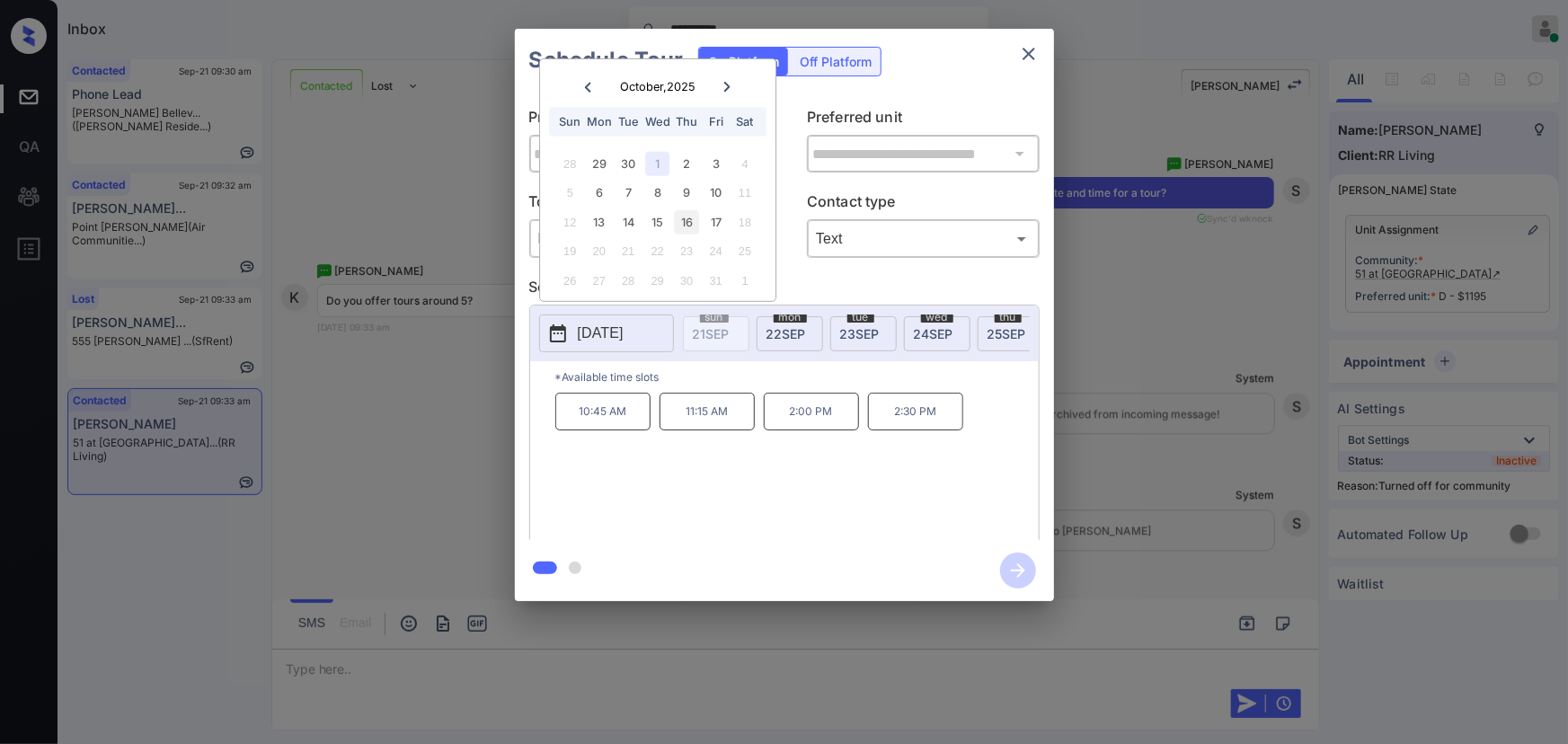
click at [690, 224] on div "16" at bounding box center [687, 222] width 24 height 24
click at [728, 227] on div "12 13 14 15 16 17 18" at bounding box center [657, 221] width 224 height 29
click at [588, 82] on icon at bounding box center [588, 86] width 7 height 10
click at [790, 329] on span "22 SEP" at bounding box center [786, 334] width 39 height 15
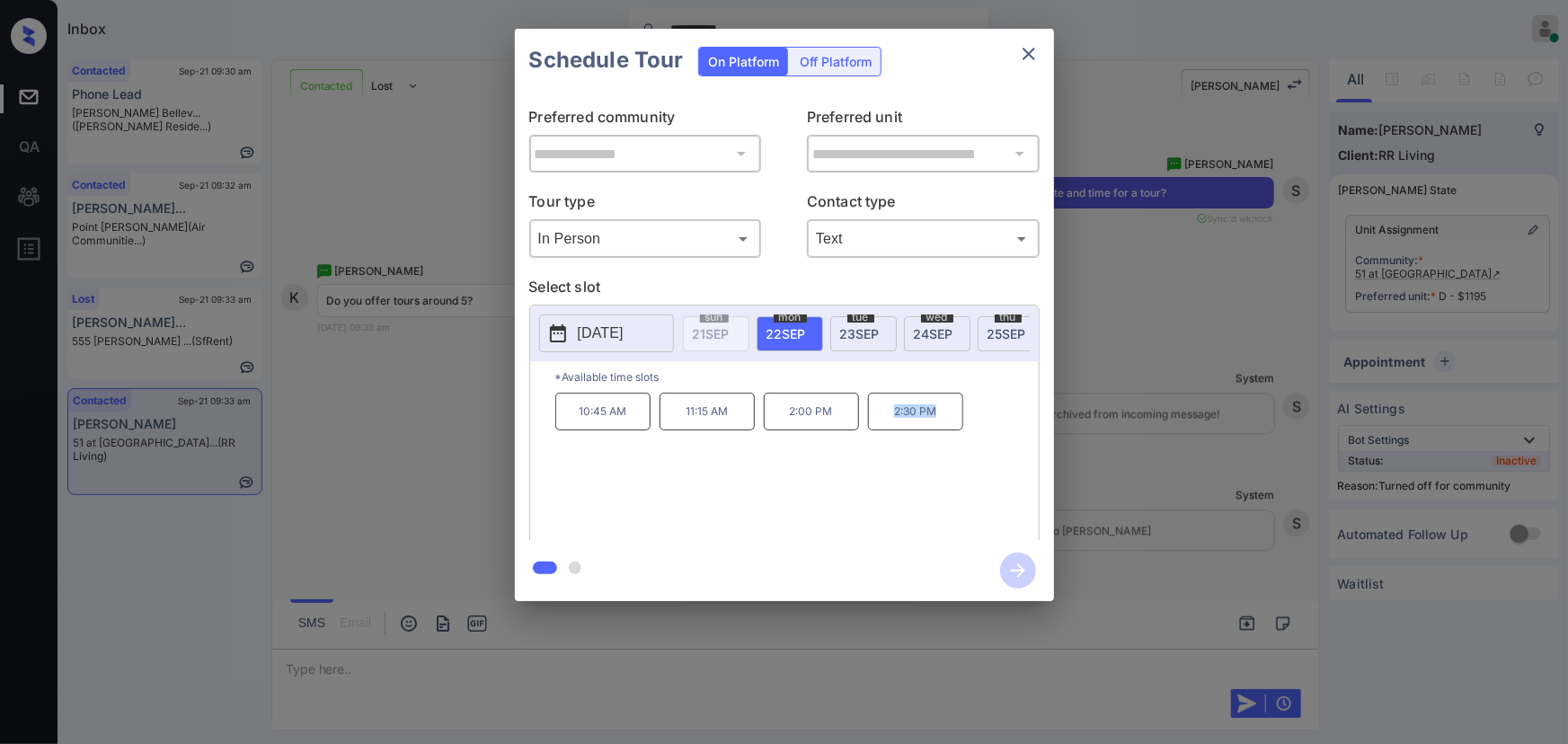
copy p "2:30 PM"
drag, startPoint x: 939, startPoint y: 423, endPoint x: 883, endPoint y: 420, distance: 56.1
click at [883, 420] on p "2:30 PM" at bounding box center [916, 412] width 96 height 38
click at [658, 663] on div at bounding box center [784, 372] width 1568 height 744
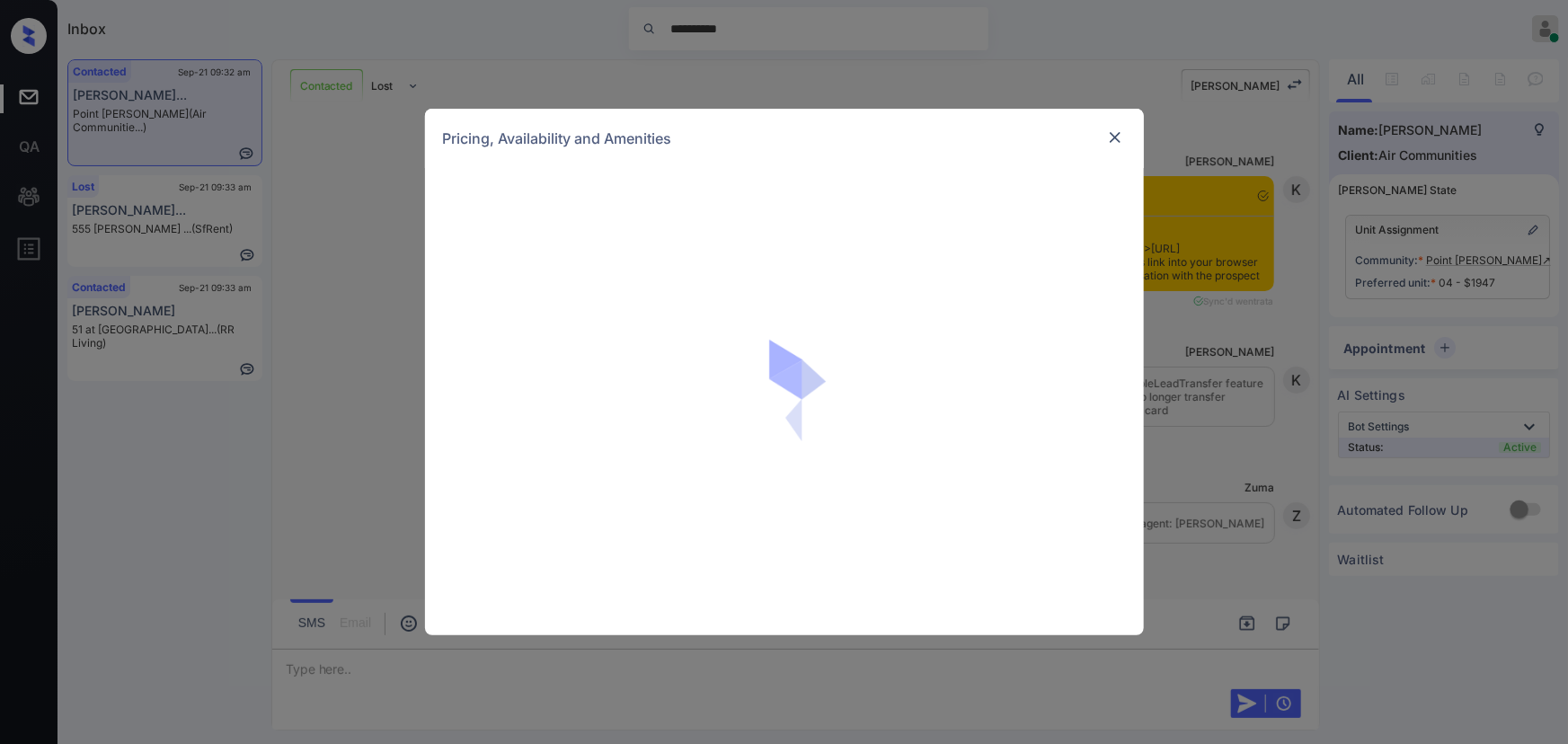
scroll to position [1234, 0]
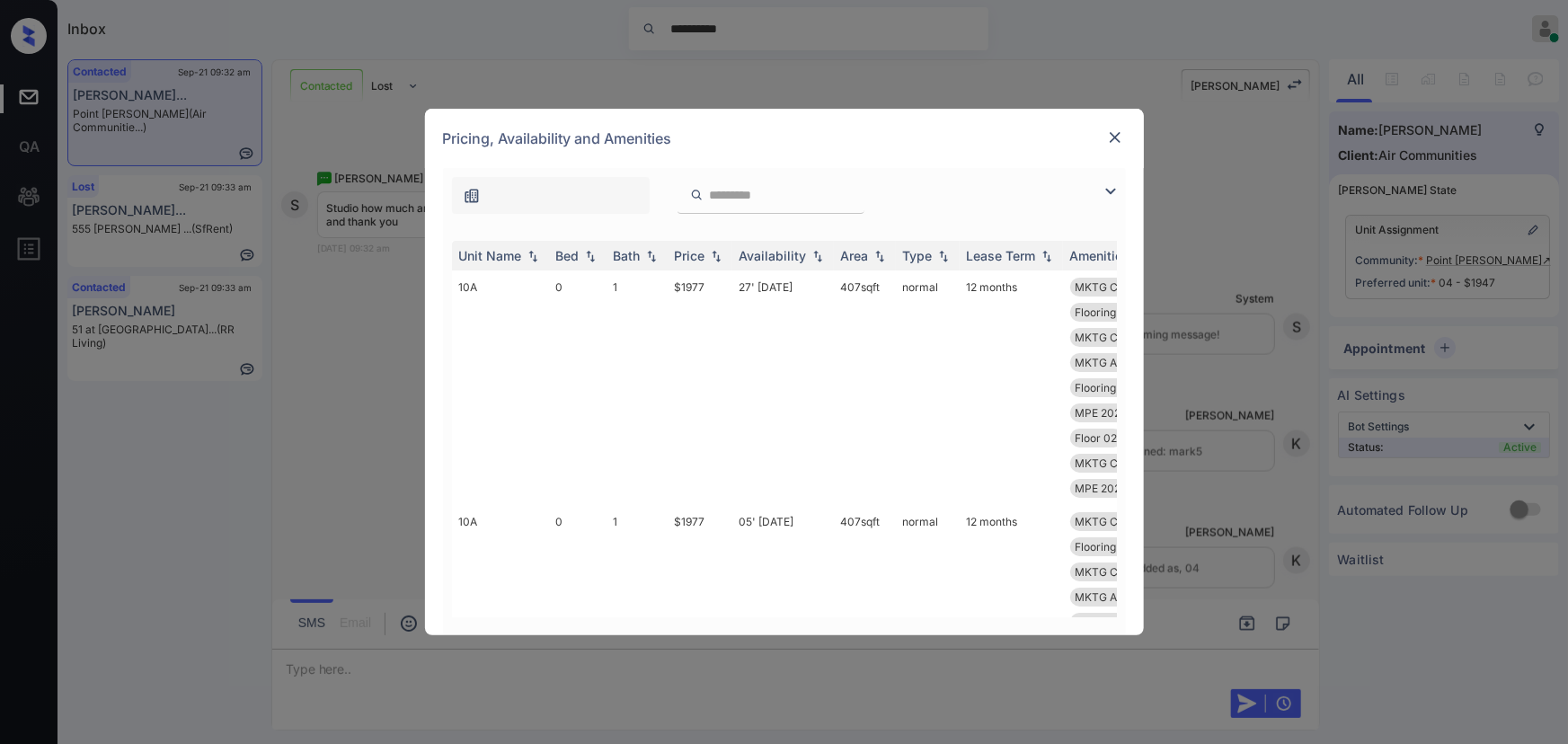
click at [1112, 189] on img at bounding box center [1110, 191] width 22 height 22
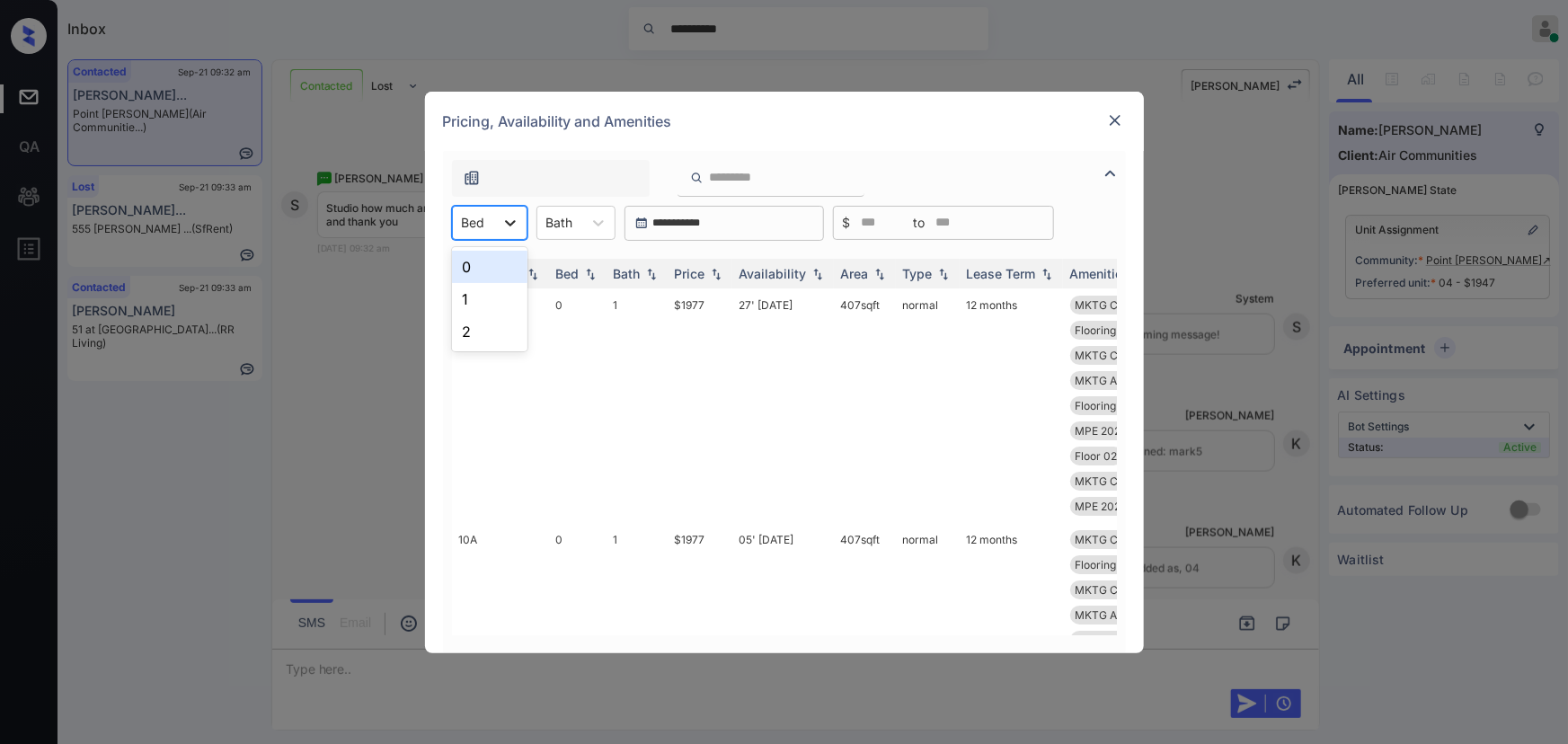
click at [494, 218] on div at bounding box center [510, 222] width 32 height 32
drag, startPoint x: 469, startPoint y: 268, endPoint x: 571, endPoint y: 244, distance: 104.8
click at [470, 268] on div "0" at bounding box center [490, 266] width 75 height 32
click at [594, 224] on div at bounding box center [610, 222] width 32 height 32
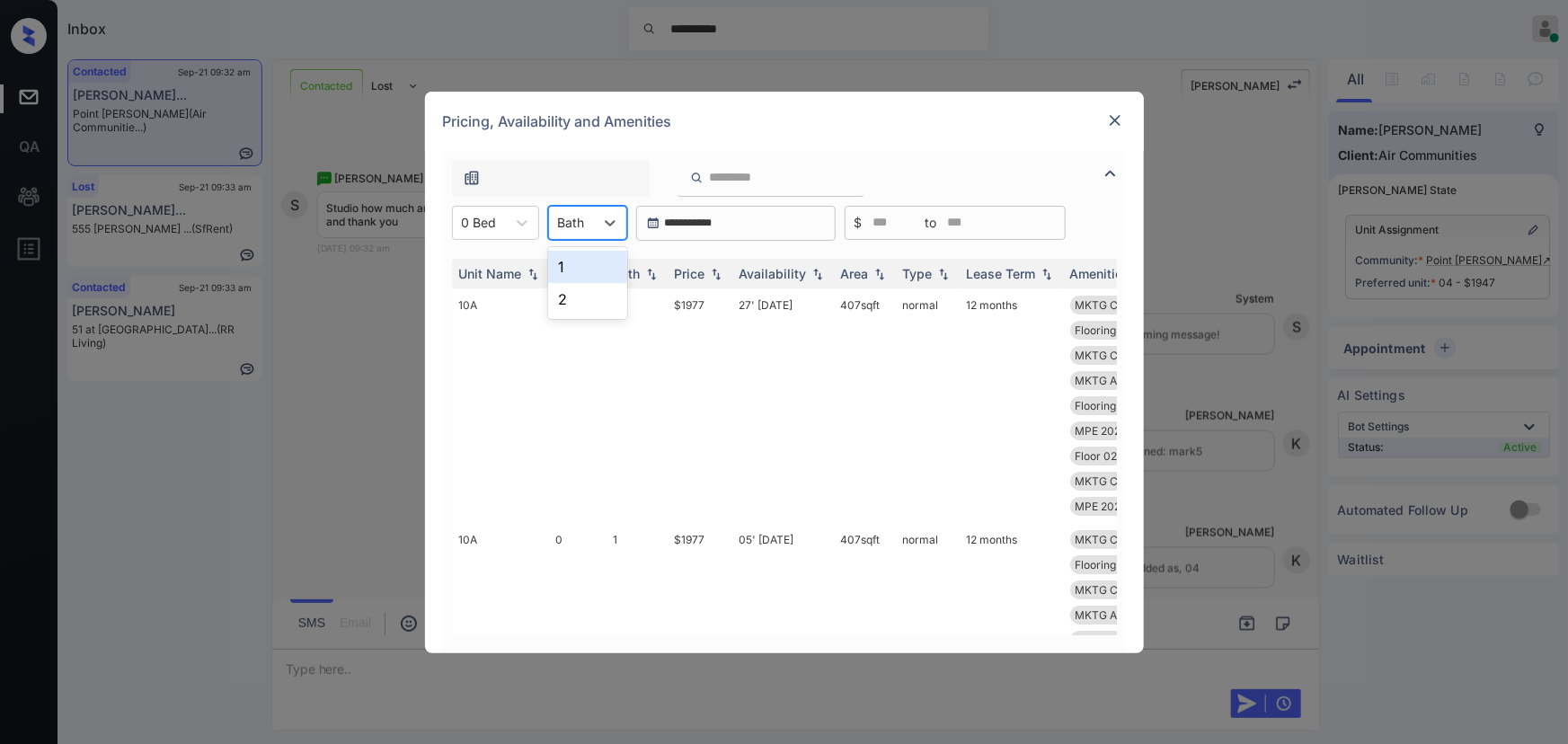
click at [572, 269] on div "1" at bounding box center [588, 266] width 79 height 32
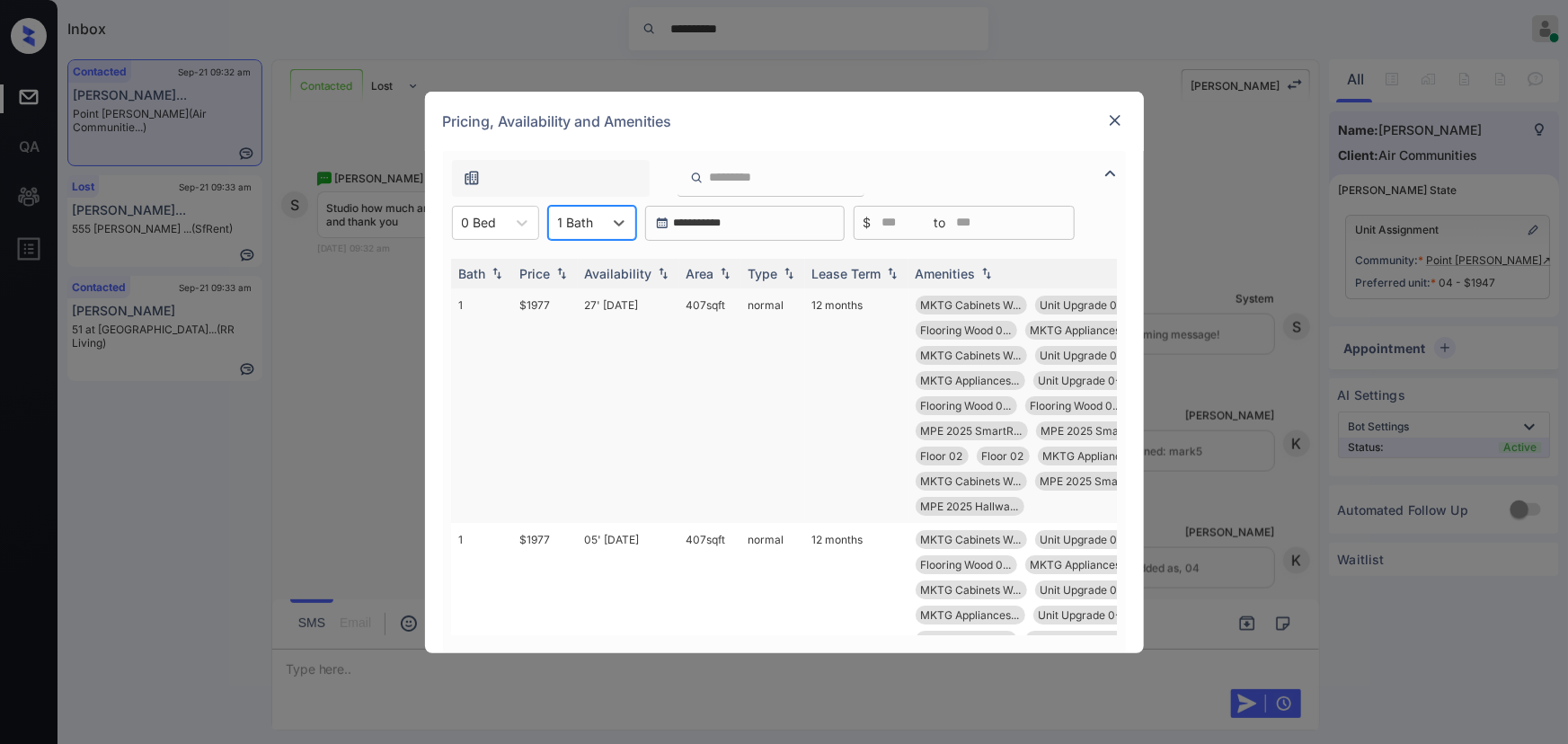
scroll to position [0, 143]
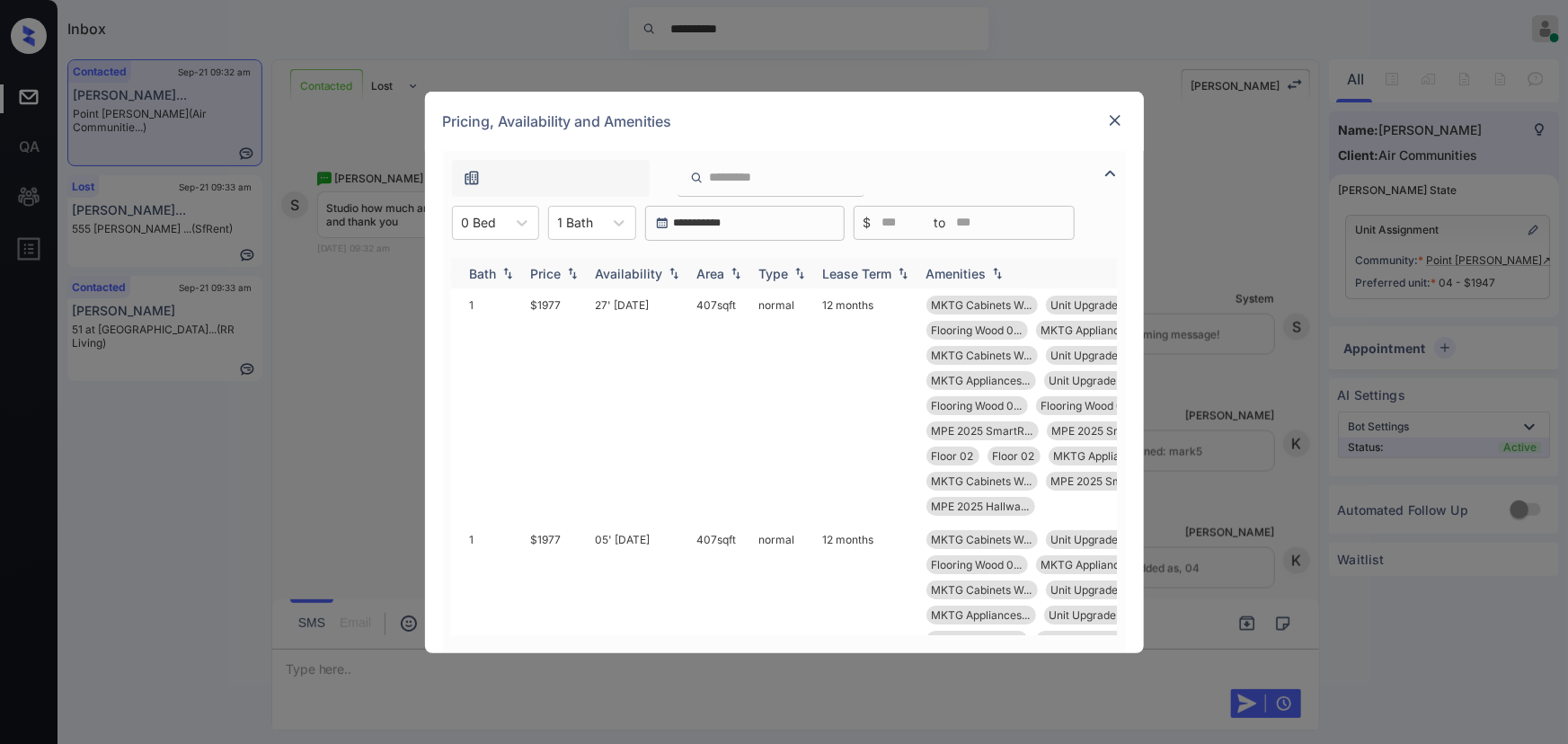
click at [568, 272] on img at bounding box center [572, 273] width 18 height 12
click at [568, 272] on img at bounding box center [572, 274] width 18 height 13
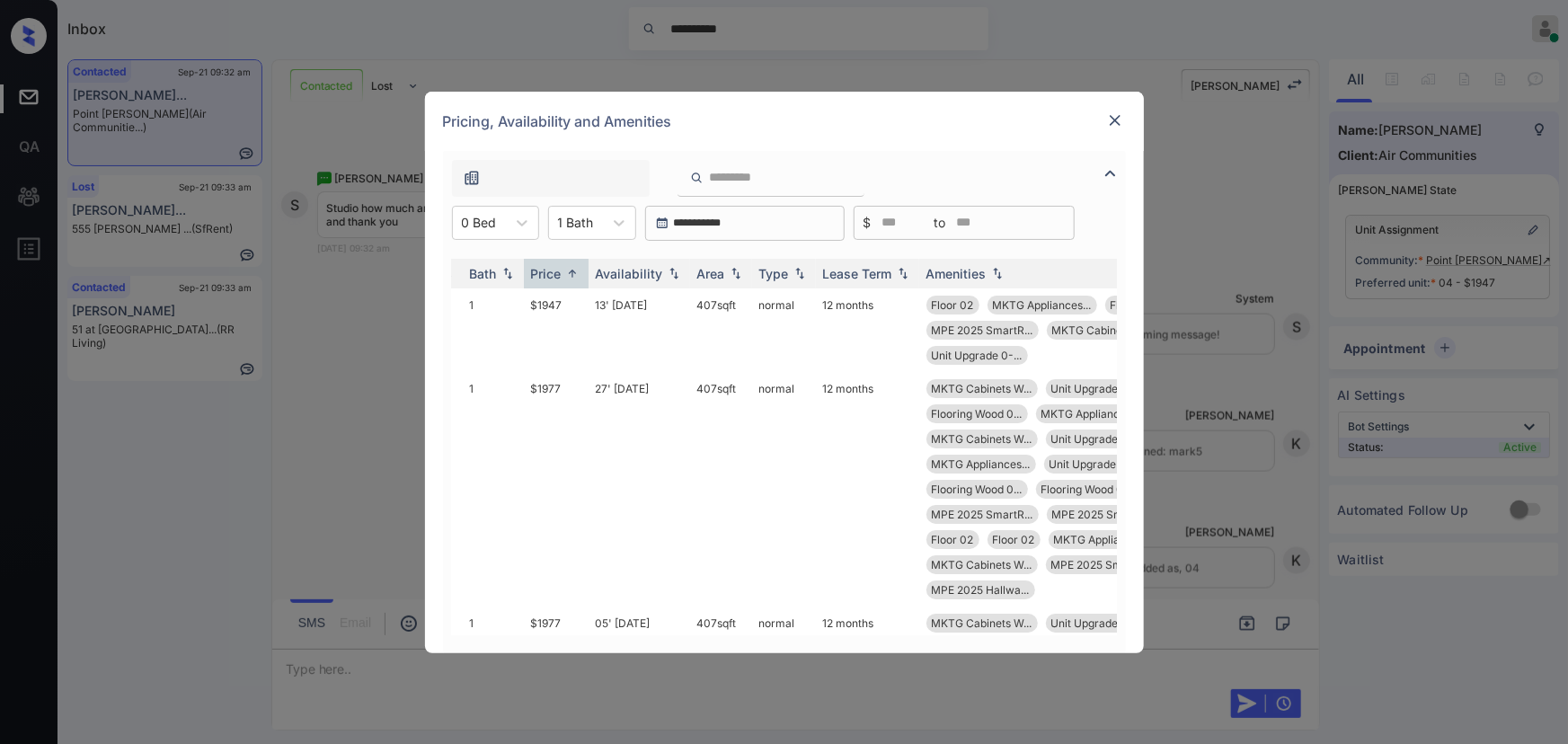
scroll to position [0, 0]
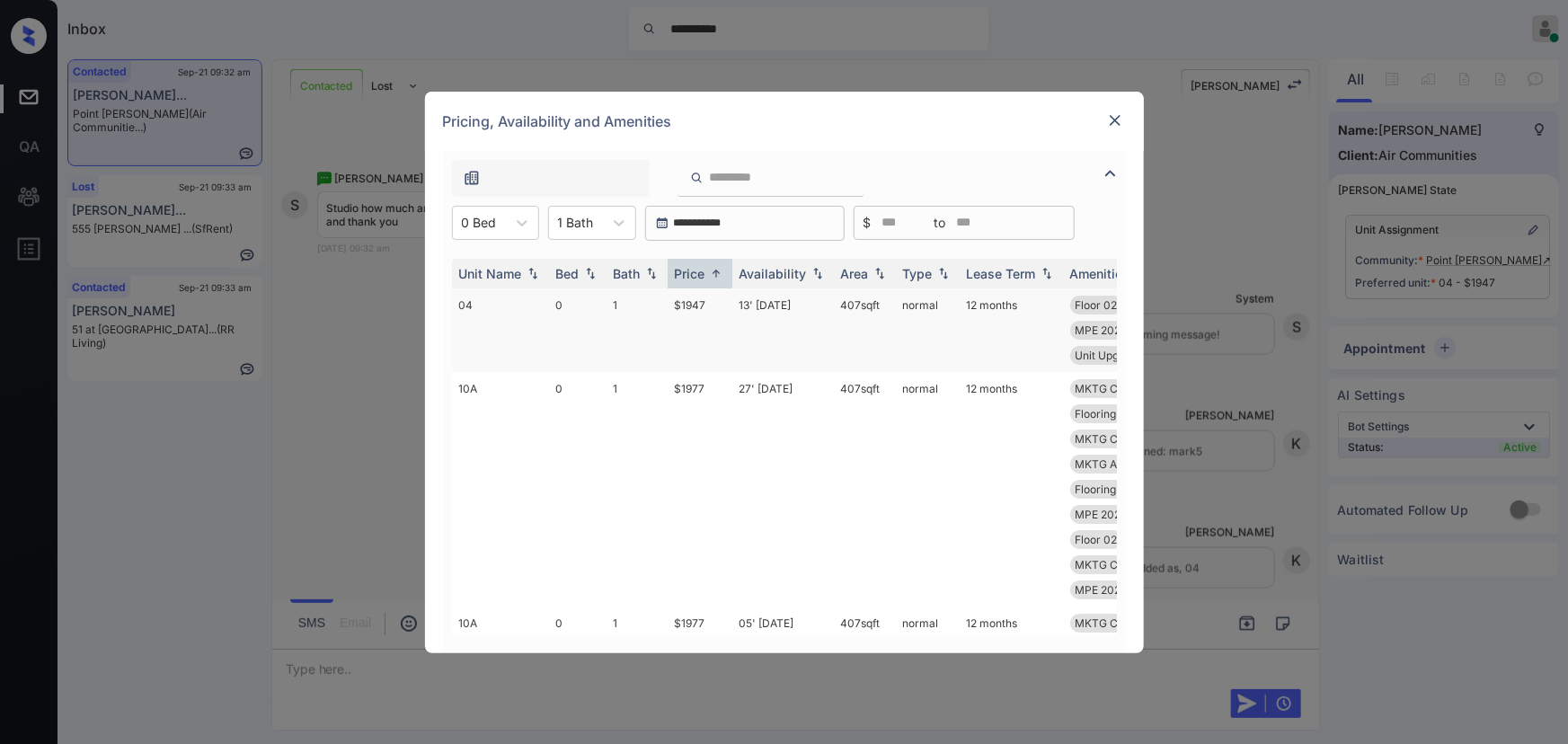
click at [807, 303] on td "13' Sep 25" at bounding box center [783, 330] width 101 height 84
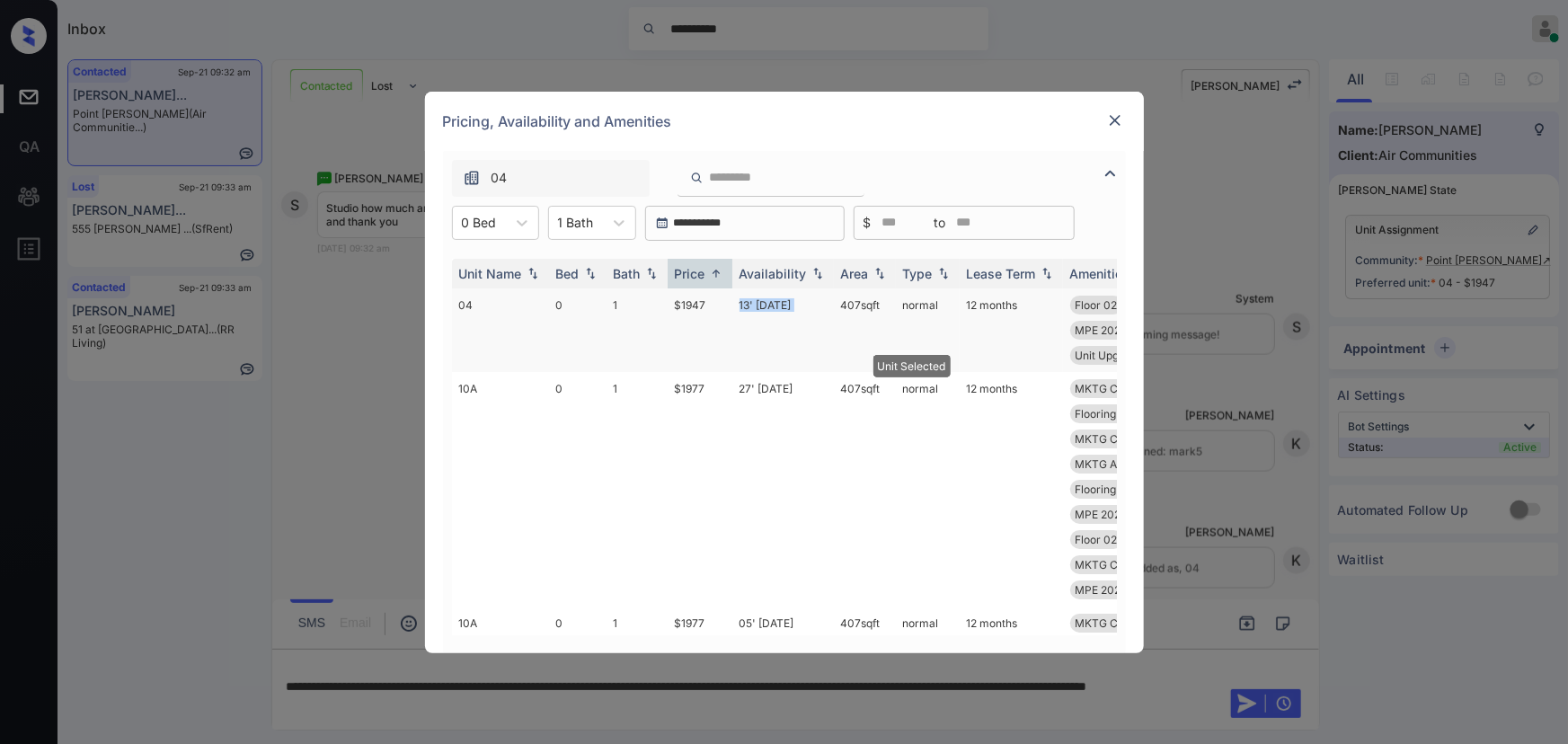
click at [807, 303] on td "13' Sep 25" at bounding box center [783, 330] width 101 height 84
copy td "07 sqft"
drag, startPoint x: 867, startPoint y: 299, endPoint x: 844, endPoint y: 296, distance: 23.2
click at [844, 296] on td "407 sqft" at bounding box center [865, 330] width 62 height 84
click at [859, 307] on td "407 sqft" at bounding box center [865, 330] width 62 height 84
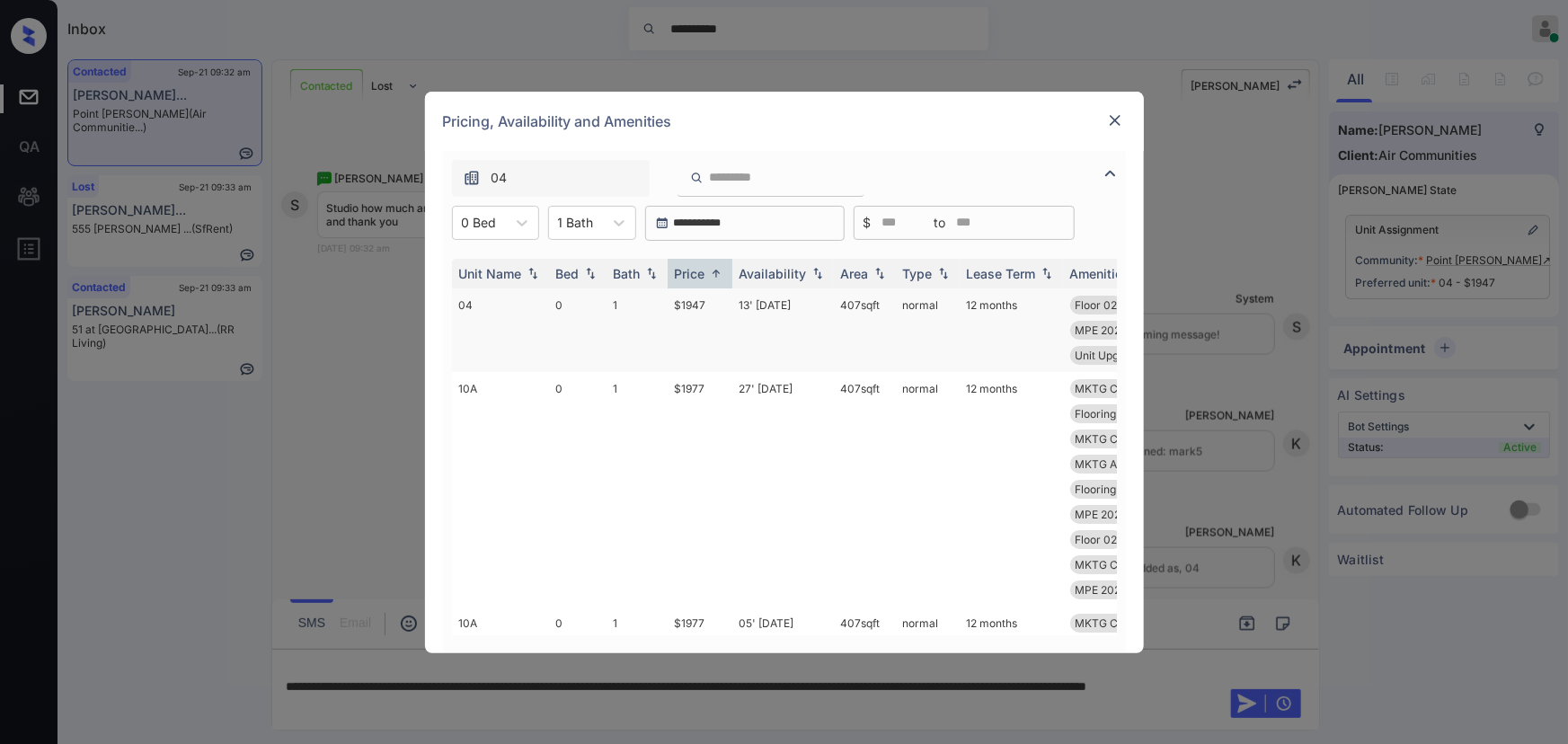
copy tr "407 sqft"
drag, startPoint x: 882, startPoint y: 300, endPoint x: 822, endPoint y: 305, distance: 60.2
click at [822, 305] on tr "04 0 1 $1947 13' Sep 25 407 sqft normal 12 months Floor 02 MKTG Appliances... F…" at bounding box center [921, 330] width 939 height 84
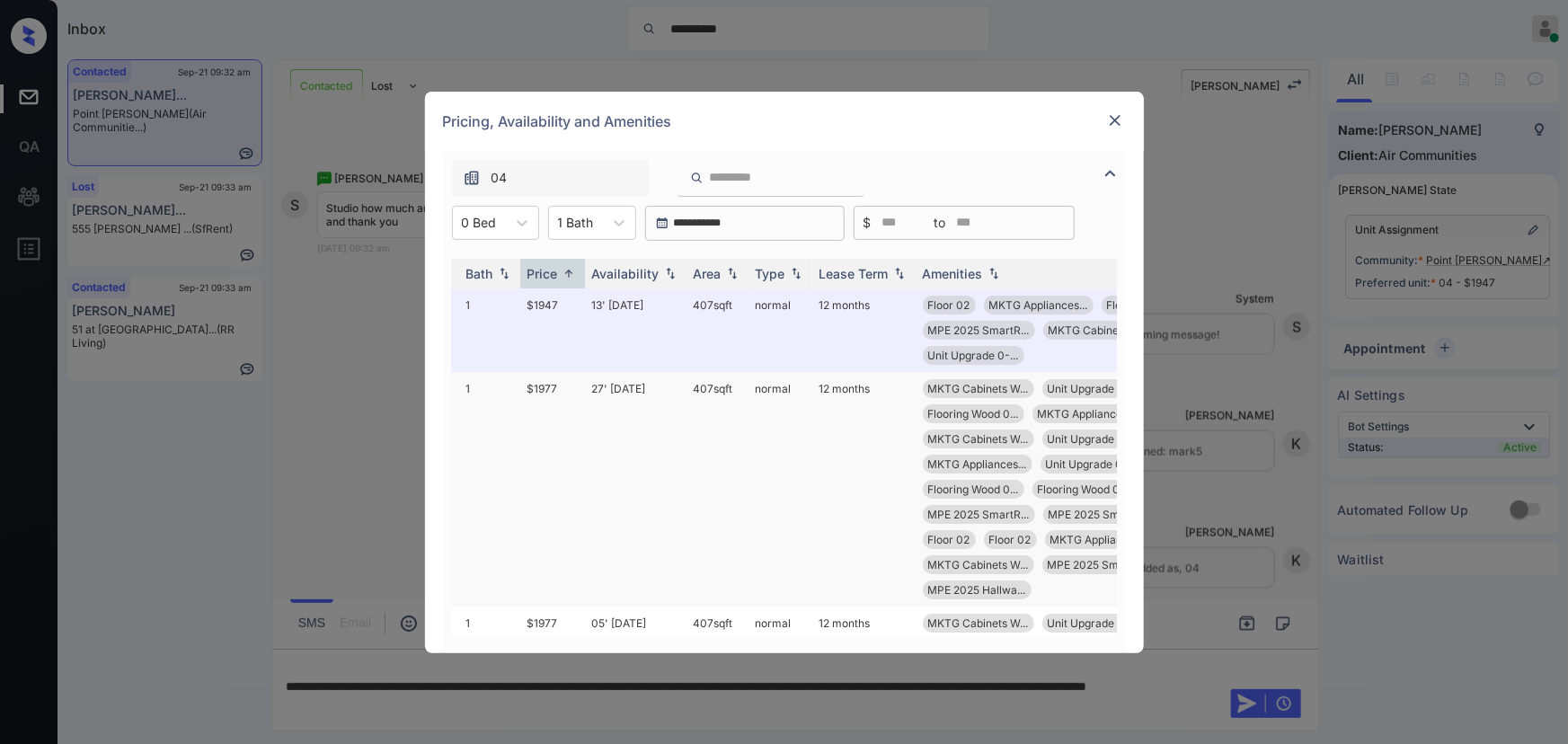
scroll to position [0, 149]
click at [1114, 118] on img at bounding box center [1115, 120] width 18 height 18
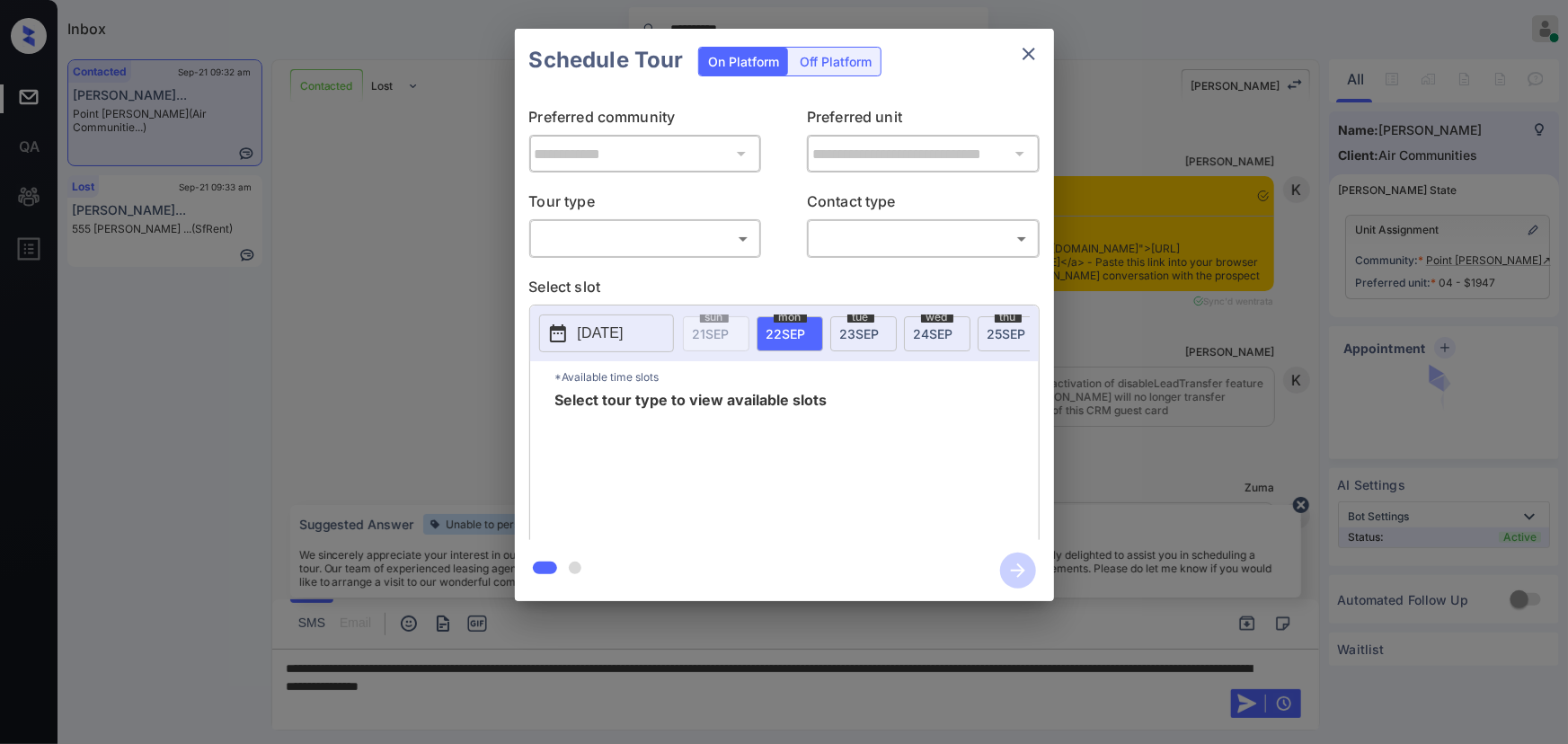
scroll to position [1234, 0]
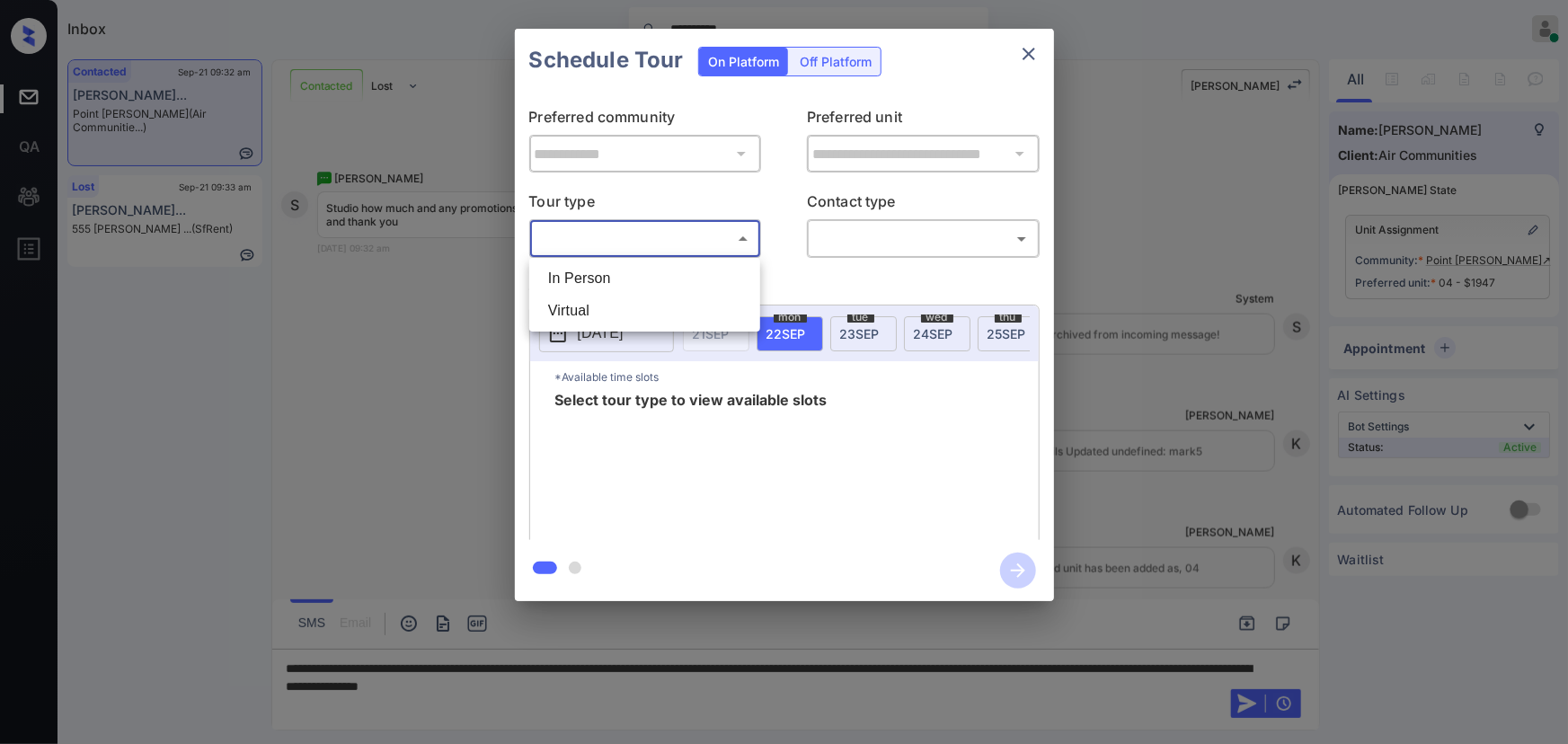
click at [670, 247] on body "**********" at bounding box center [784, 372] width 1568 height 744
drag, startPoint x: 631, startPoint y: 290, endPoint x: 643, endPoint y: 282, distance: 14.4
click at [631, 285] on li "In Person" at bounding box center [644, 279] width 222 height 32
type input "********"
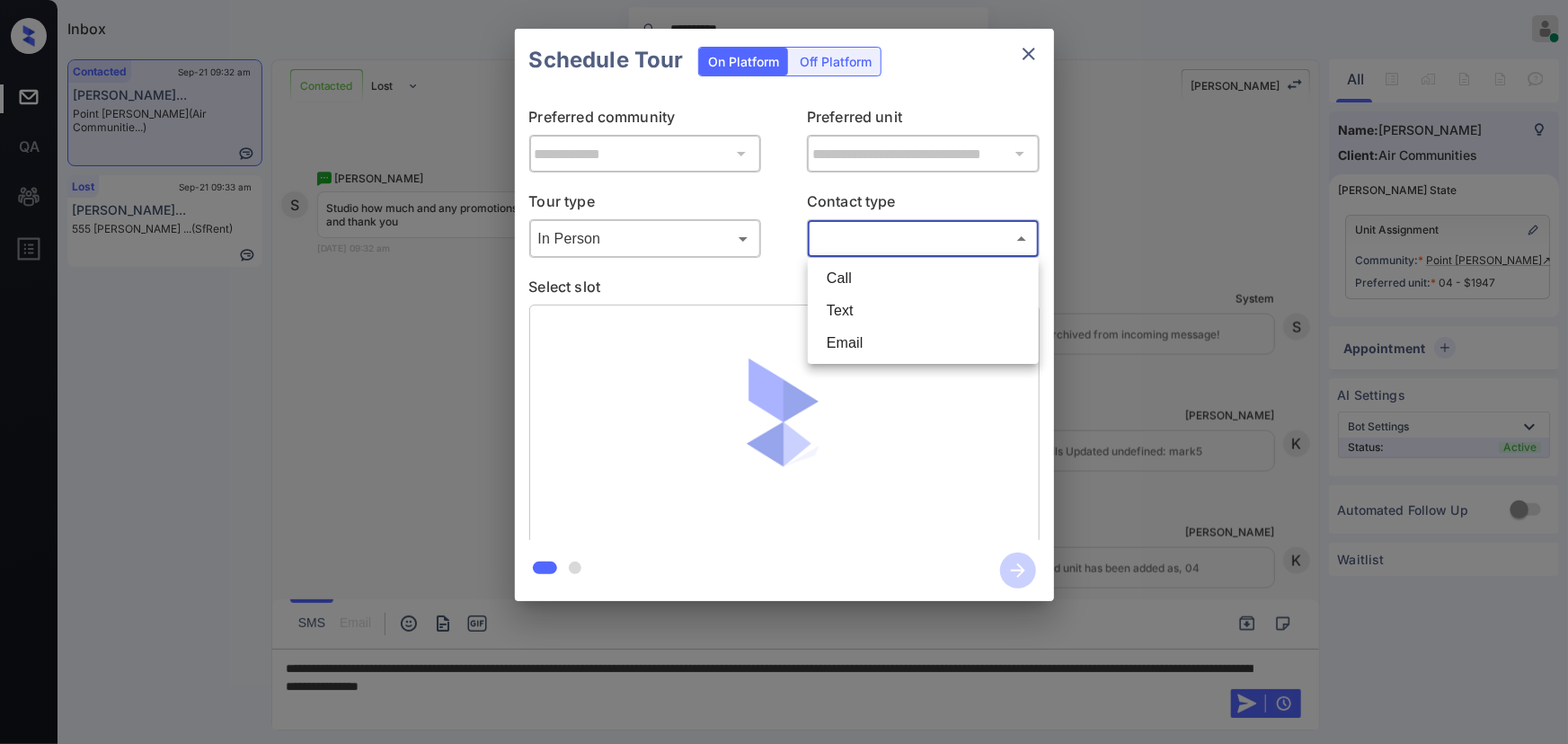
click at [856, 242] on body "**********" at bounding box center [784, 372] width 1568 height 744
click at [849, 305] on li "Text" at bounding box center [923, 311] width 222 height 32
type input "****"
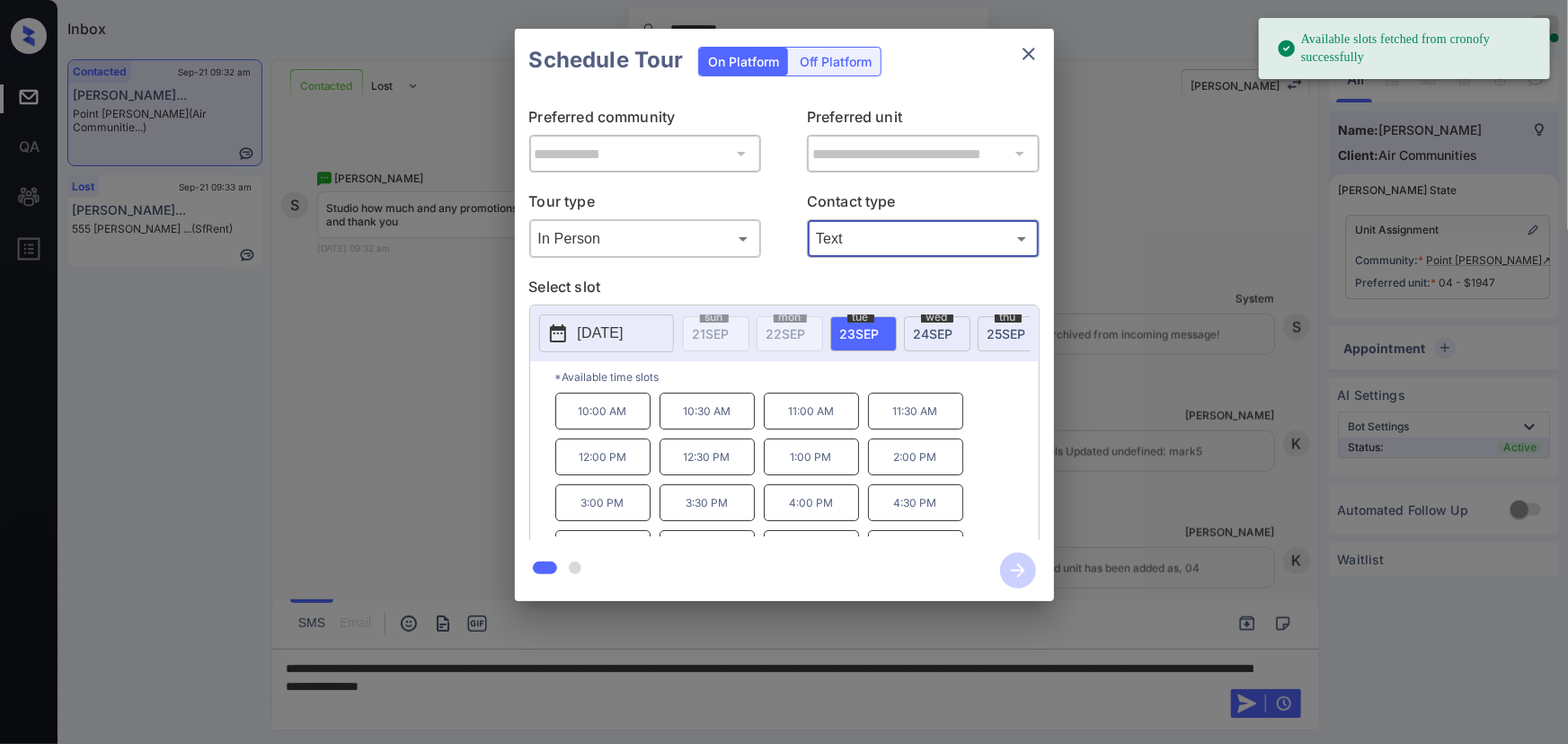
click at [853, 331] on span "[DATE]" at bounding box center [860, 334] width 39 height 15
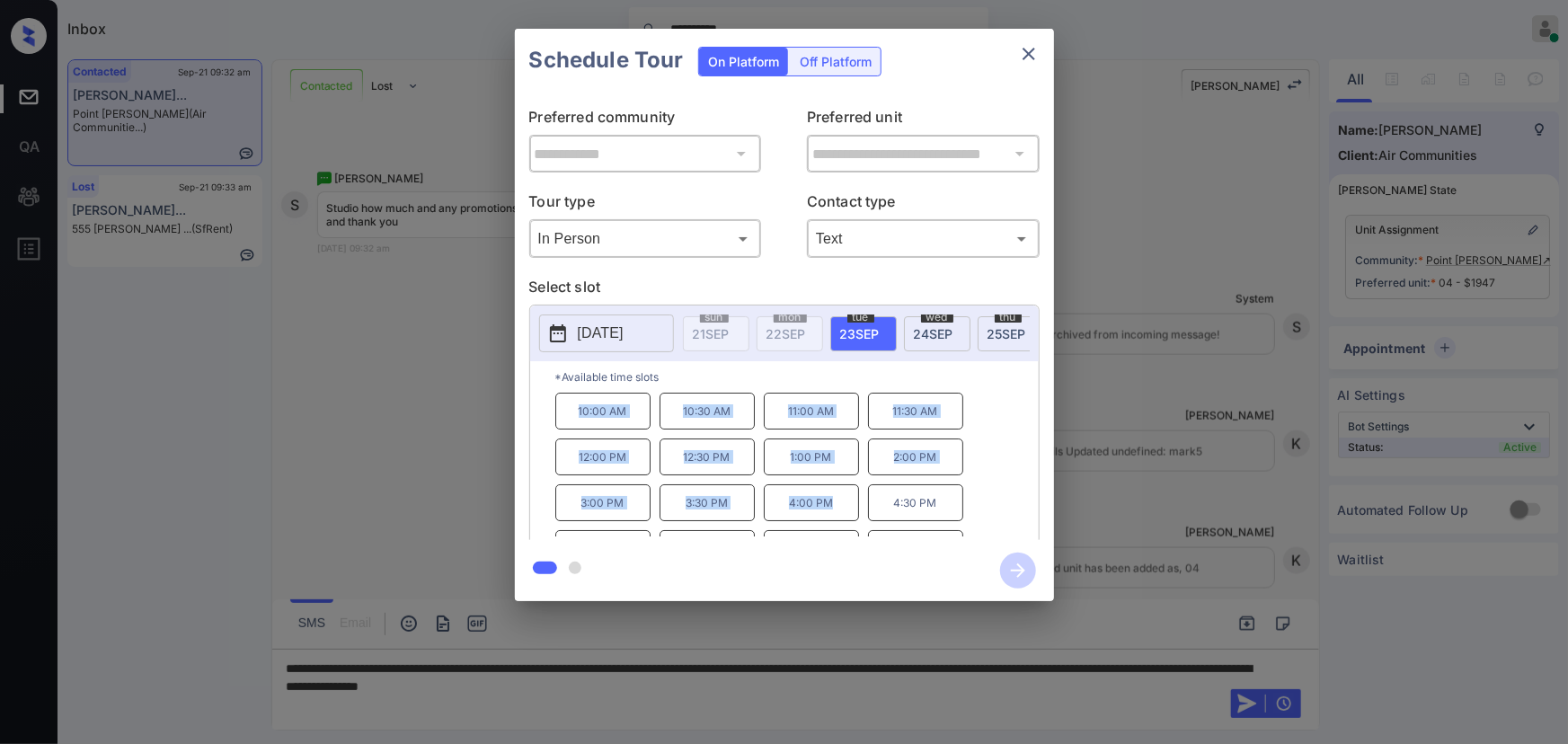
drag, startPoint x: 832, startPoint y: 511, endPoint x: 564, endPoint y: 419, distance: 283.4
click at [564, 419] on div "10:00 AM 10:30 AM 11:00 AM 11:30 AM 12:00 PM 12:30 PM 1:00 PM 2:00 PM 3:00 PM 3…" at bounding box center [797, 464] width 484 height 144
copy div "10:00 AM 10:30 AM 11:00 AM 11:30 AM 12:00 PM 12:30 PM 1:00 PM 2:00 PM 3:00 PM 3…"
click at [707, 684] on div at bounding box center [784, 372] width 1568 height 744
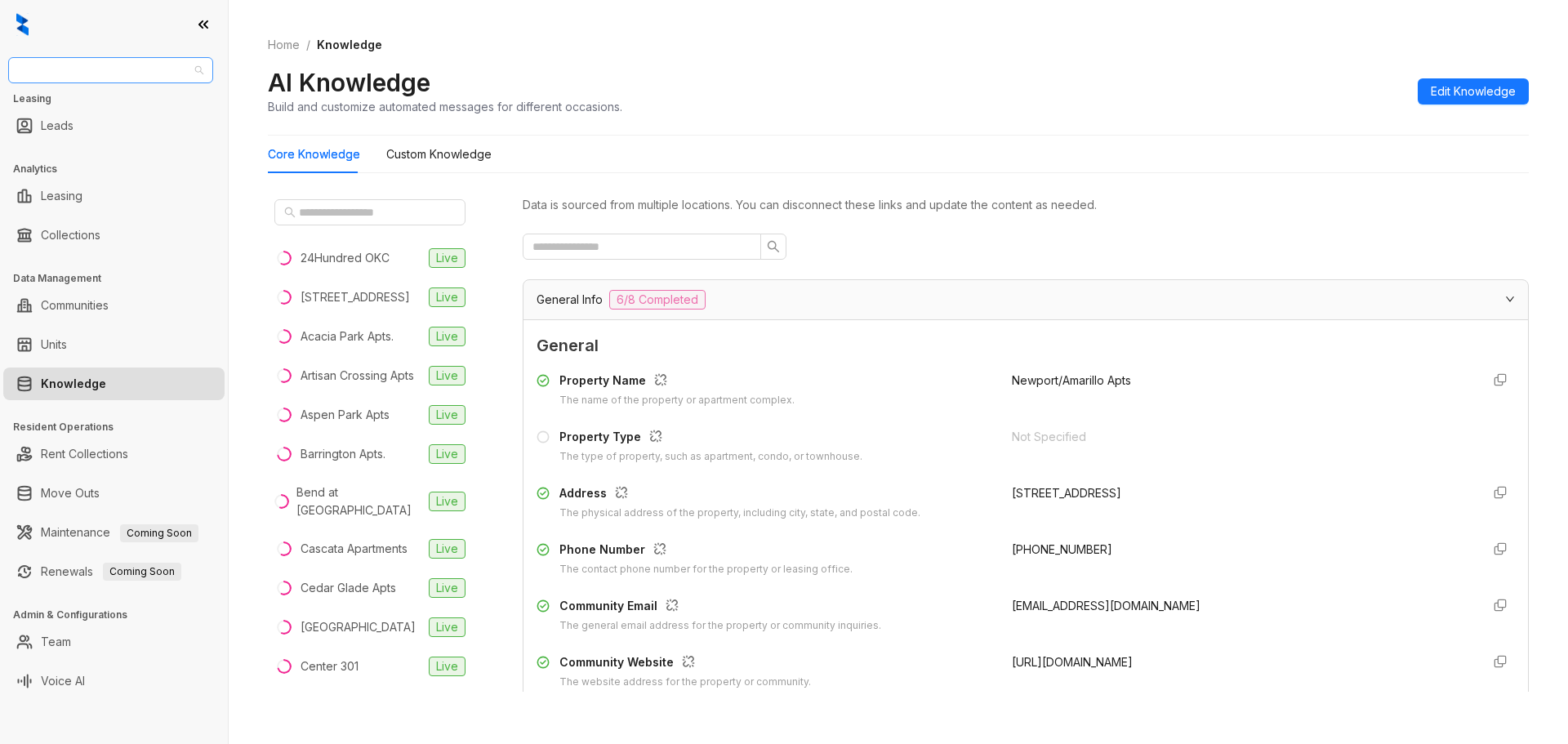
click at [175, 68] on span "Case and Associates" at bounding box center [111, 70] width 186 height 25
type input "********"
click at [115, 106] on div "Magnolia Capital" at bounding box center [111, 102] width 179 height 18
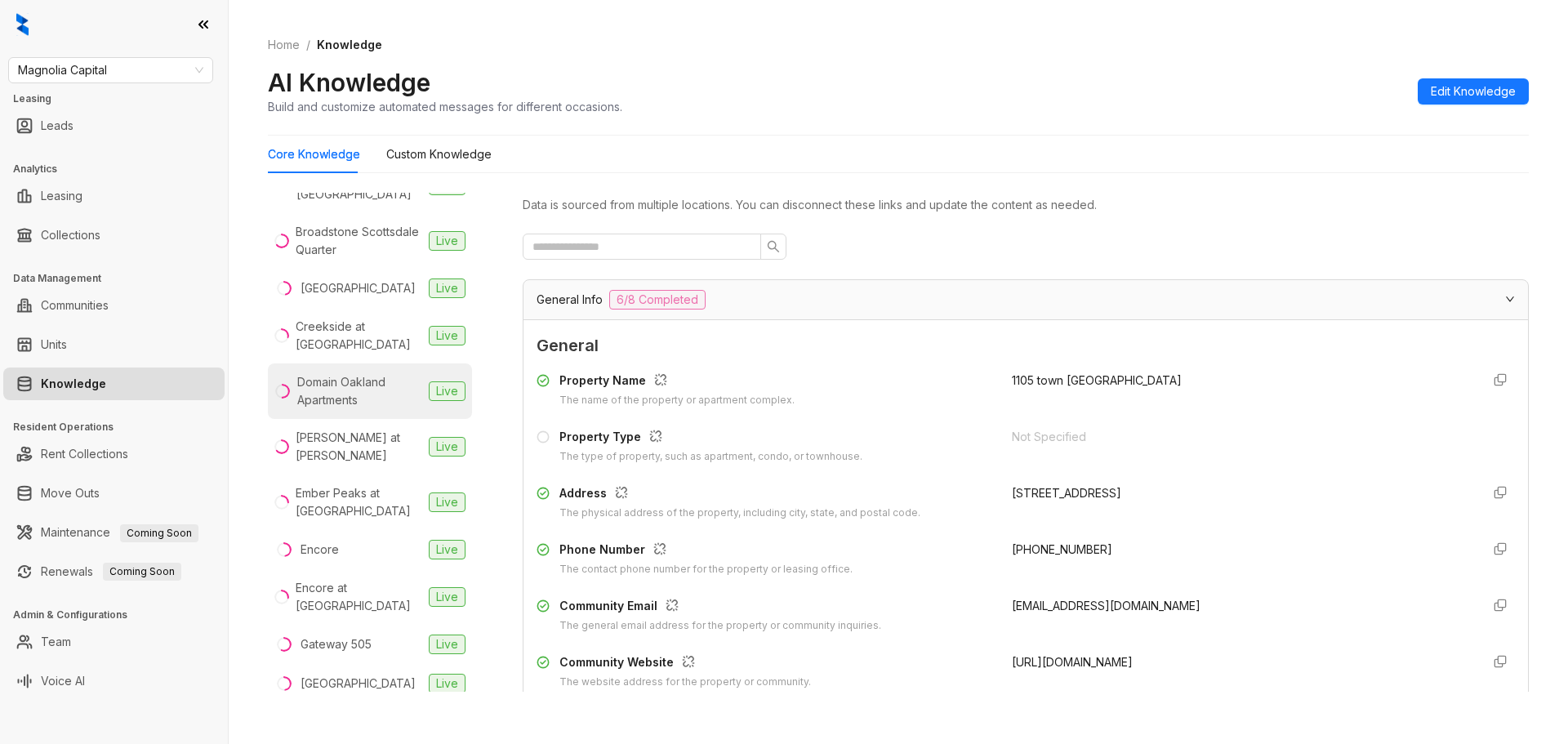
scroll to position [490, 0]
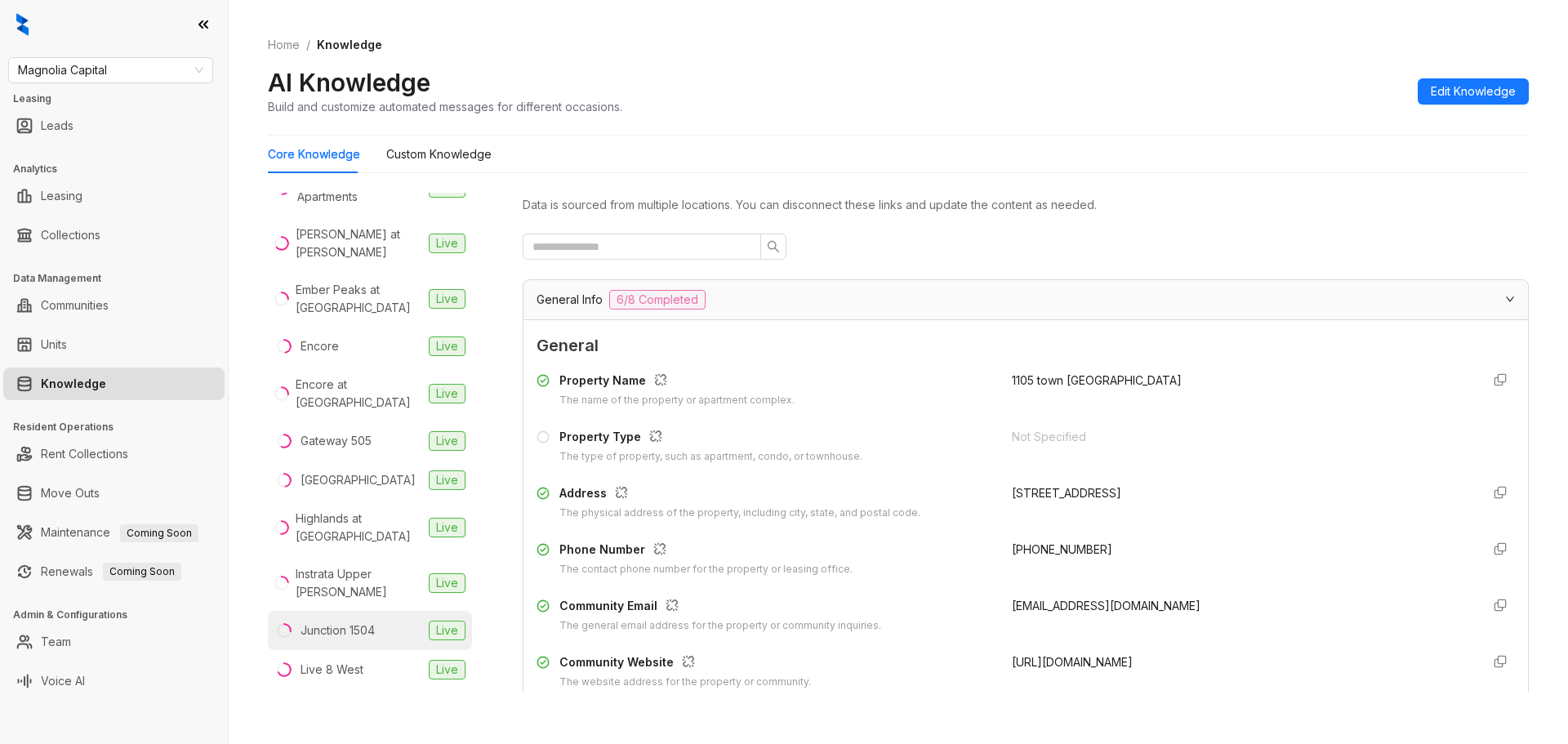
click at [368, 621] on div "Junction 1504" at bounding box center [337, 630] width 74 height 18
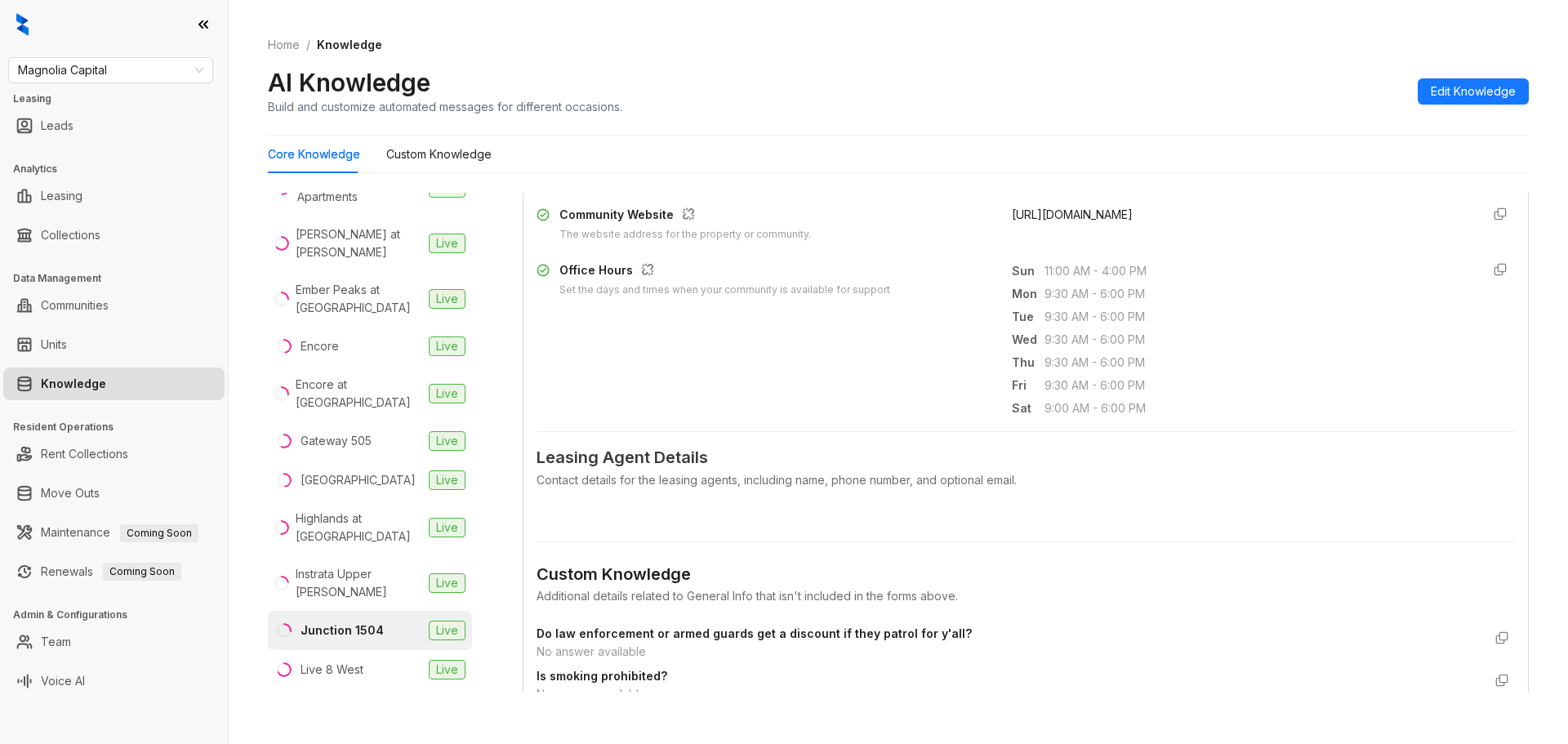
scroll to position [490, 0]
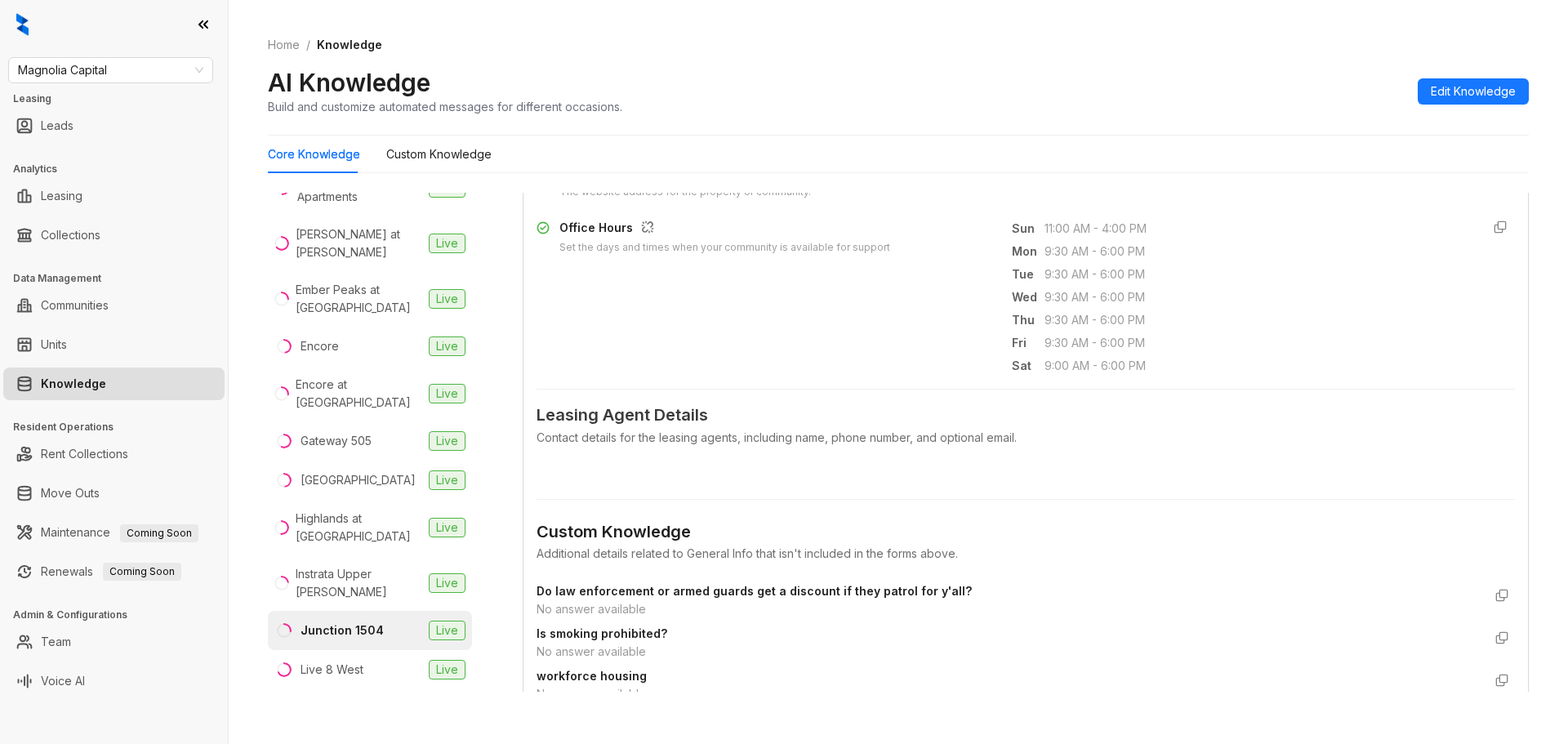
click at [672, 562] on div "Additional details related to General Info that isn't included in the forms abo…" at bounding box center [1026, 553] width 978 height 18
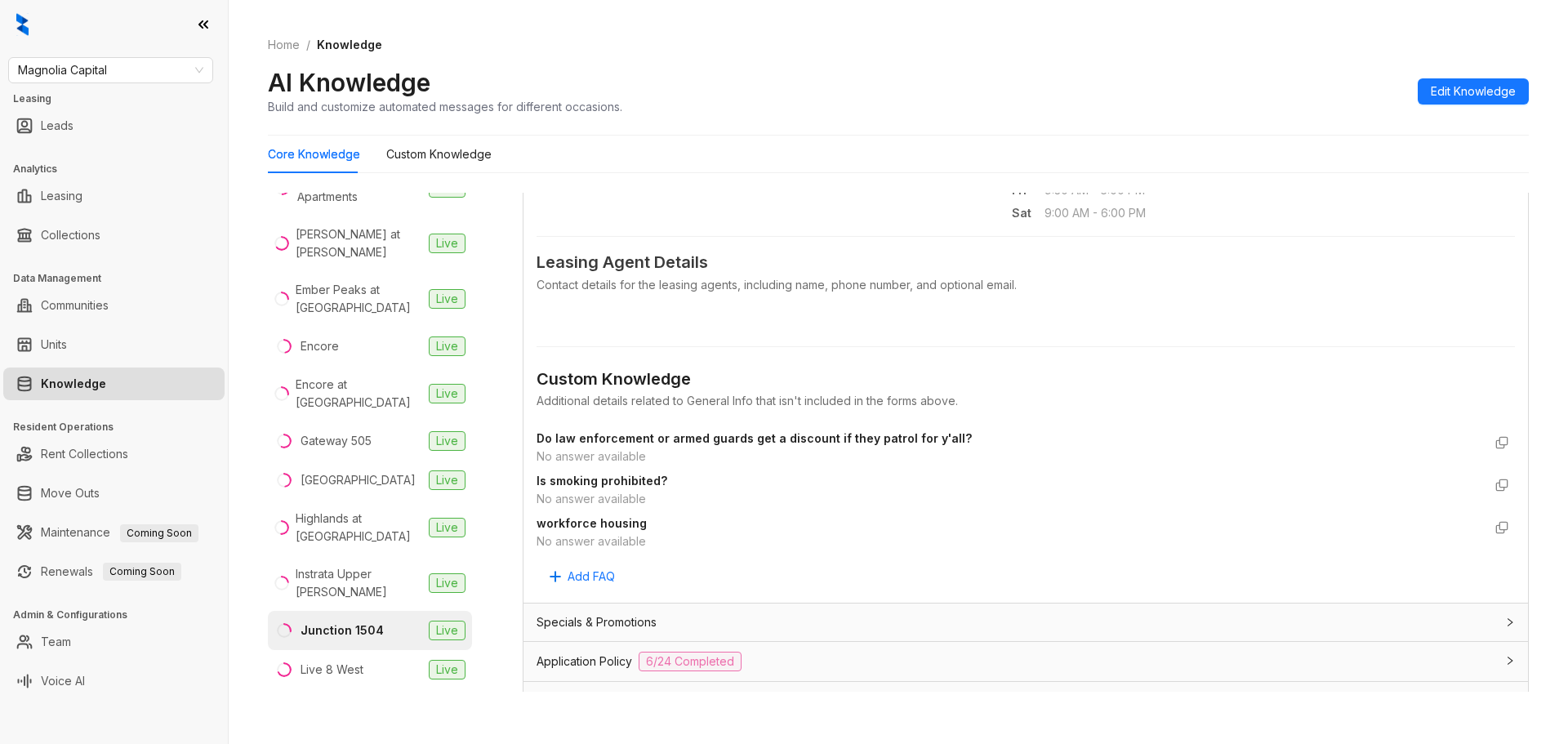
scroll to position [708, 0]
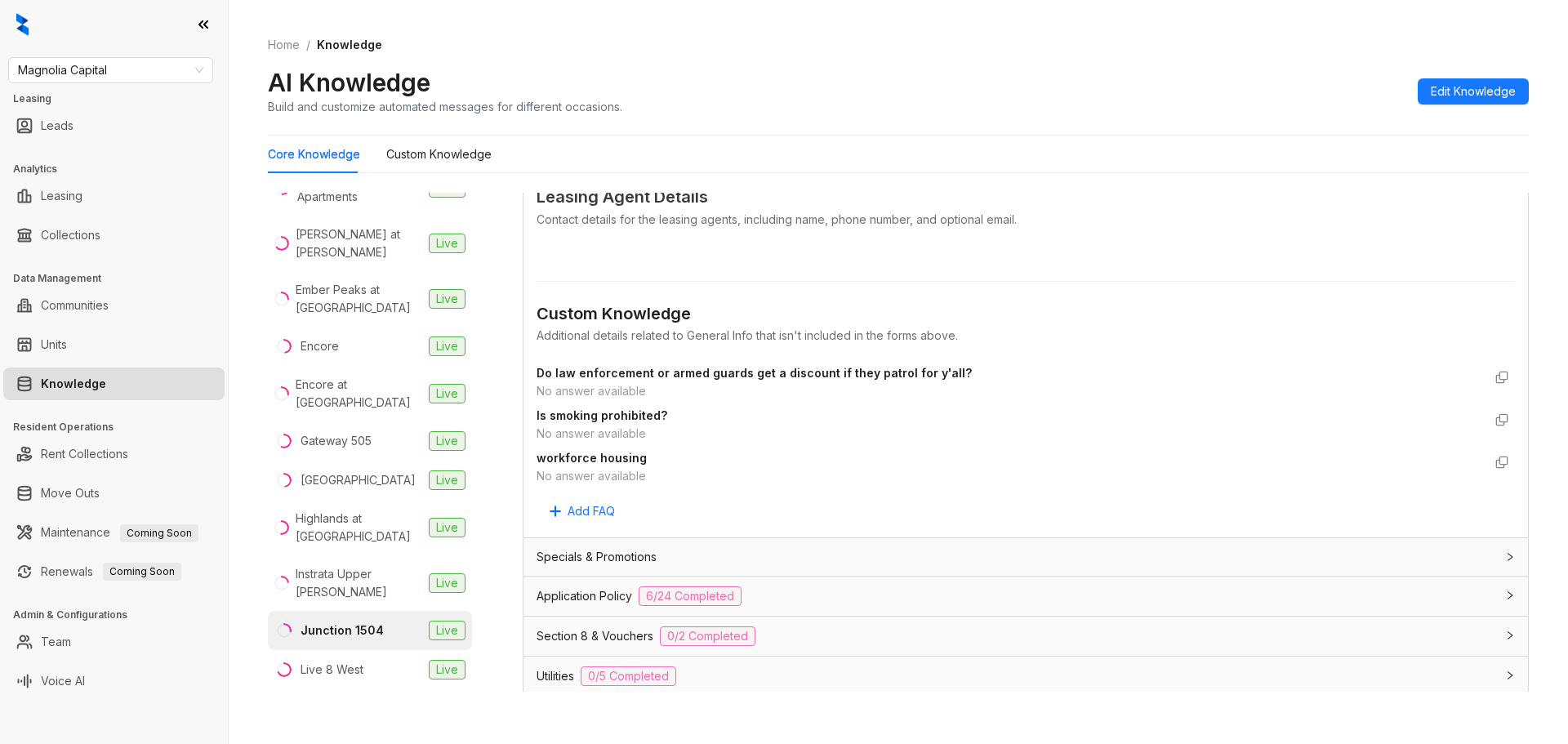
click at [609, 605] on span "Application Policy" at bounding box center [585, 596] width 95 height 18
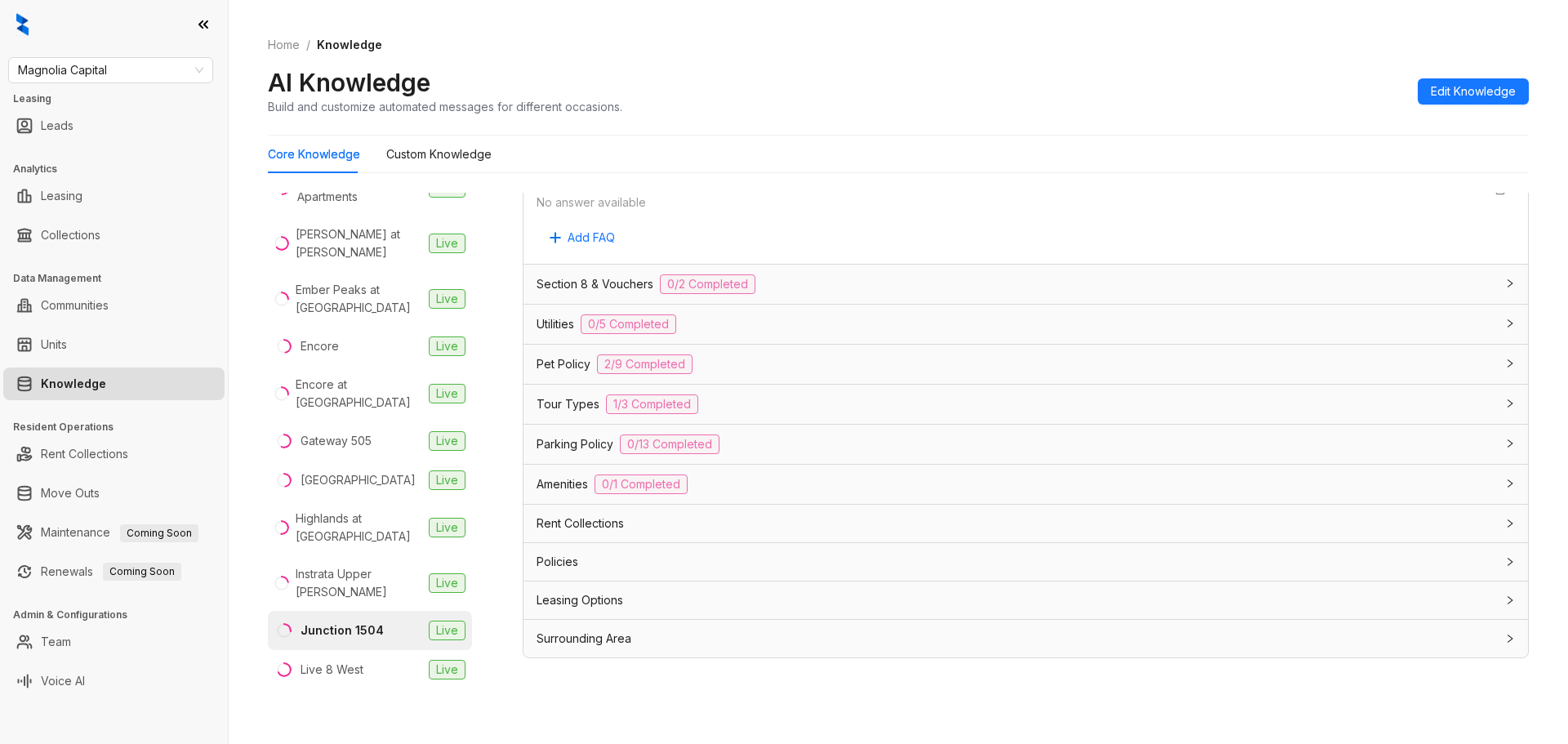
scroll to position [51, 0]
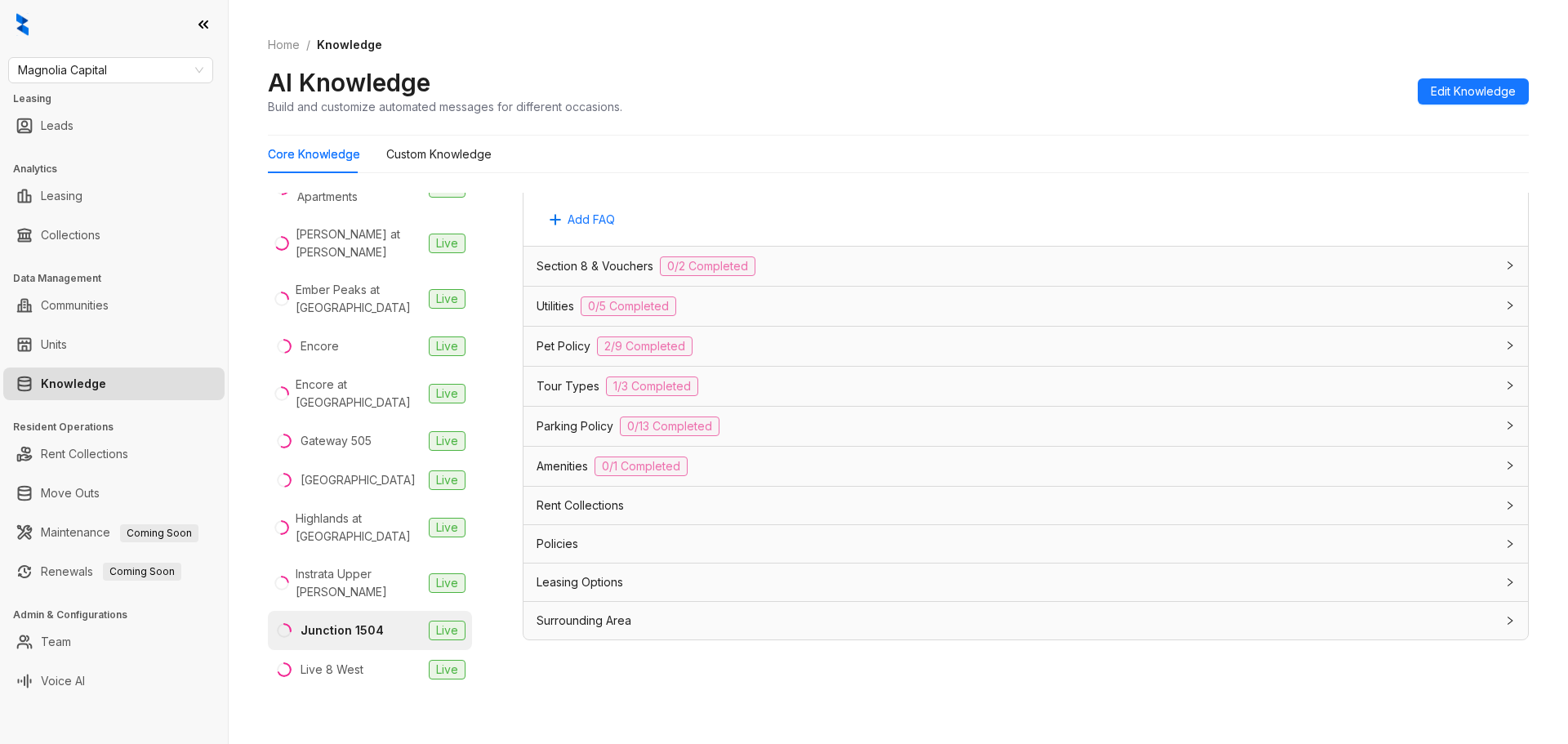
click at [573, 551] on span "Policies" at bounding box center [557, 544] width 42 height 18
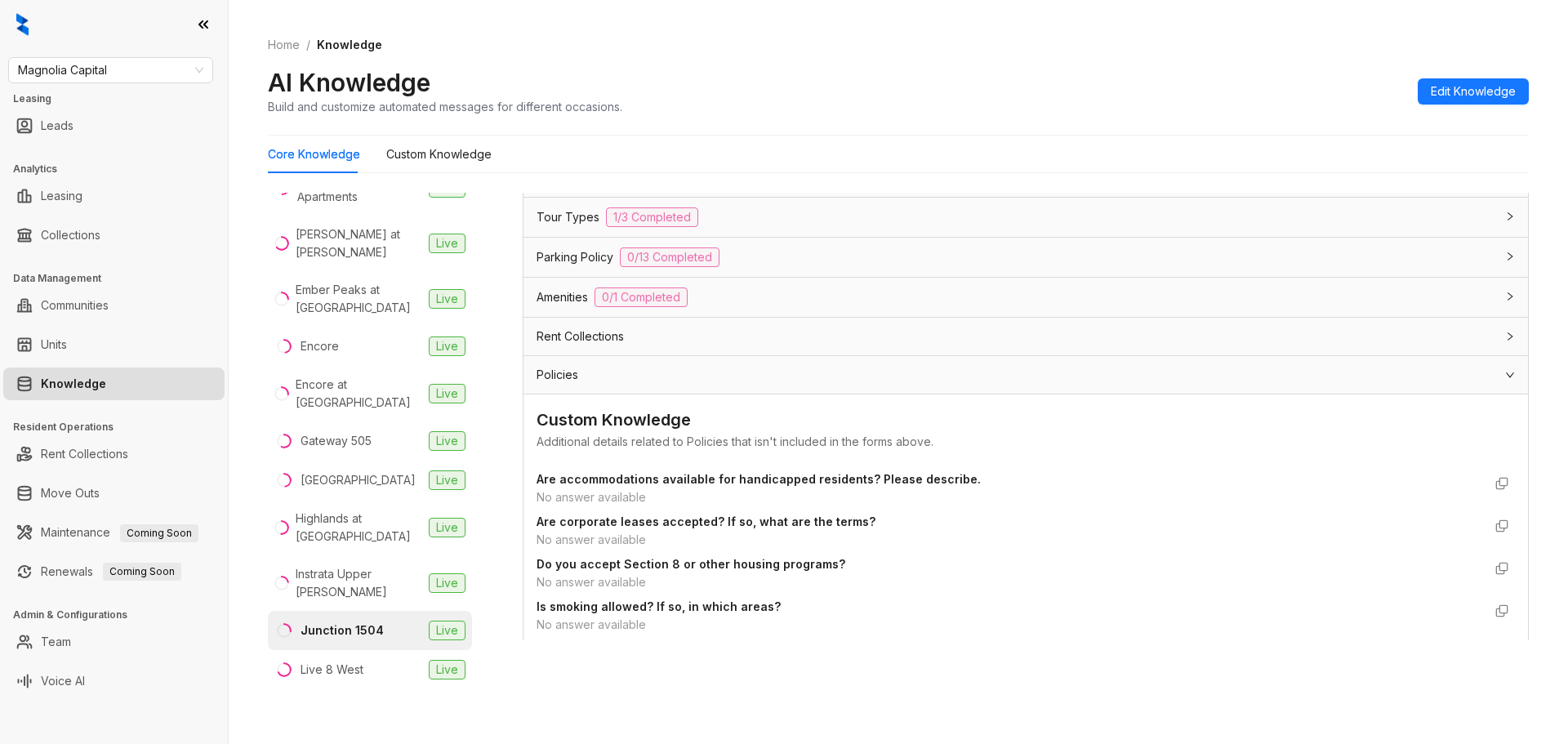
scroll to position [3260, 0]
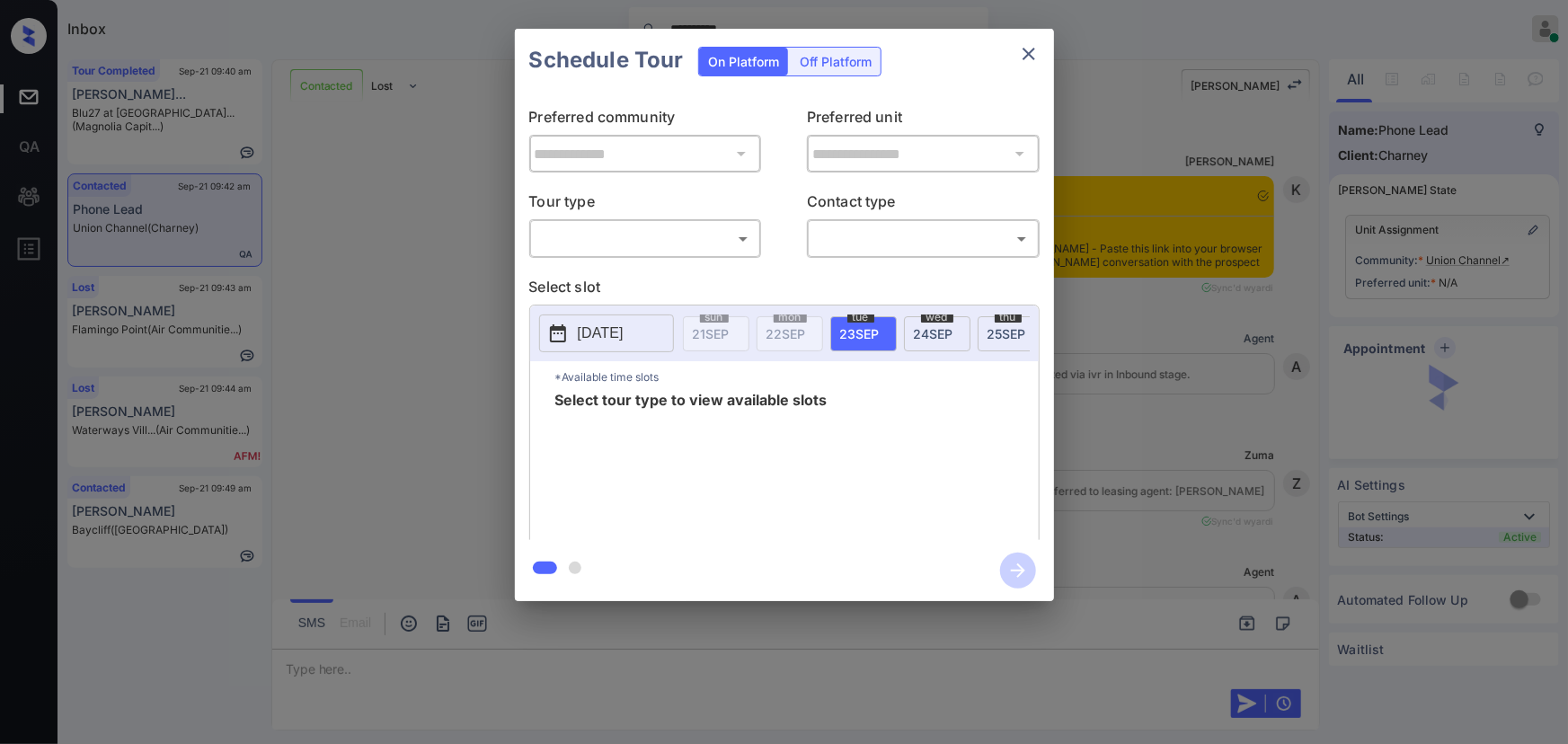
scroll to position [1810, 0]
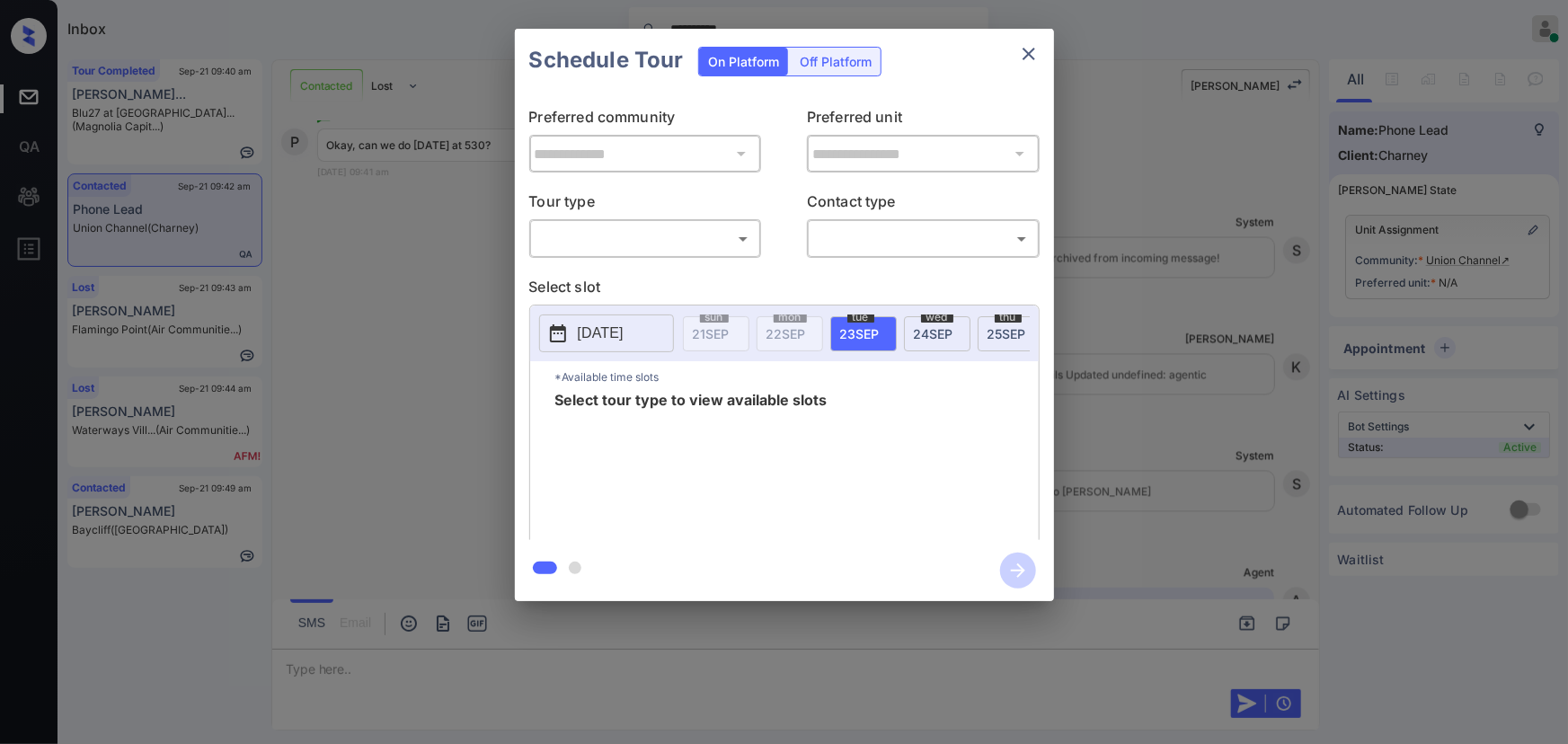
click at [668, 241] on body "**********" at bounding box center [784, 372] width 1568 height 744
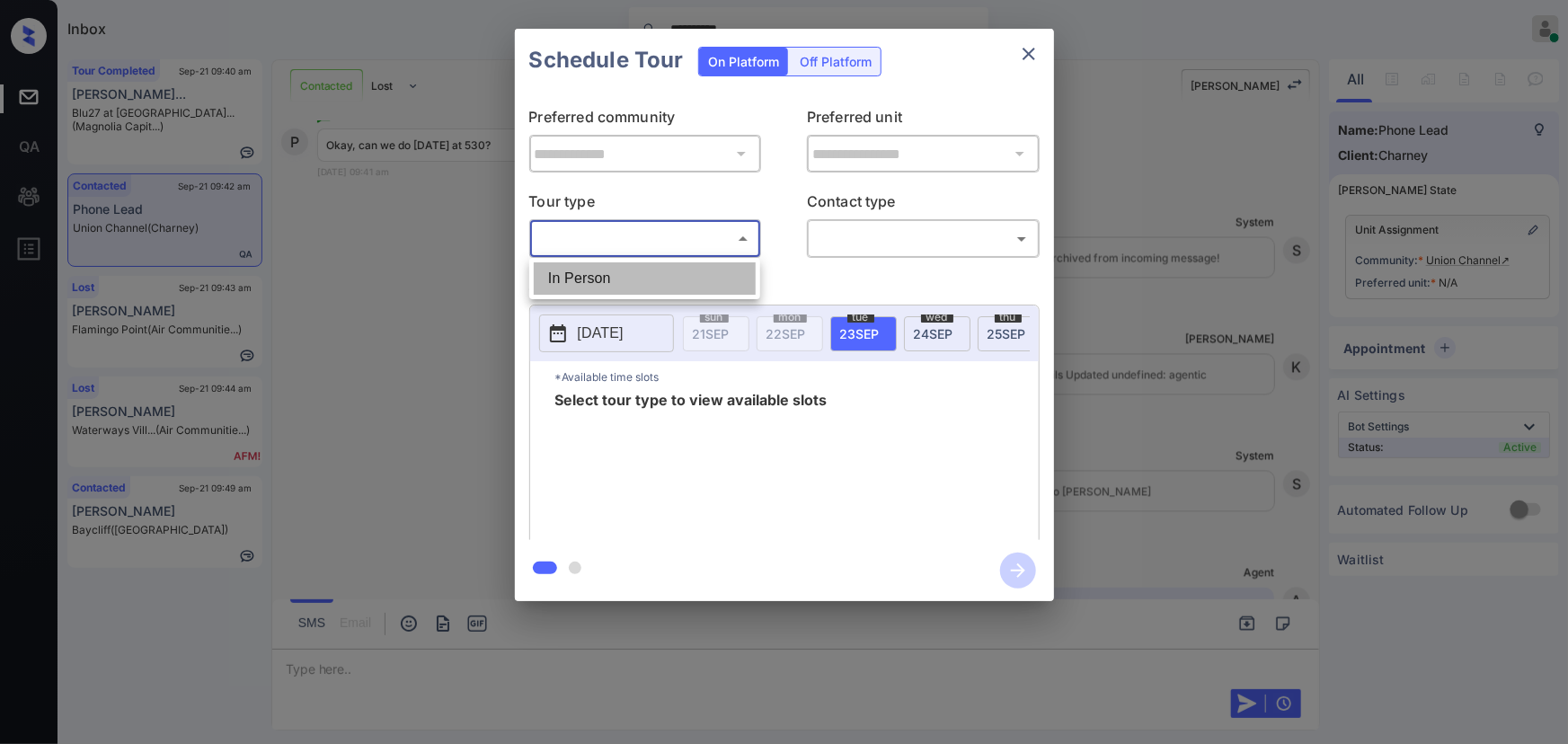
click at [630, 283] on li "In Person" at bounding box center [644, 279] width 222 height 32
type input "********"
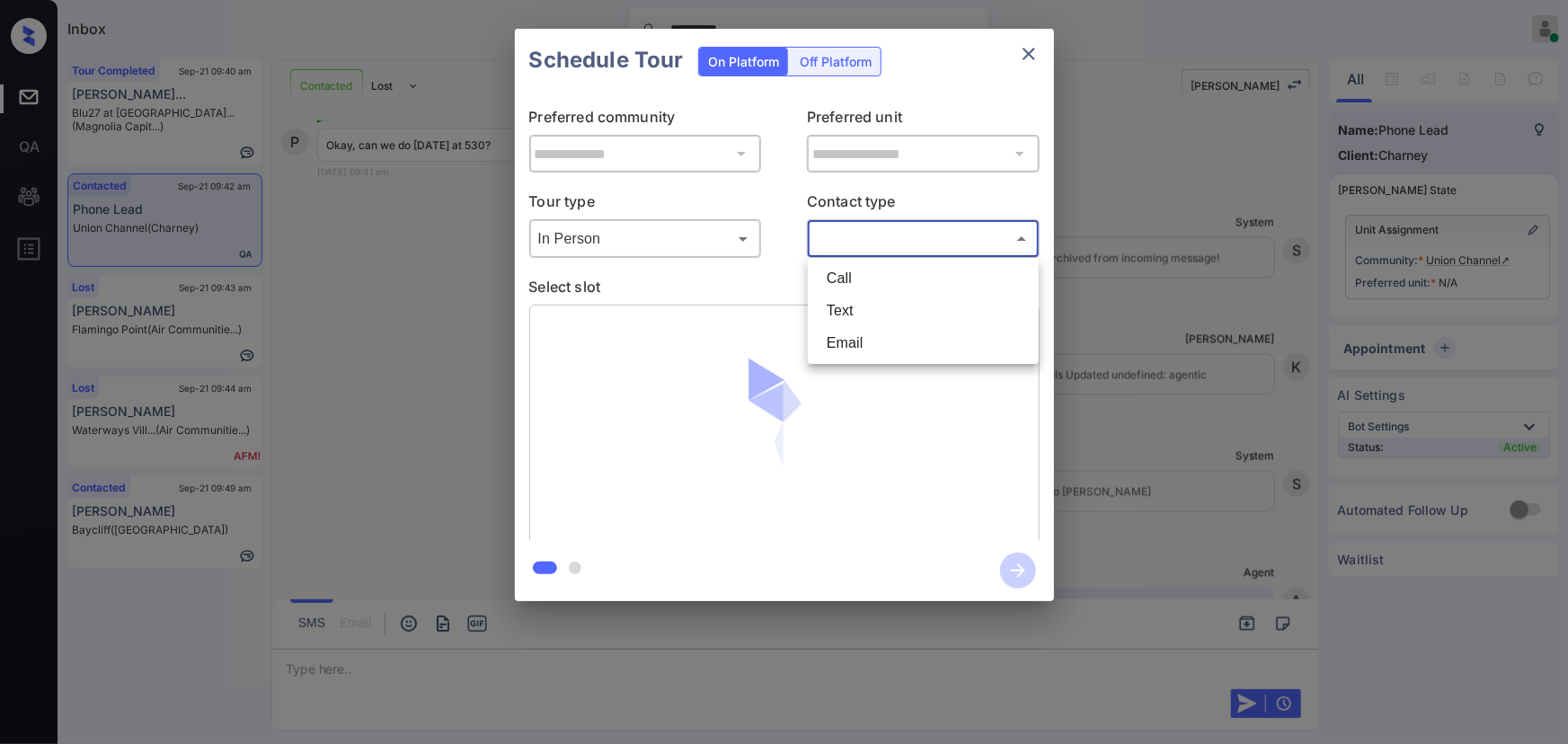
click at [860, 235] on body "**********" at bounding box center [784, 372] width 1568 height 744
click at [835, 303] on li "Text" at bounding box center [923, 311] width 222 height 32
type input "****"
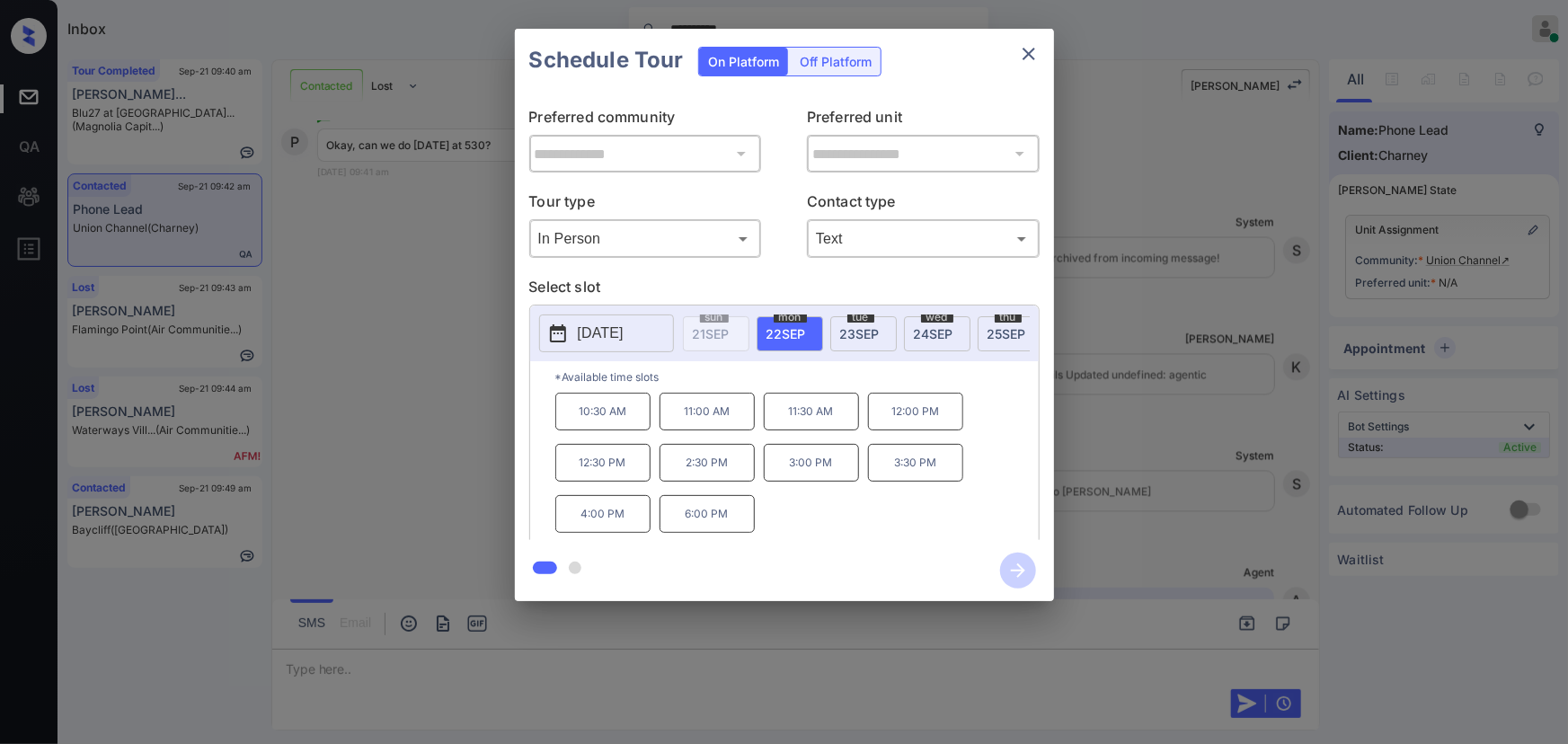
click at [1159, 521] on div "**********" at bounding box center [784, 315] width 1568 height 630
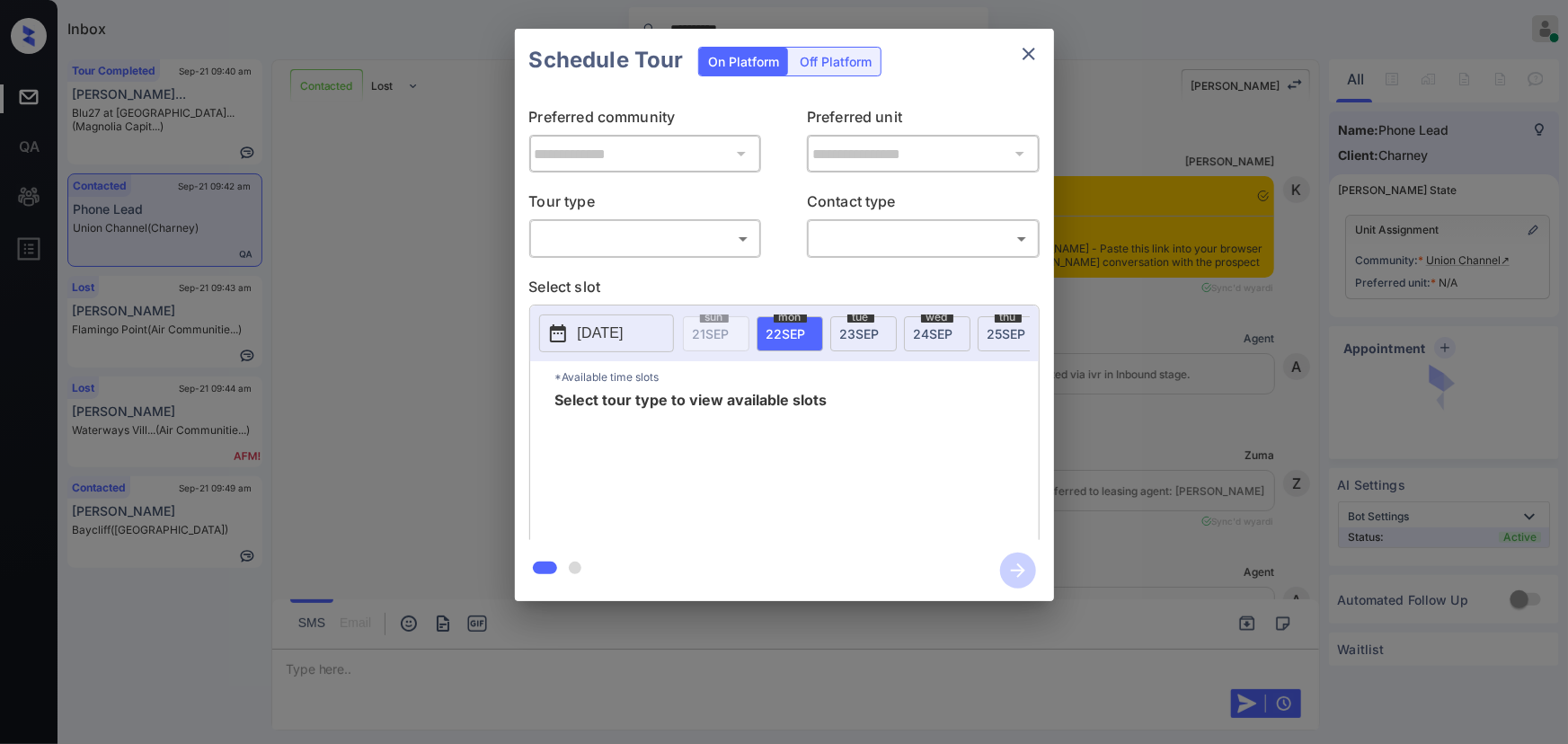
scroll to position [1810, 0]
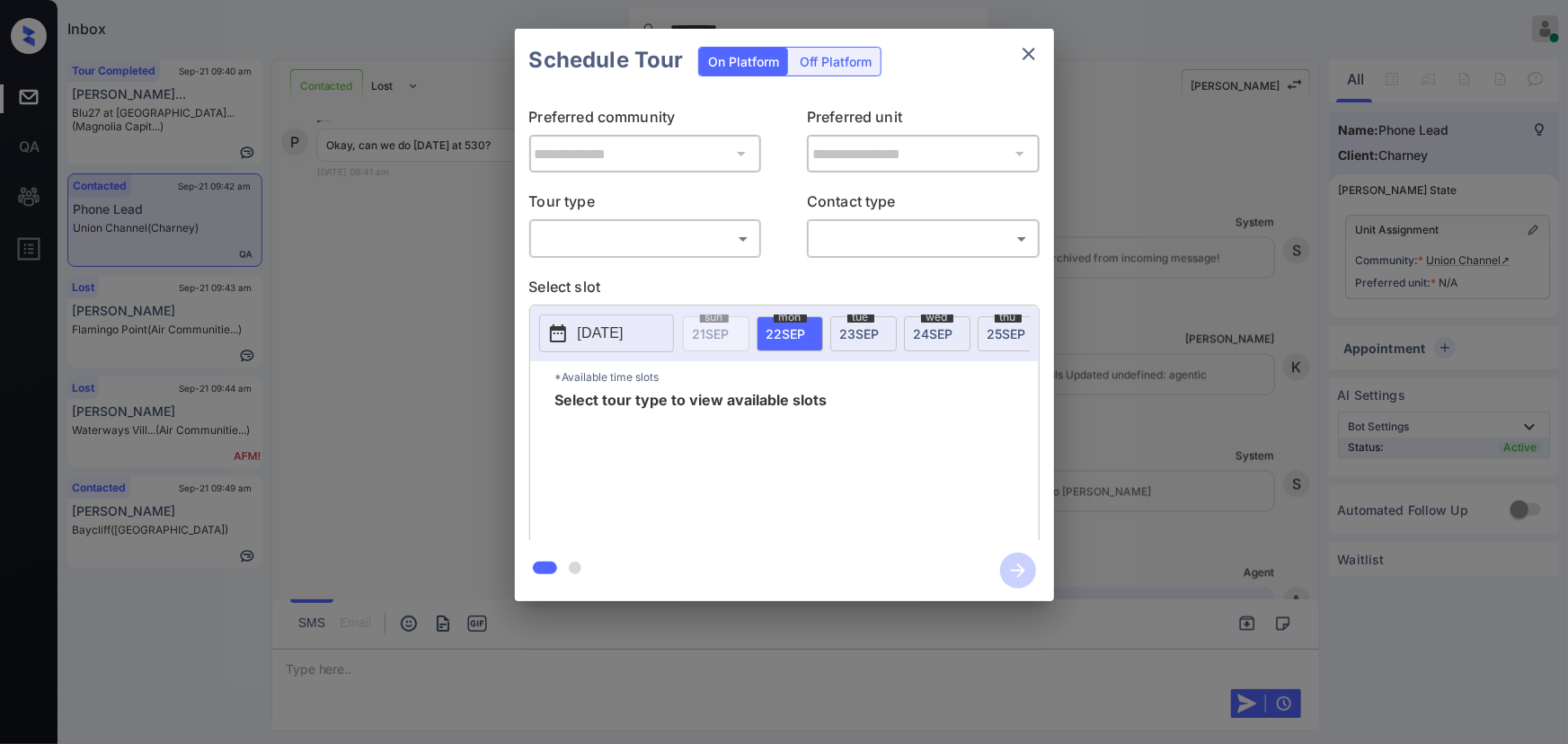
click at [626, 234] on body "**********" at bounding box center [784, 372] width 1568 height 744
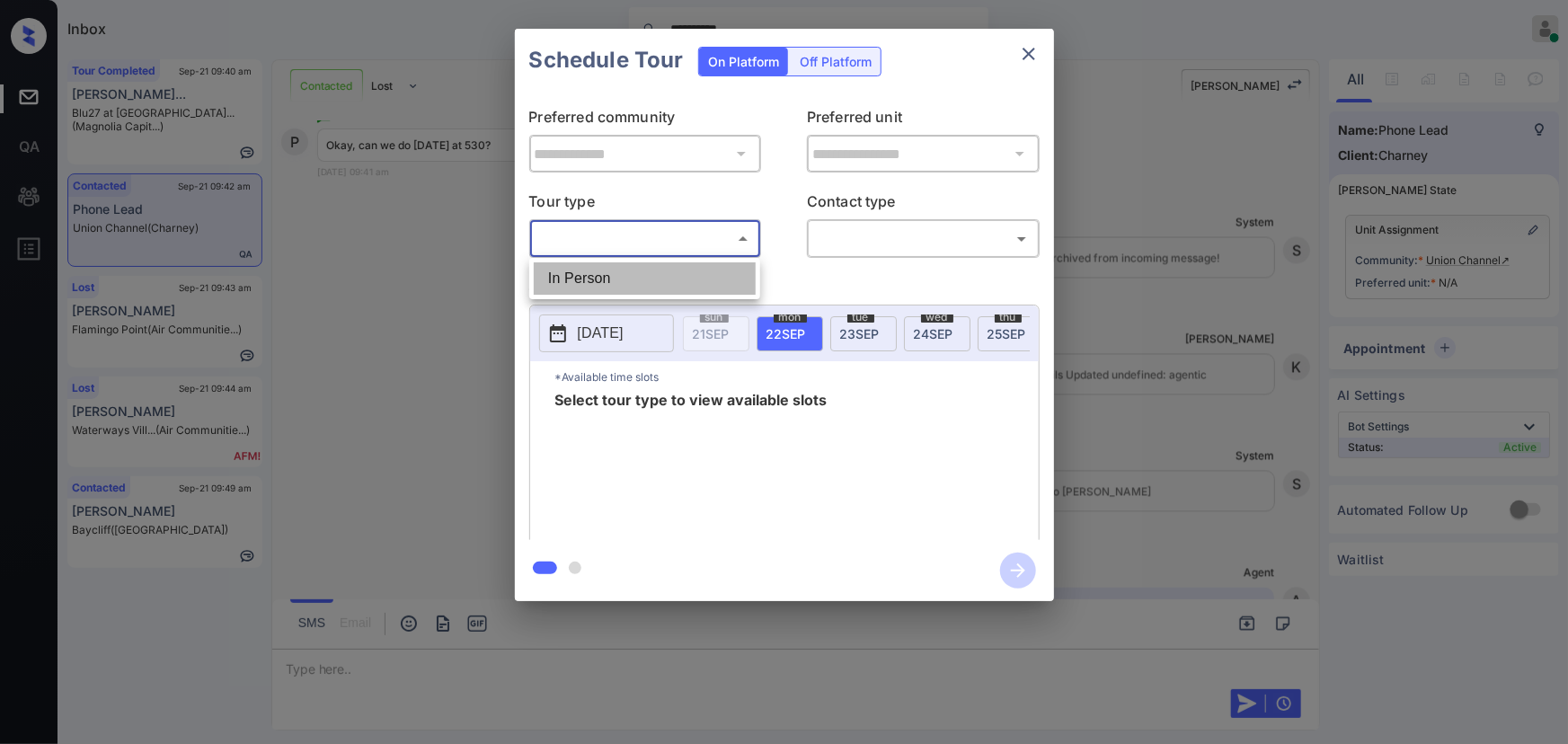
click at [608, 279] on li "In Person" at bounding box center [644, 279] width 222 height 32
type input "********"
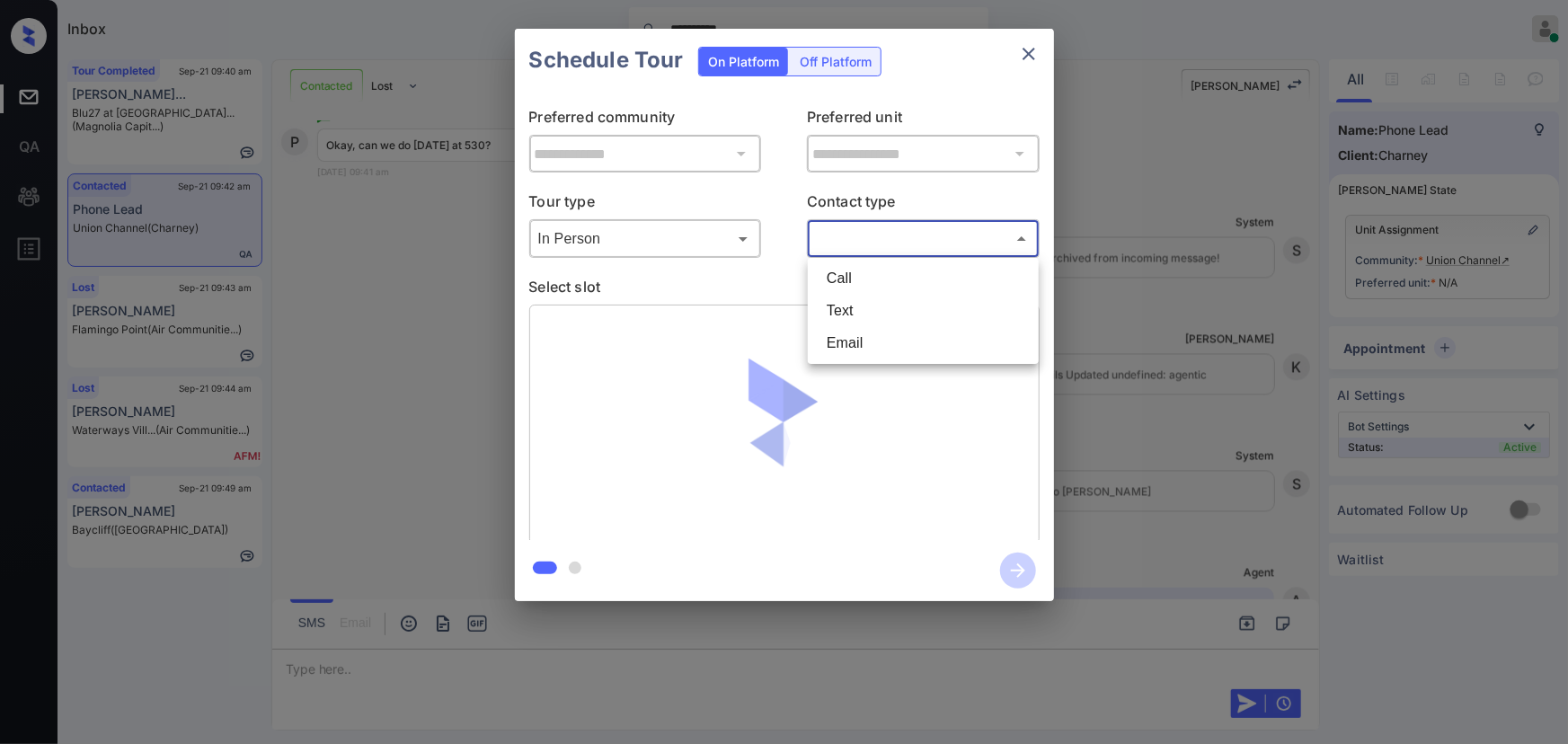
click at [859, 244] on body "**********" at bounding box center [784, 372] width 1568 height 744
click at [831, 309] on li "Text" at bounding box center [923, 311] width 222 height 32
type input "****"
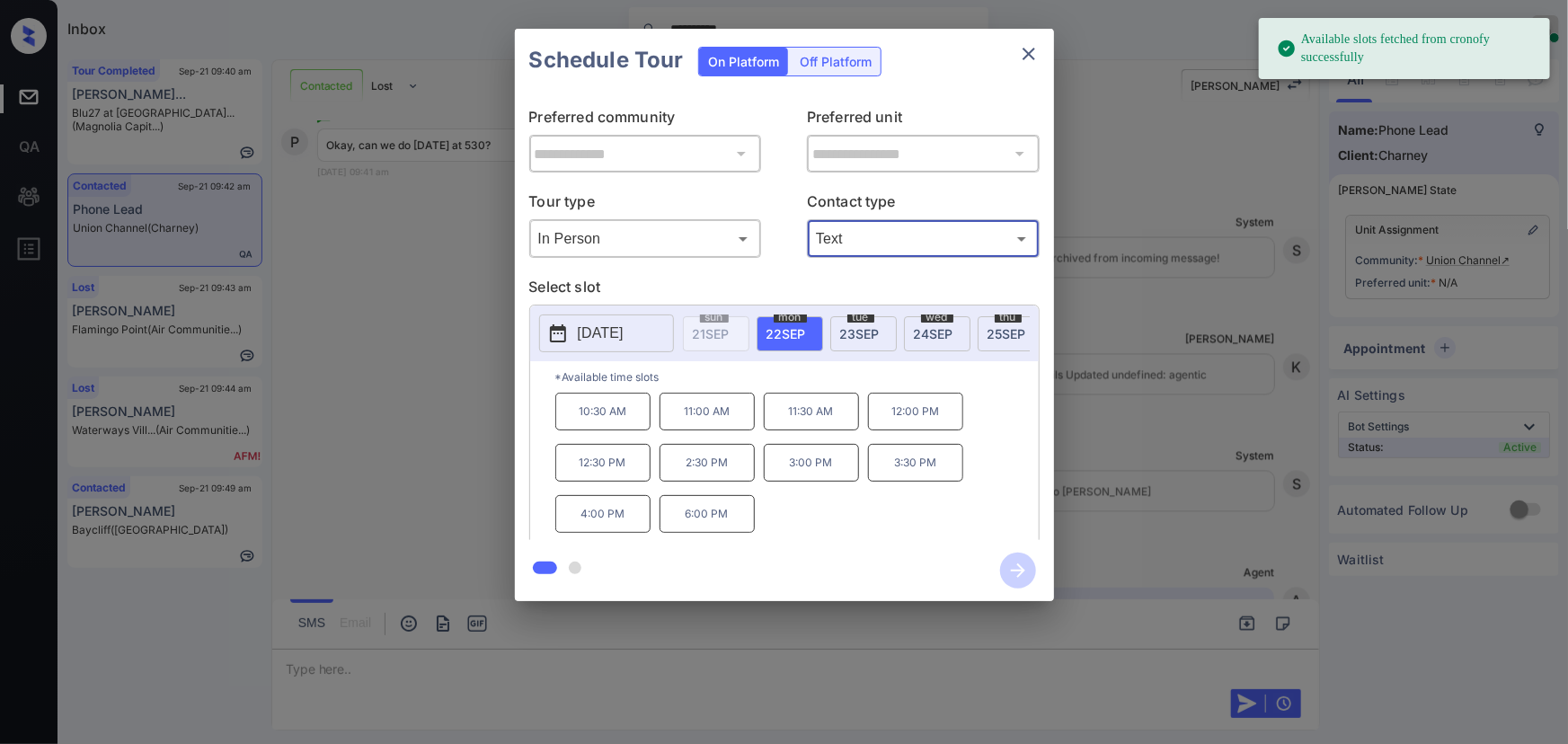
click at [778, 329] on span "22 SEP" at bounding box center [786, 334] width 39 height 15
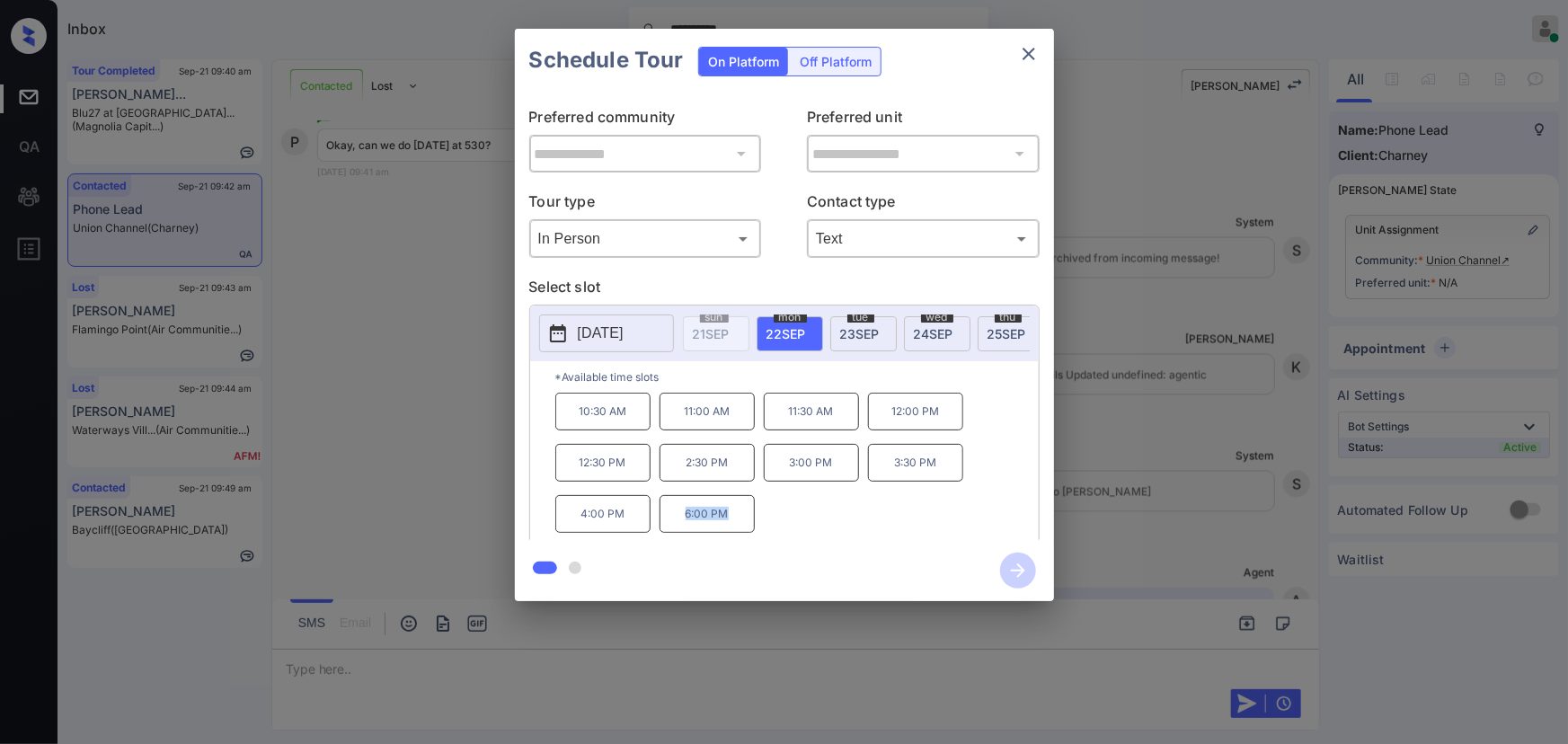
copy p "6:00 PM"
drag, startPoint x: 729, startPoint y: 522, endPoint x: 674, endPoint y: 520, distance: 55.0
click at [674, 520] on p "6:00 PM" at bounding box center [707, 514] width 96 height 38
click at [1103, 642] on div at bounding box center [784, 372] width 1568 height 744
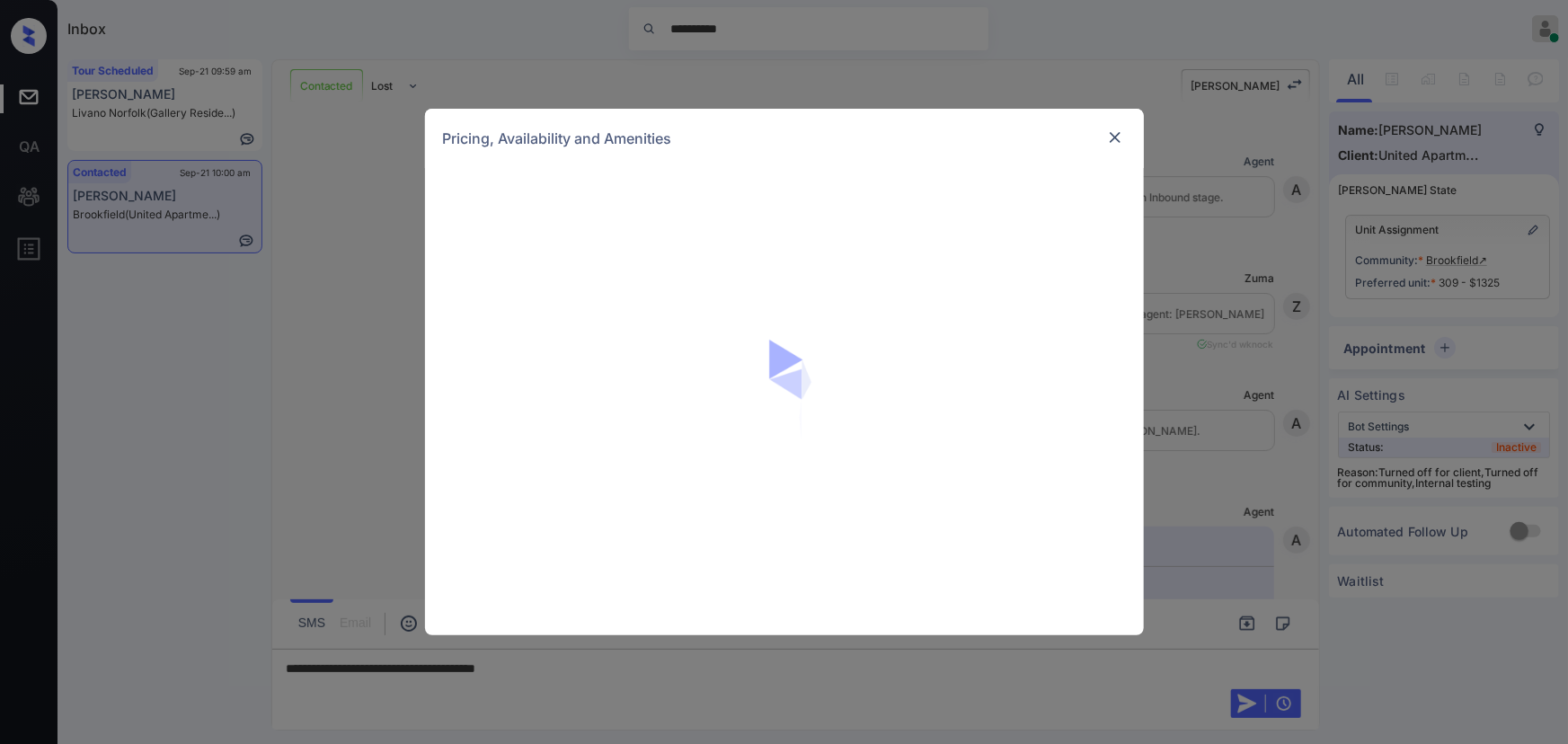
scroll to position [4463, 0]
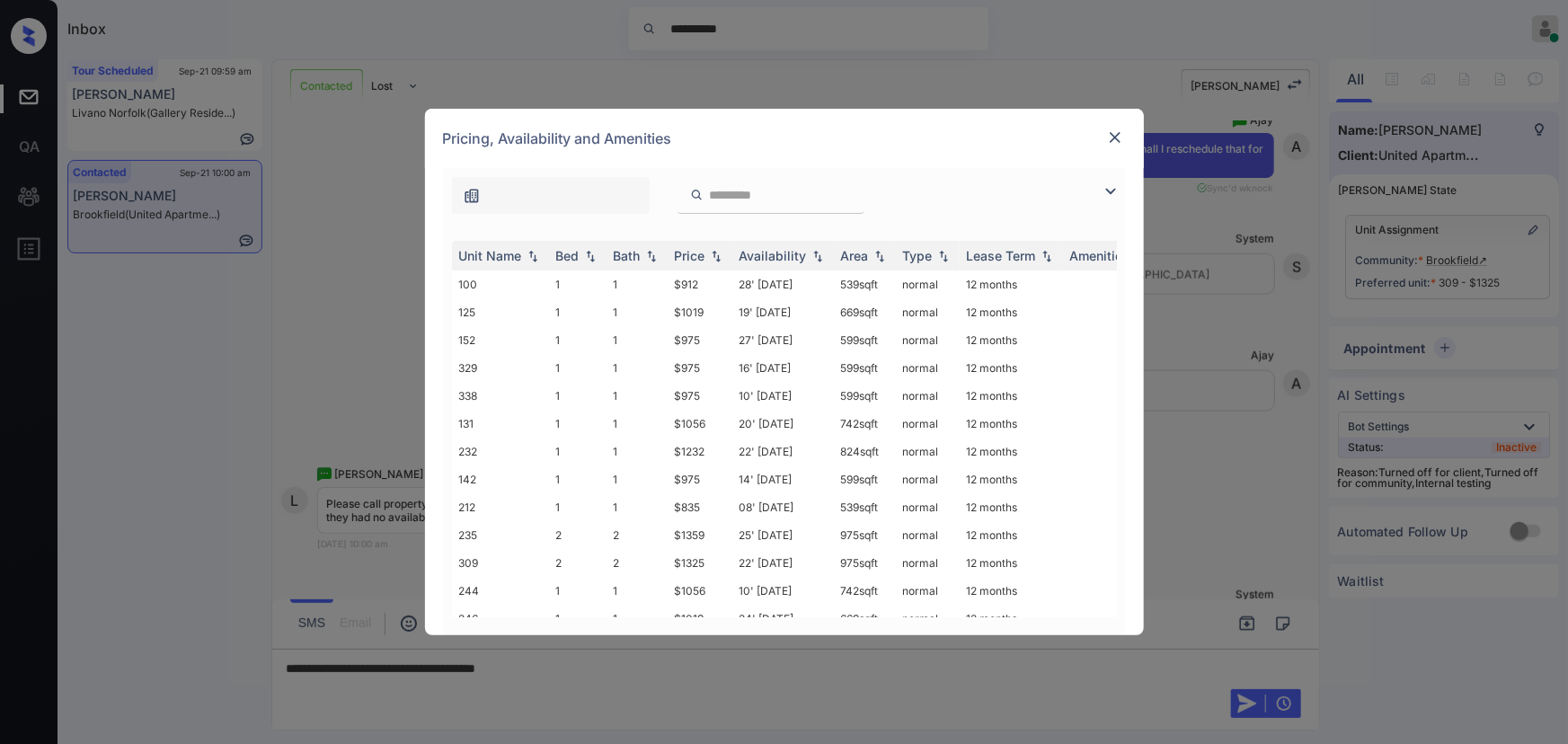
click at [1117, 187] on img at bounding box center [1110, 191] width 22 height 22
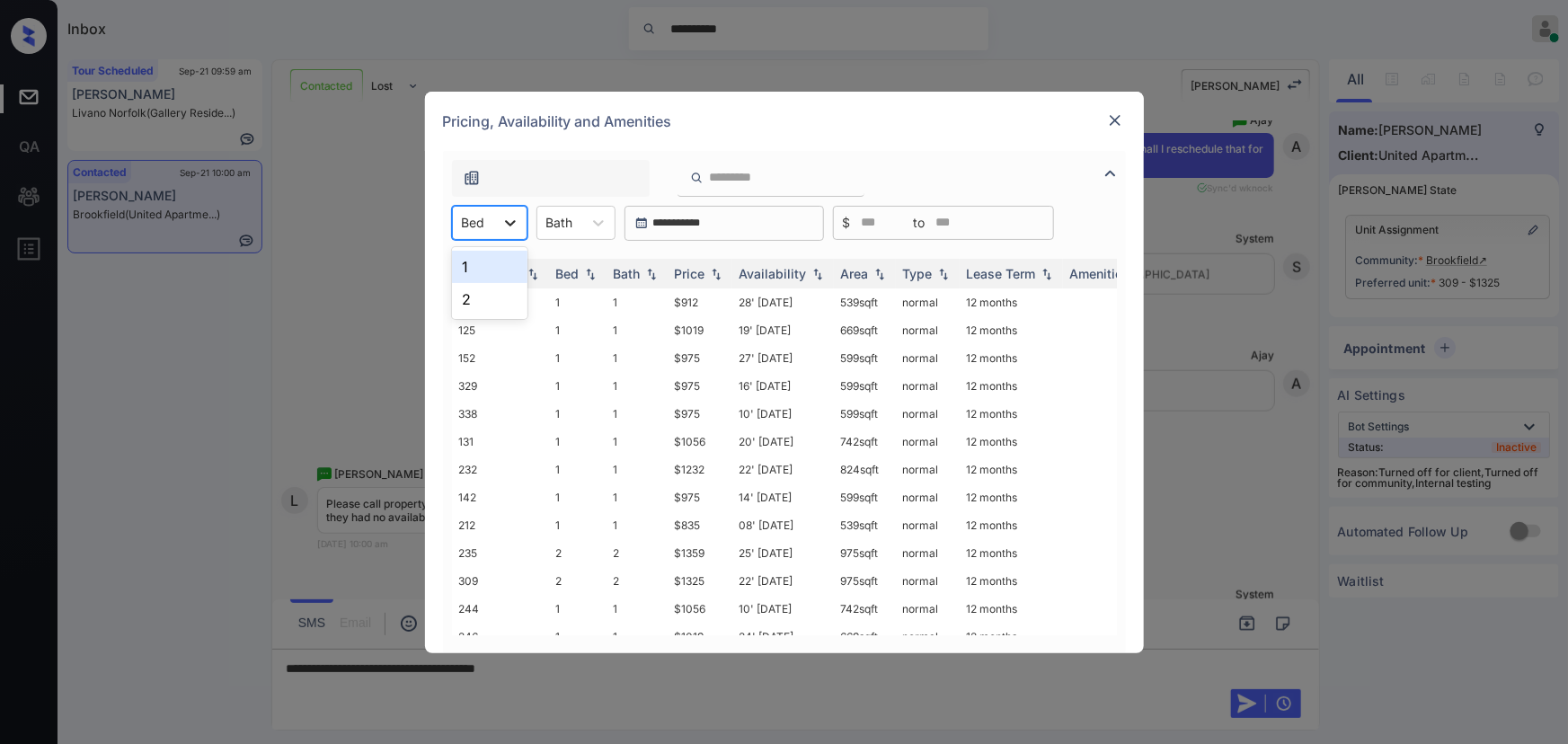
click at [499, 225] on div at bounding box center [510, 222] width 32 height 32
click at [483, 284] on div "2" at bounding box center [490, 299] width 75 height 32
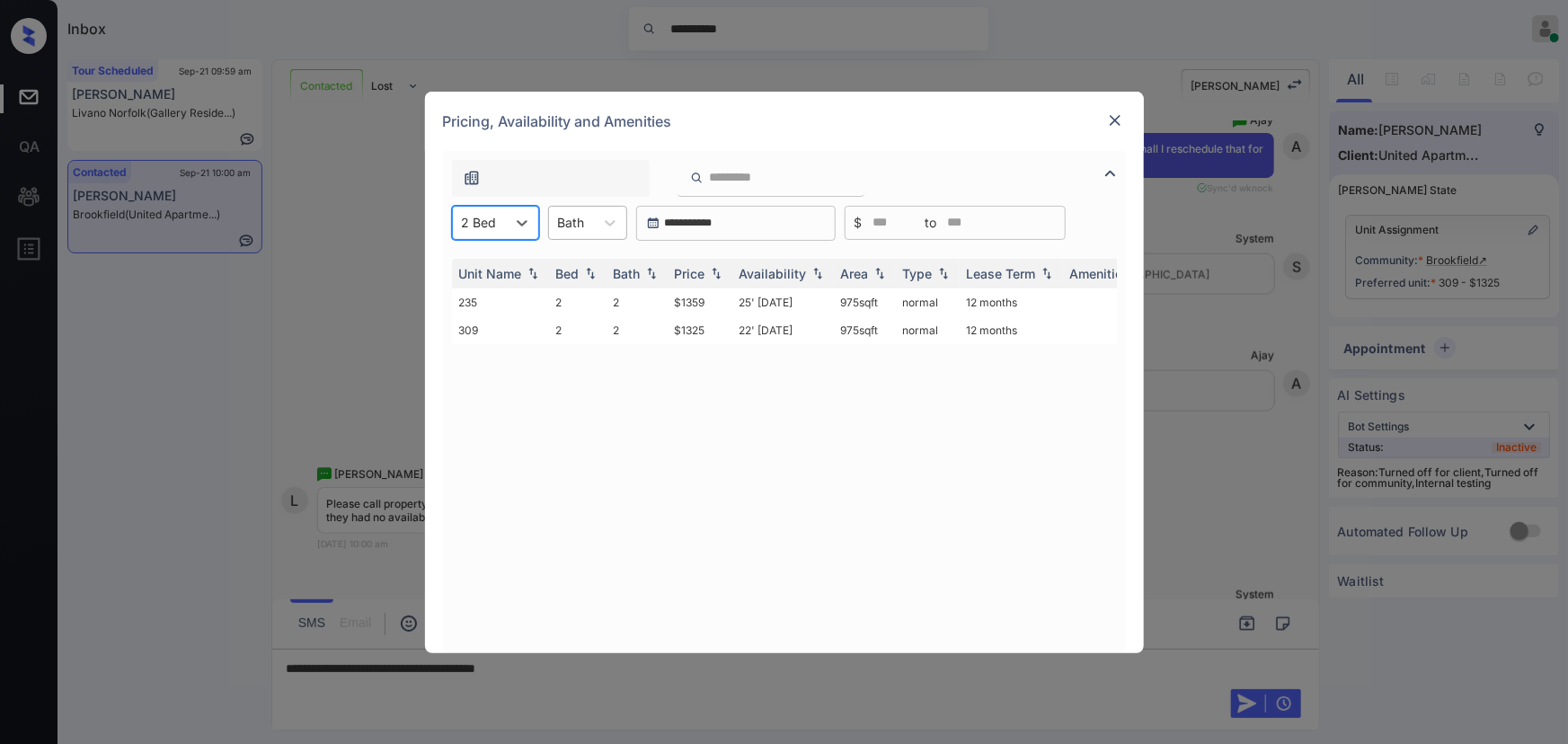
click at [572, 225] on div at bounding box center [571, 222] width 27 height 19
drag, startPoint x: 566, startPoint y: 296, endPoint x: 575, endPoint y: 295, distance: 9.1
click at [568, 295] on div "2" at bounding box center [588, 299] width 79 height 32
click at [704, 275] on div "Price" at bounding box center [690, 274] width 31 height 15
click at [705, 275] on div "Price" at bounding box center [690, 274] width 31 height 15
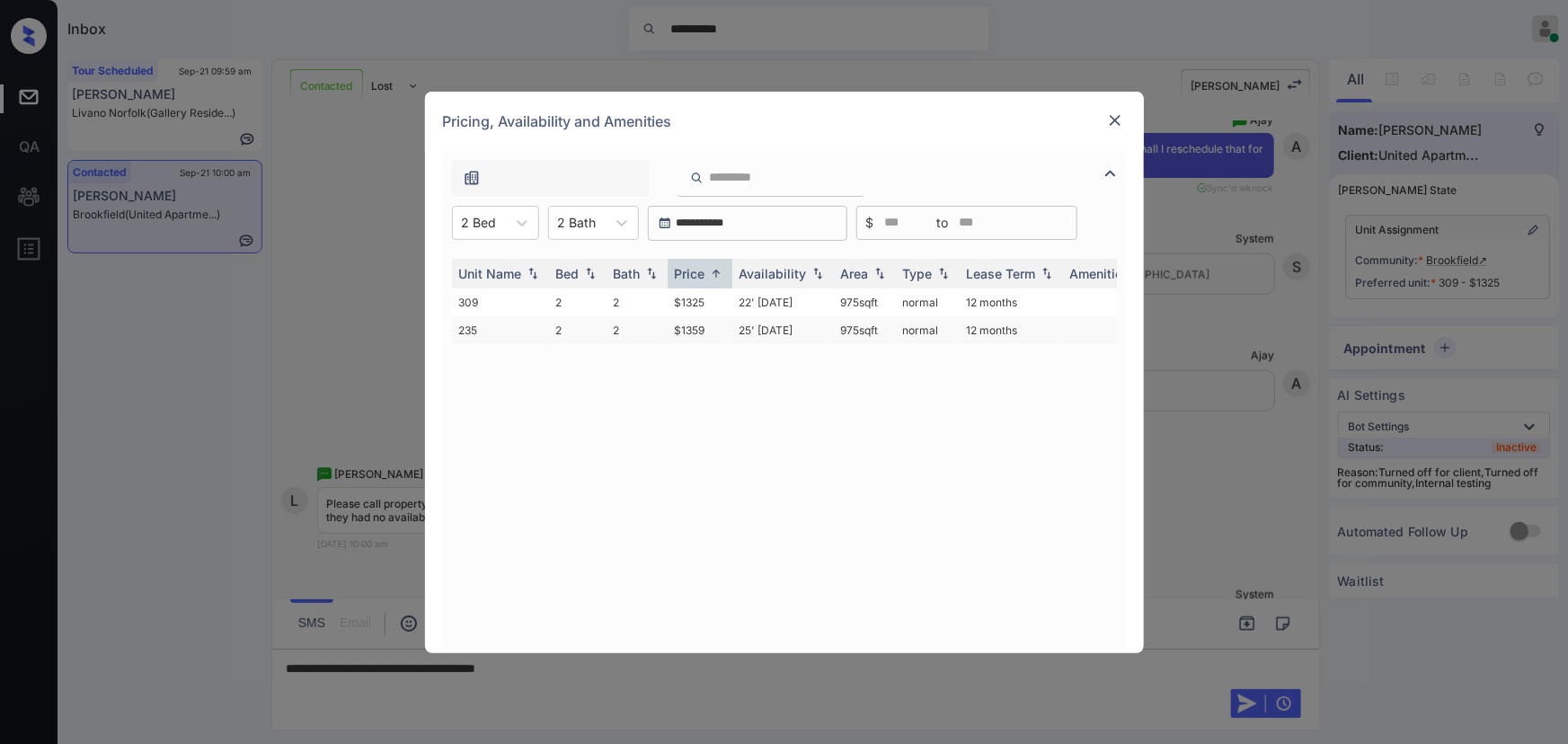
click at [784, 330] on td "25' [DATE]" at bounding box center [783, 330] width 101 height 28
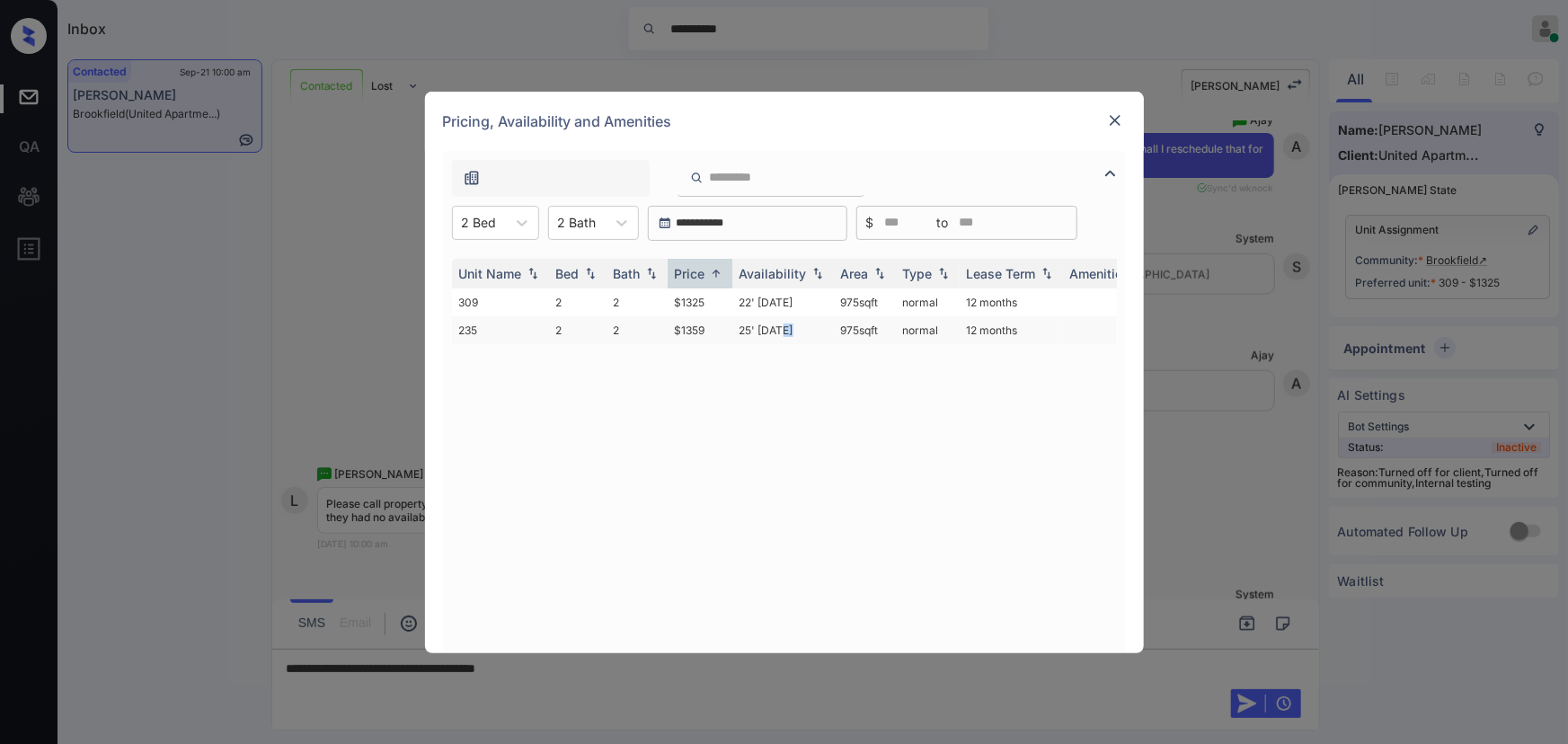
click at [784, 330] on td "25' [DATE]" at bounding box center [783, 330] width 101 height 28
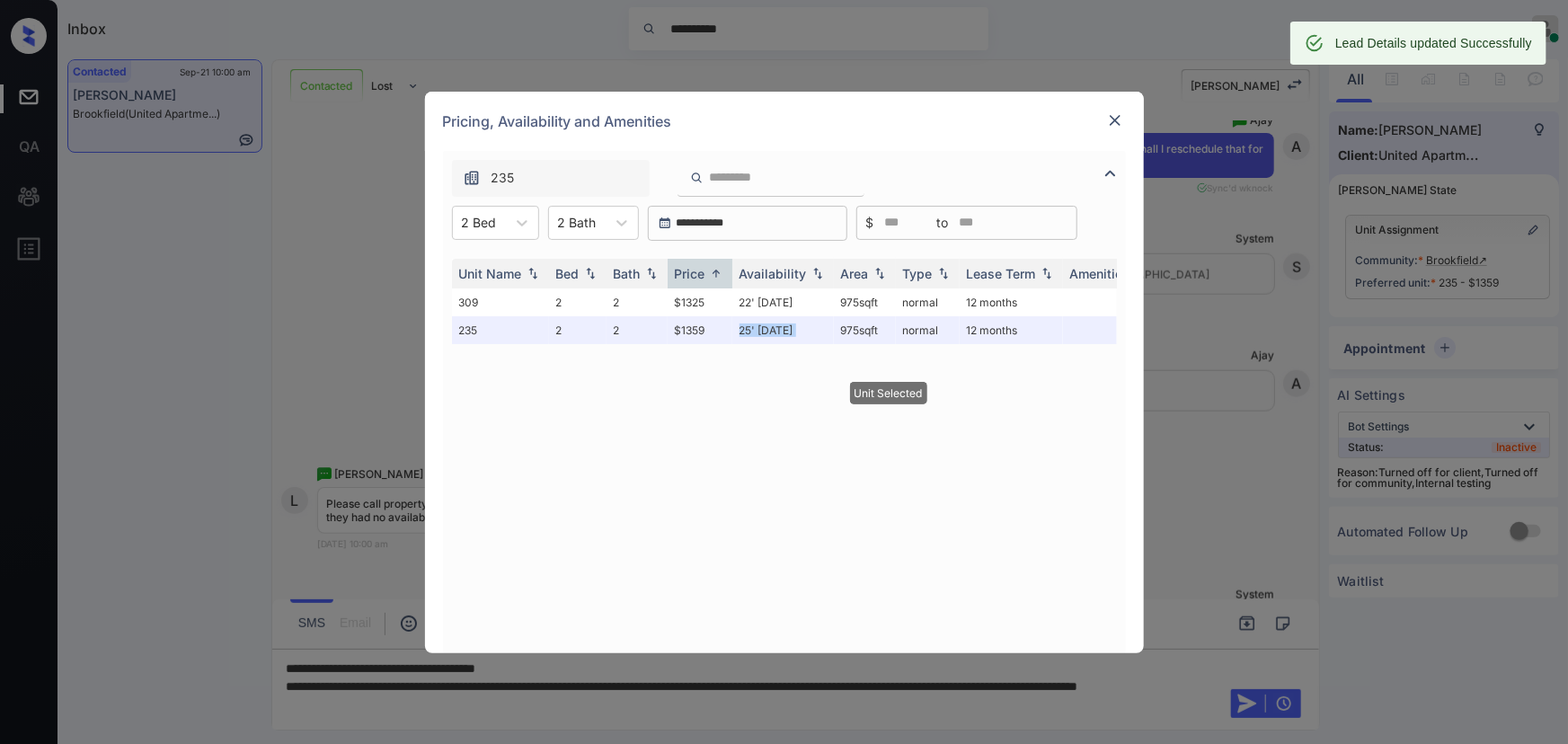
click at [1111, 119] on img at bounding box center [1115, 120] width 18 height 18
